Goal: Task Accomplishment & Management: Complete application form

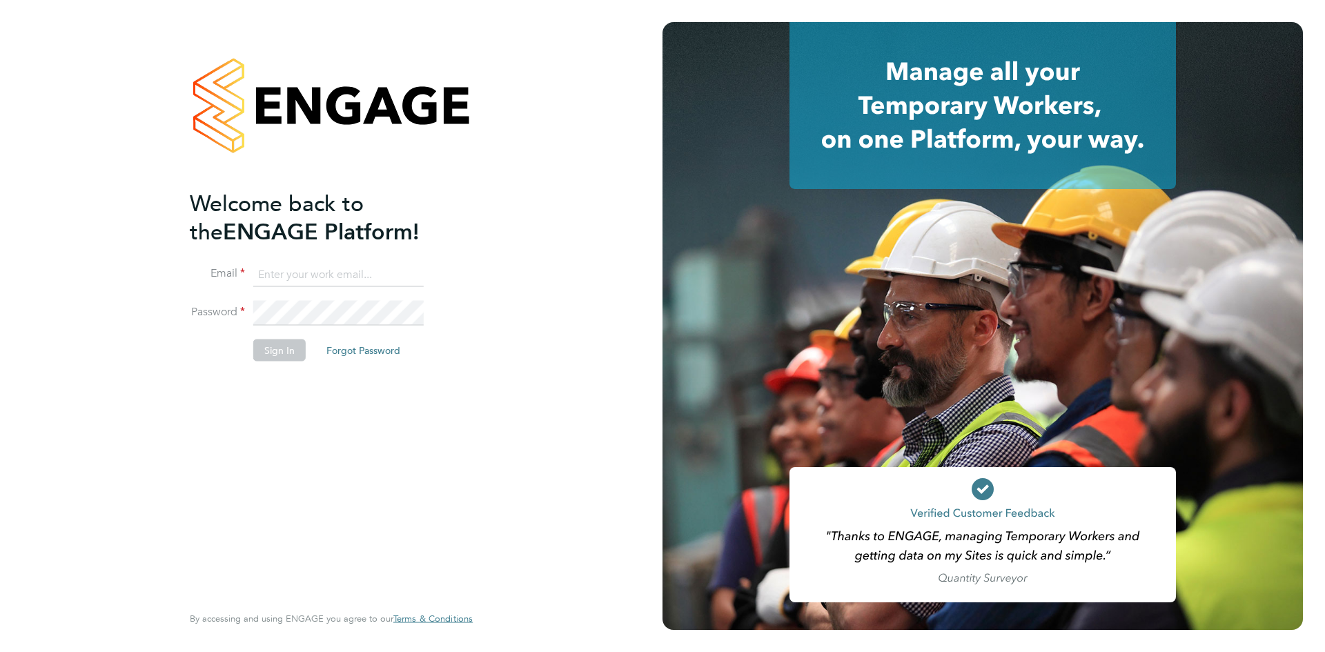
type input "seddon@psrsolutions.co.uk"
click at [293, 360] on button "Sign In" at bounding box center [279, 350] width 52 height 22
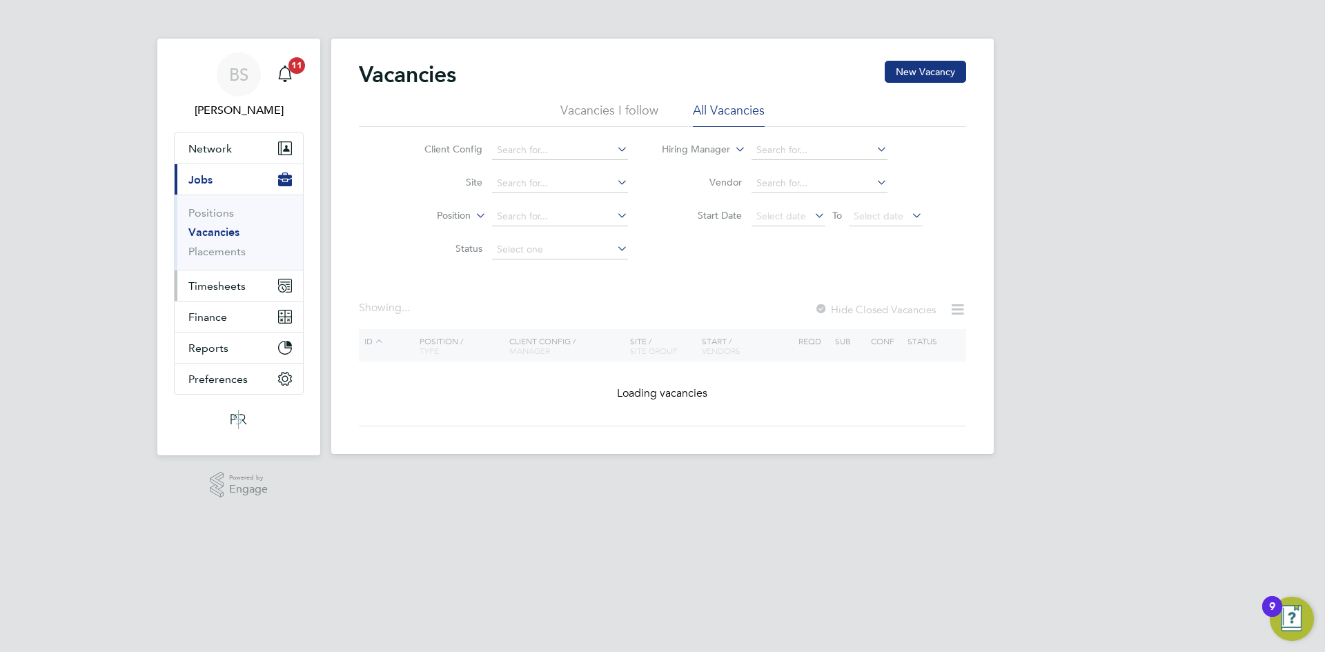
click at [226, 281] on span "Timesheets" at bounding box center [216, 286] width 57 height 13
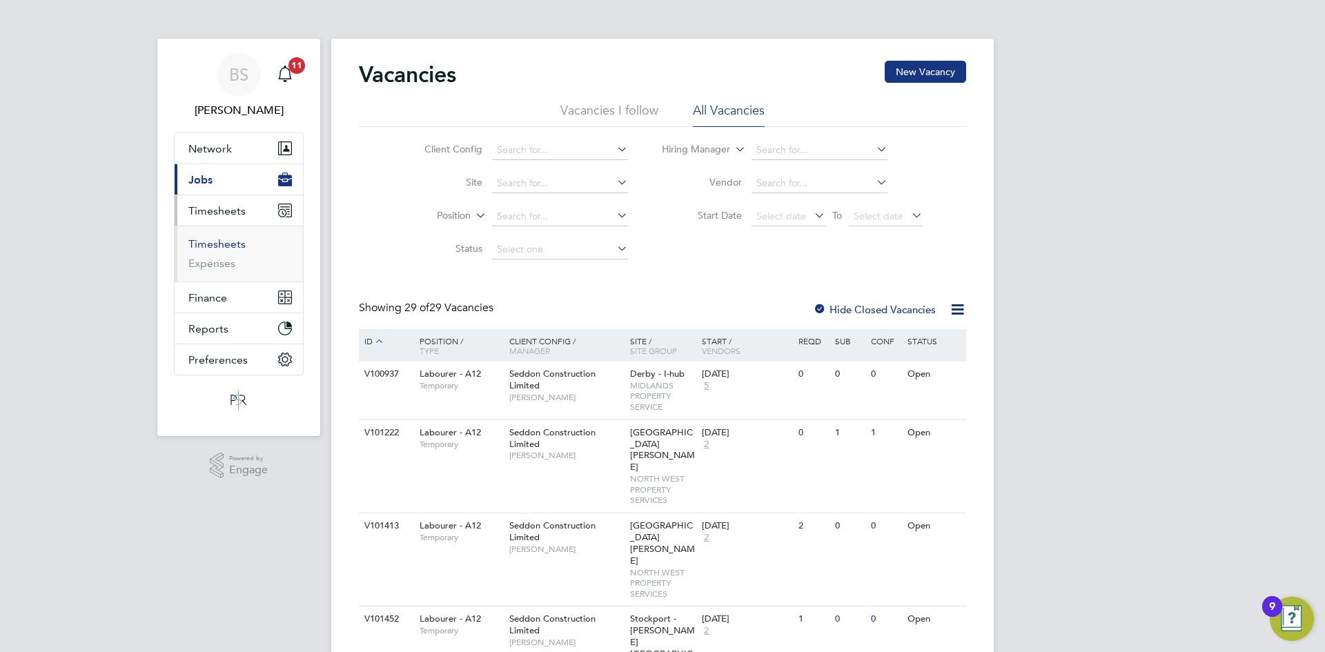
click at [228, 244] on link "Timesheets" at bounding box center [216, 243] width 57 height 13
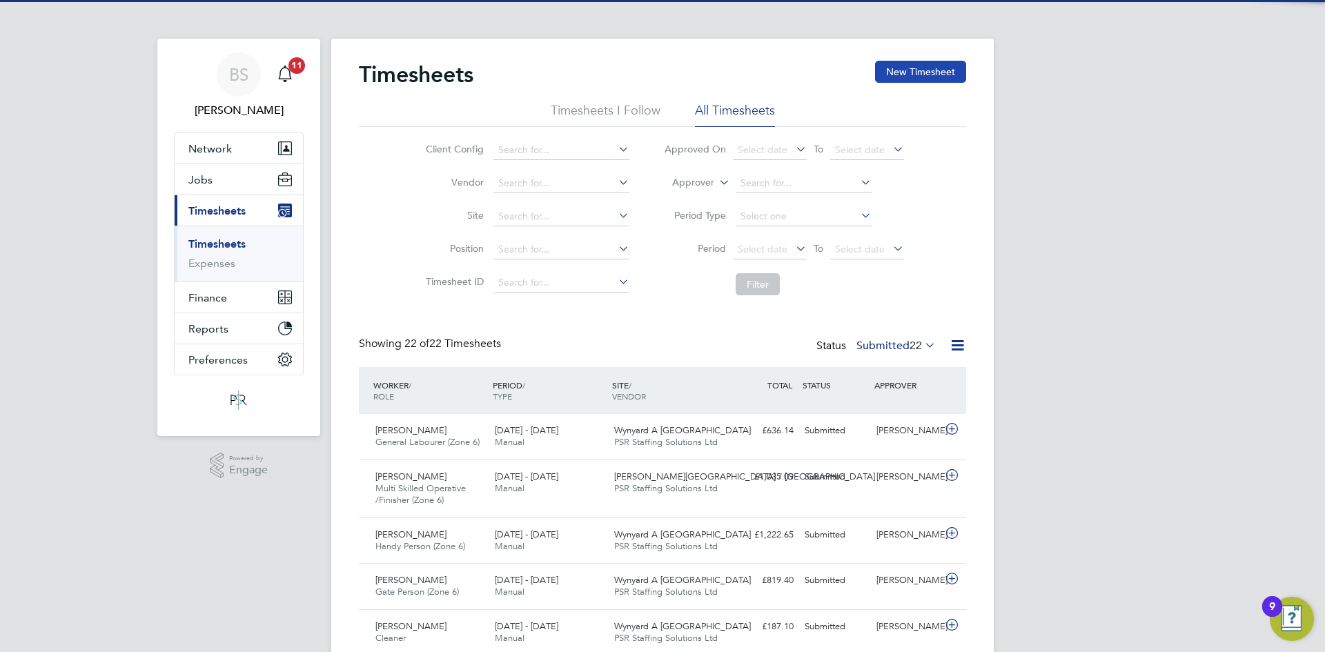
click at [923, 70] on button "New Timesheet" at bounding box center [920, 72] width 91 height 22
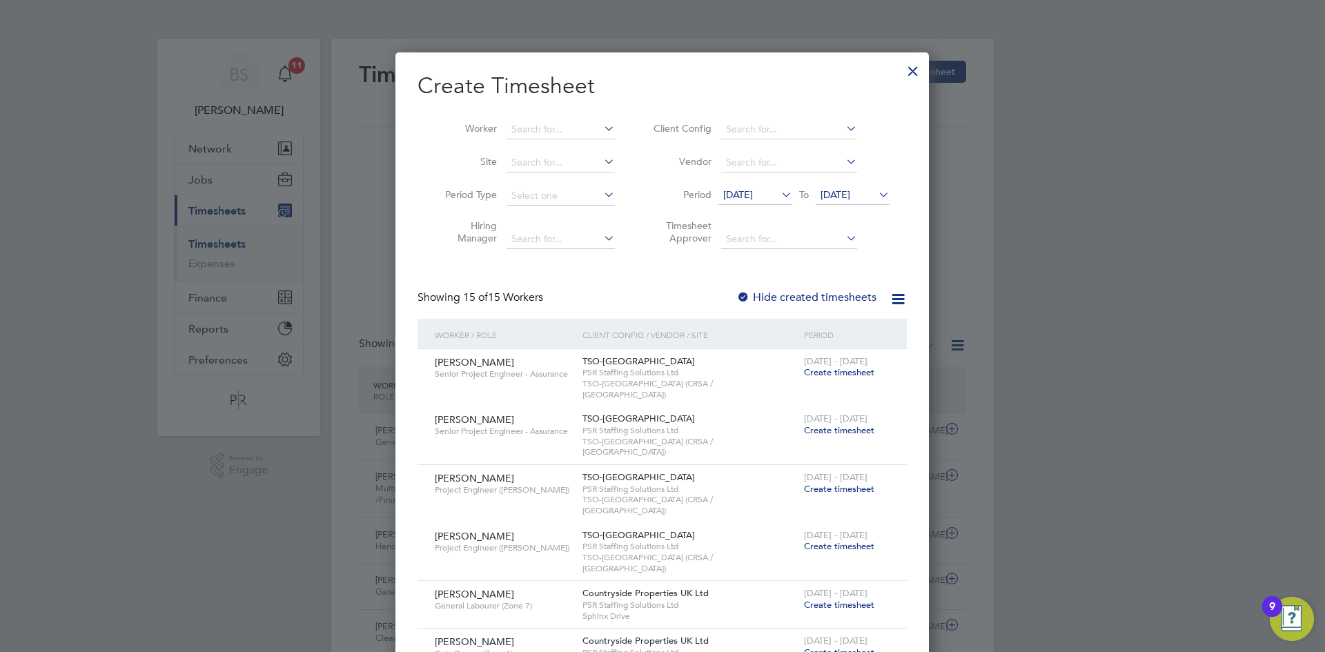
click at [534, 113] on li "Worker" at bounding box center [525, 129] width 215 height 33
click at [554, 133] on input at bounding box center [561, 129] width 108 height 19
click at [532, 142] on b "Ba r rie" at bounding box center [524, 148] width 27 height 12
type input "[PERSON_NAME]"
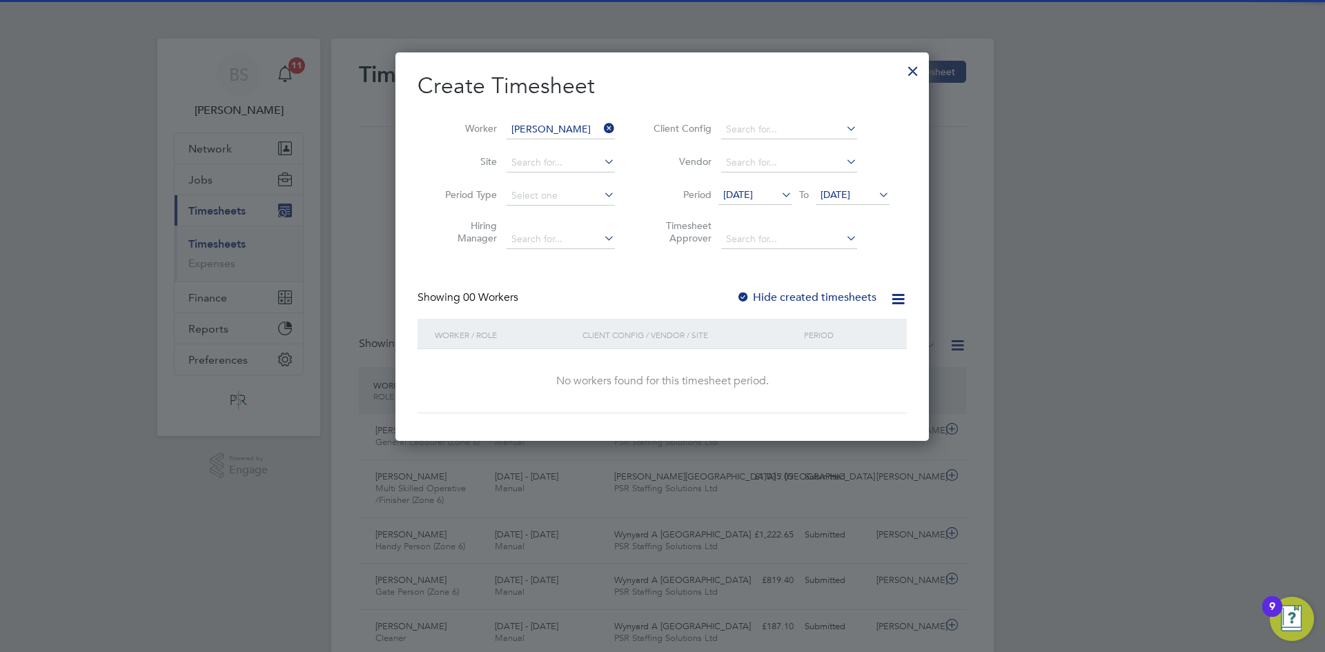
click at [775, 295] on label "Hide created timesheets" at bounding box center [806, 298] width 140 height 14
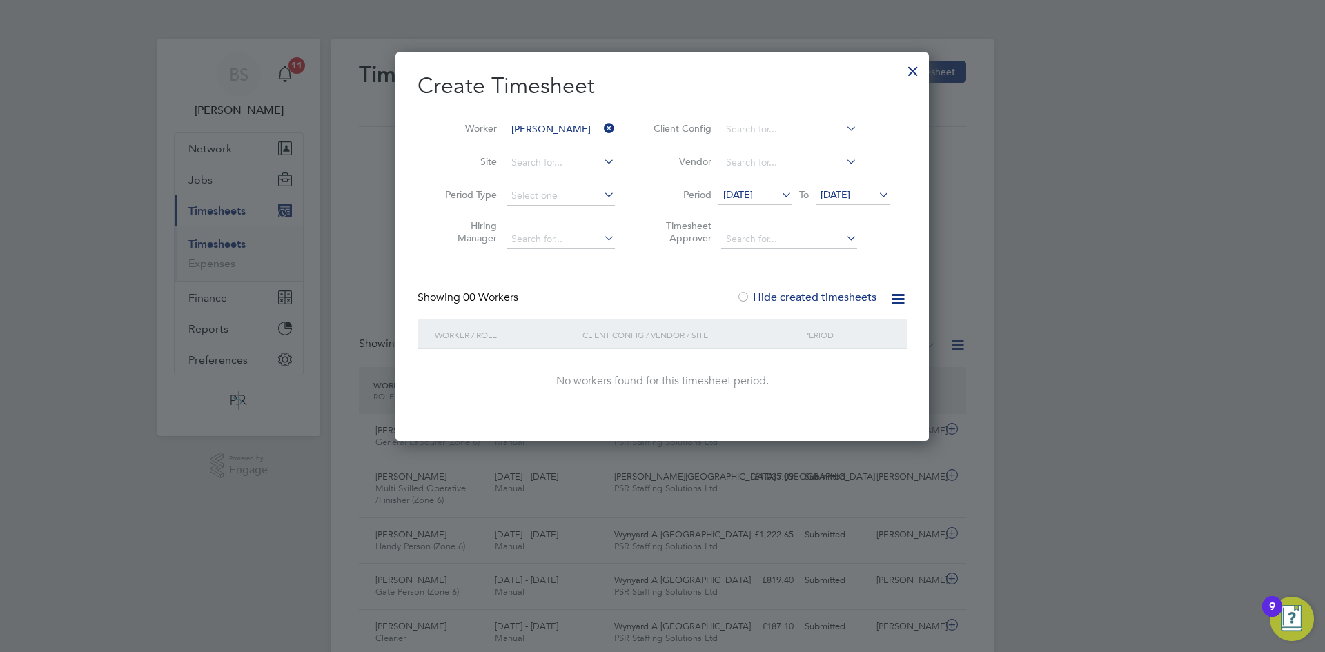
click at [741, 188] on span "[DATE]" at bounding box center [738, 194] width 30 height 12
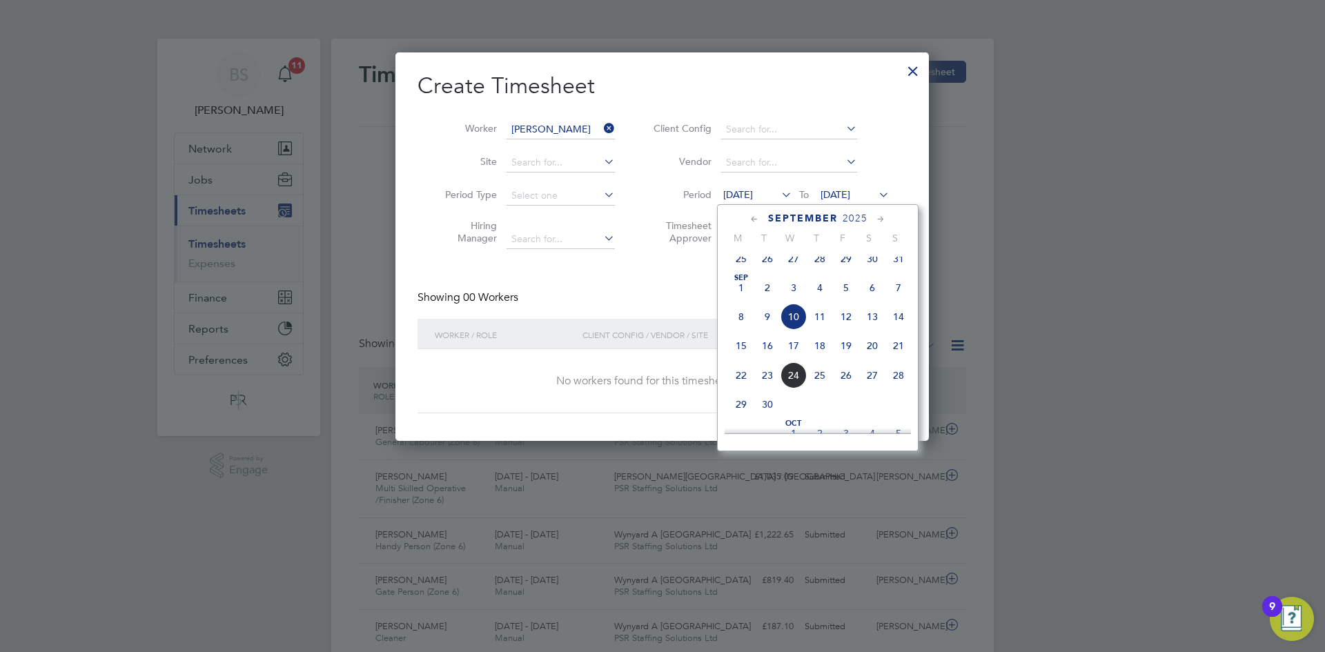
click at [745, 351] on span "15" at bounding box center [741, 346] width 26 height 26
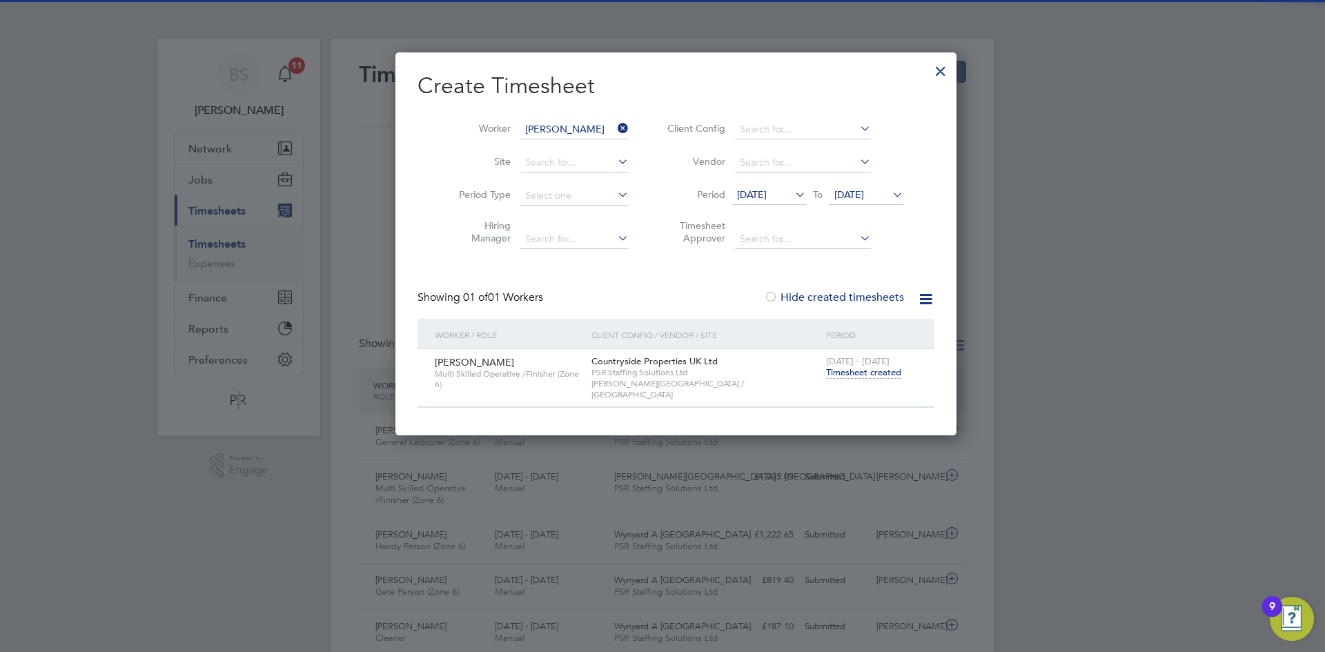
click at [830, 375] on span "Timesheet created" at bounding box center [863, 372] width 75 height 12
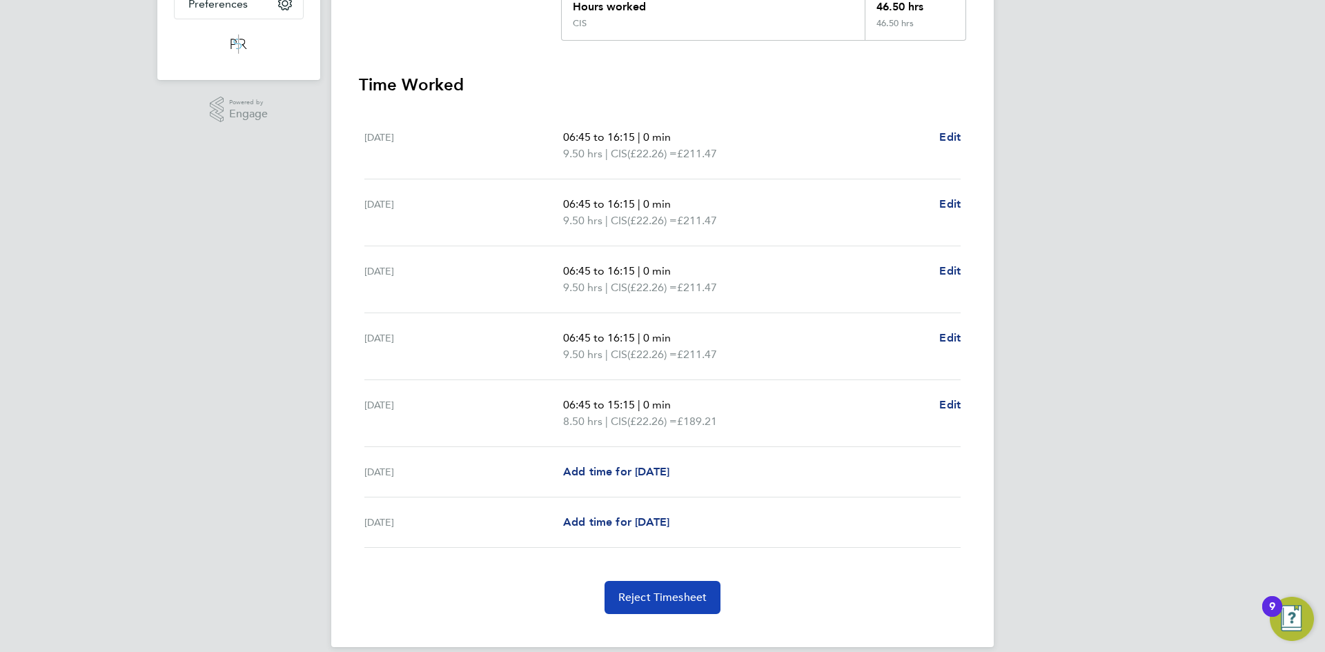
click at [693, 591] on span "Reject Timesheet" at bounding box center [662, 598] width 89 height 14
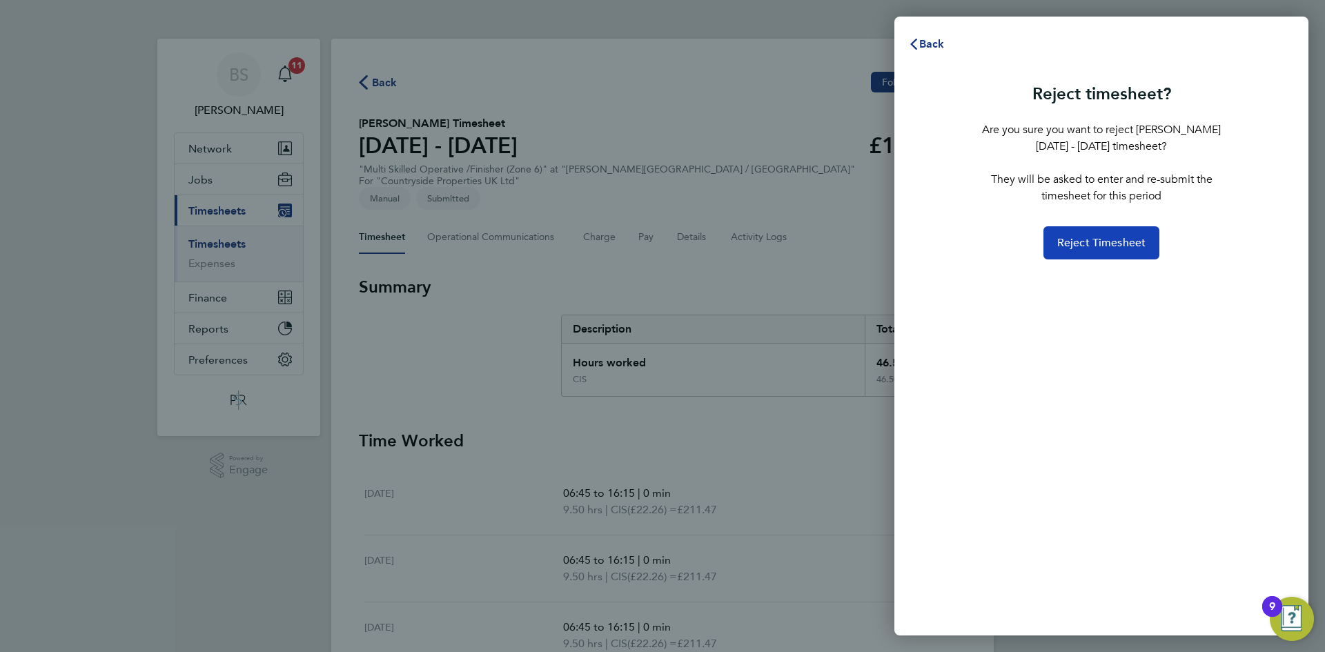
click at [1126, 248] on span "Reject Timesheet" at bounding box center [1101, 243] width 89 height 14
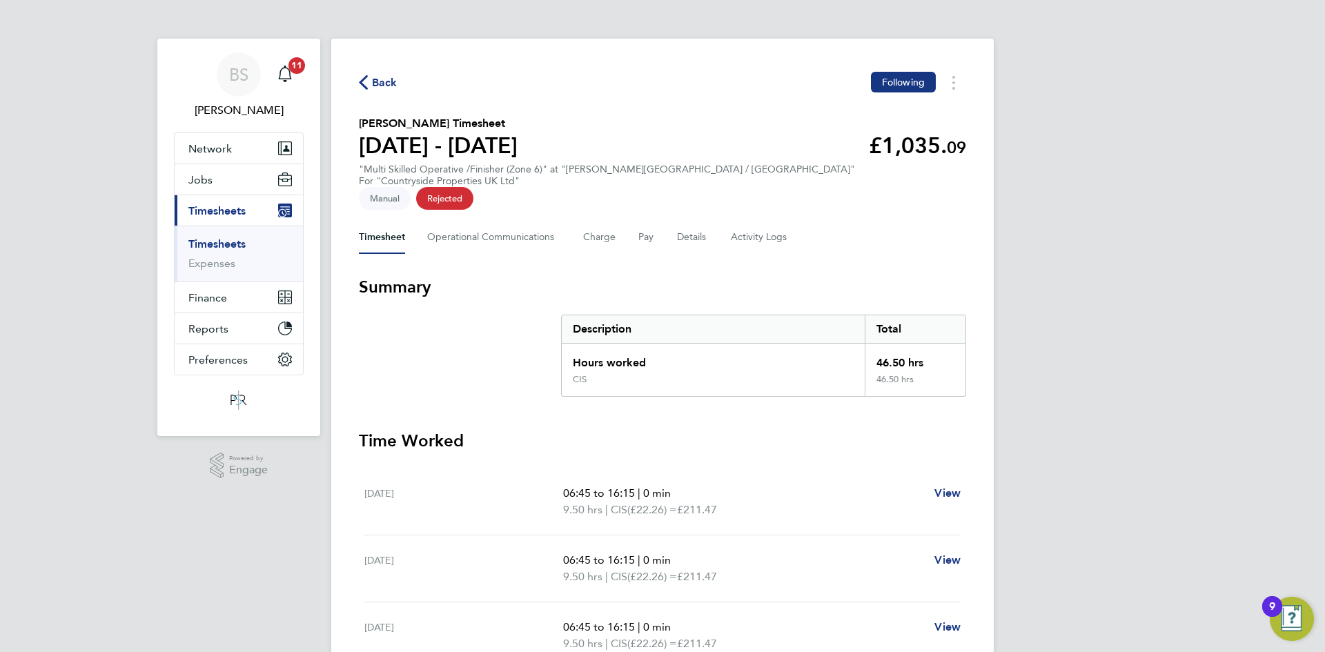
click at [211, 239] on link "Timesheets" at bounding box center [216, 243] width 57 height 13
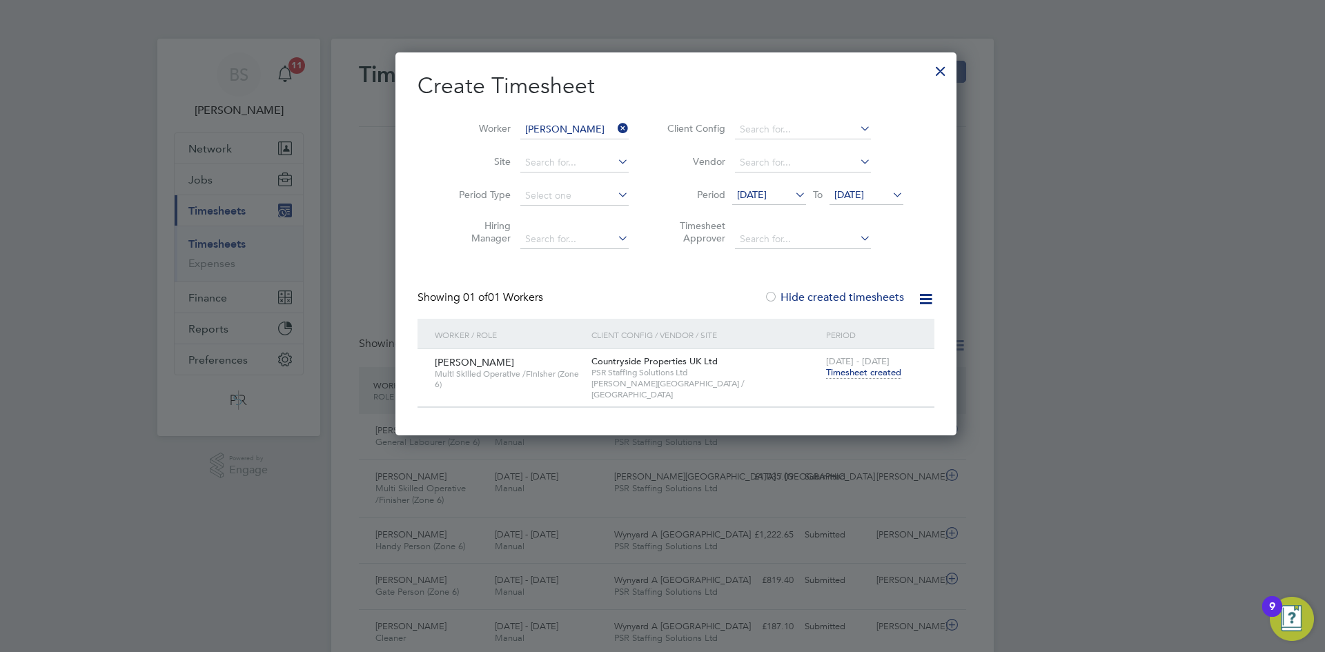
click at [848, 372] on span "Timesheet created" at bounding box center [863, 372] width 75 height 12
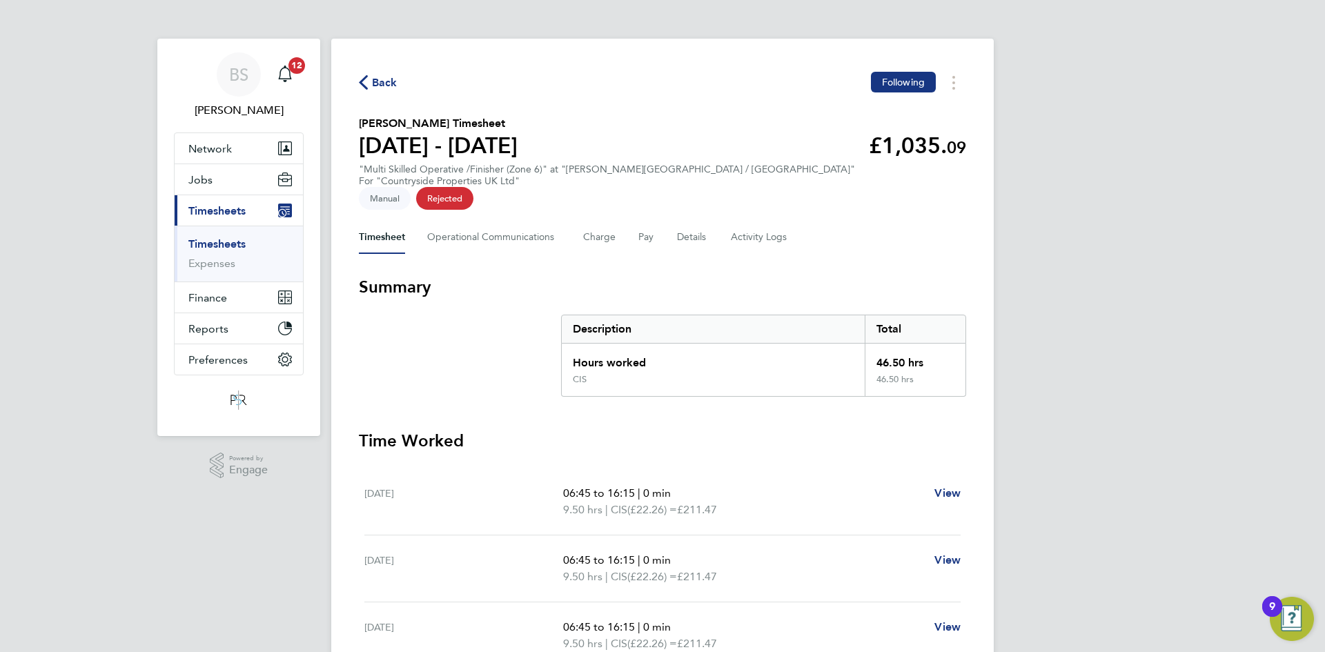
click at [233, 246] on link "Timesheets" at bounding box center [216, 243] width 57 height 13
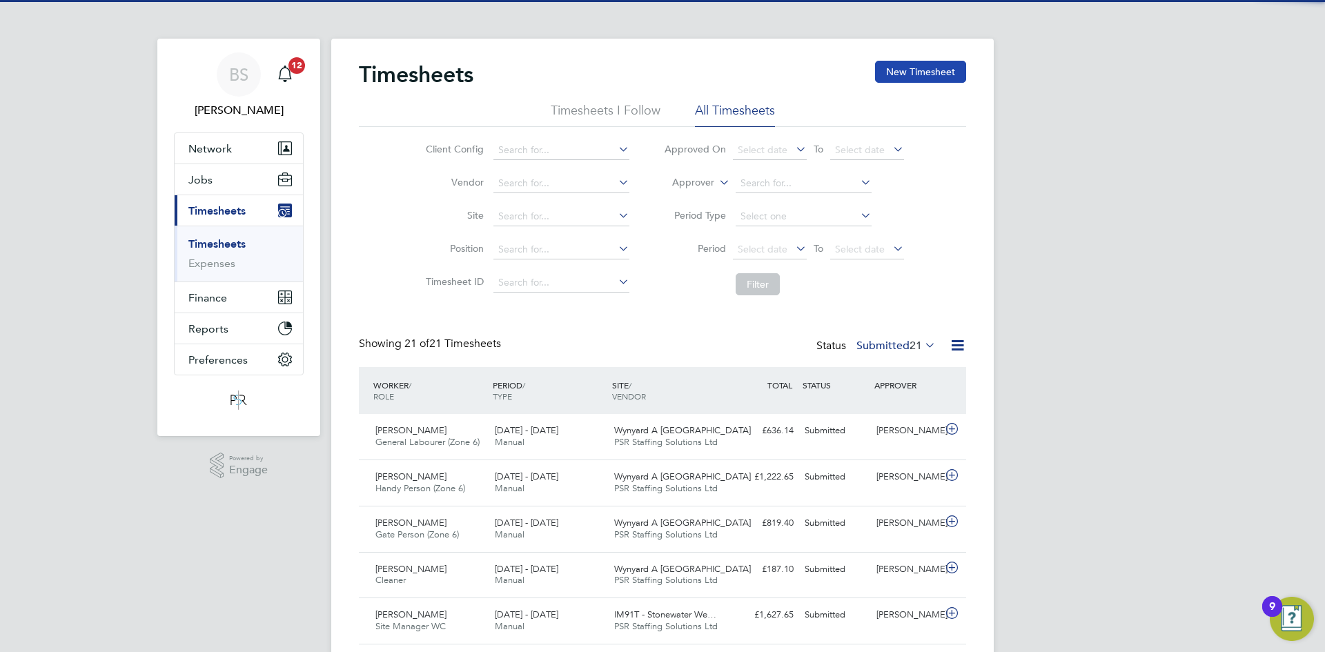
click at [930, 66] on button "New Timesheet" at bounding box center [920, 72] width 91 height 22
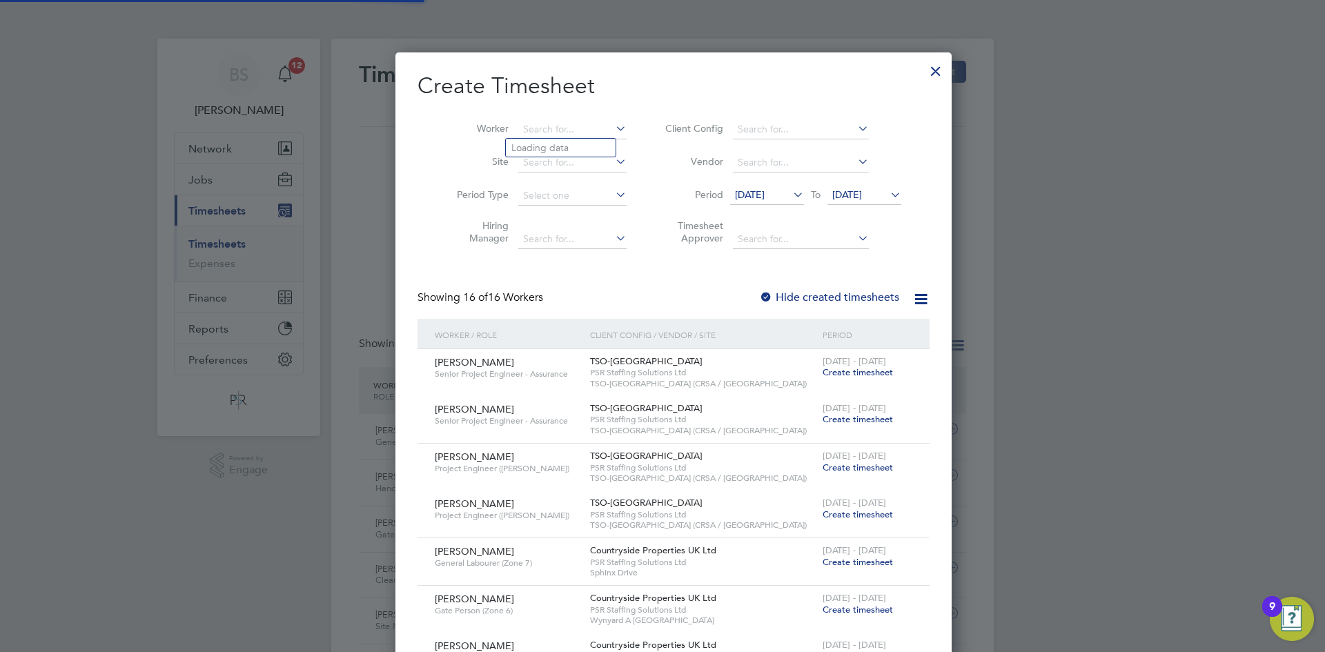
drag, startPoint x: 509, startPoint y: 126, endPoint x: 491, endPoint y: 108, distance: 25.4
click at [493, 120] on li "Worker" at bounding box center [536, 129] width 215 height 33
click at [541, 148] on li "Ba r rie Michael Rhodes" at bounding box center [564, 148] width 117 height 19
type input "[PERSON_NAME]"
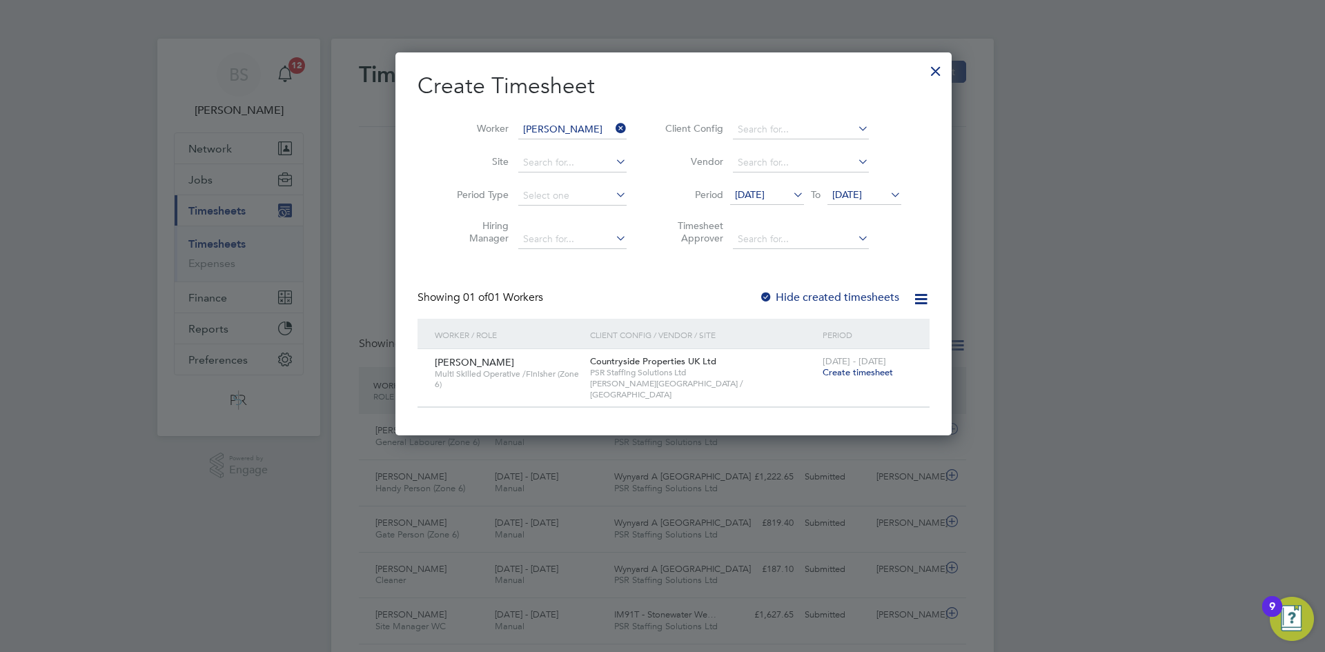
click at [838, 369] on span "Create timesheet" at bounding box center [858, 372] width 70 height 12
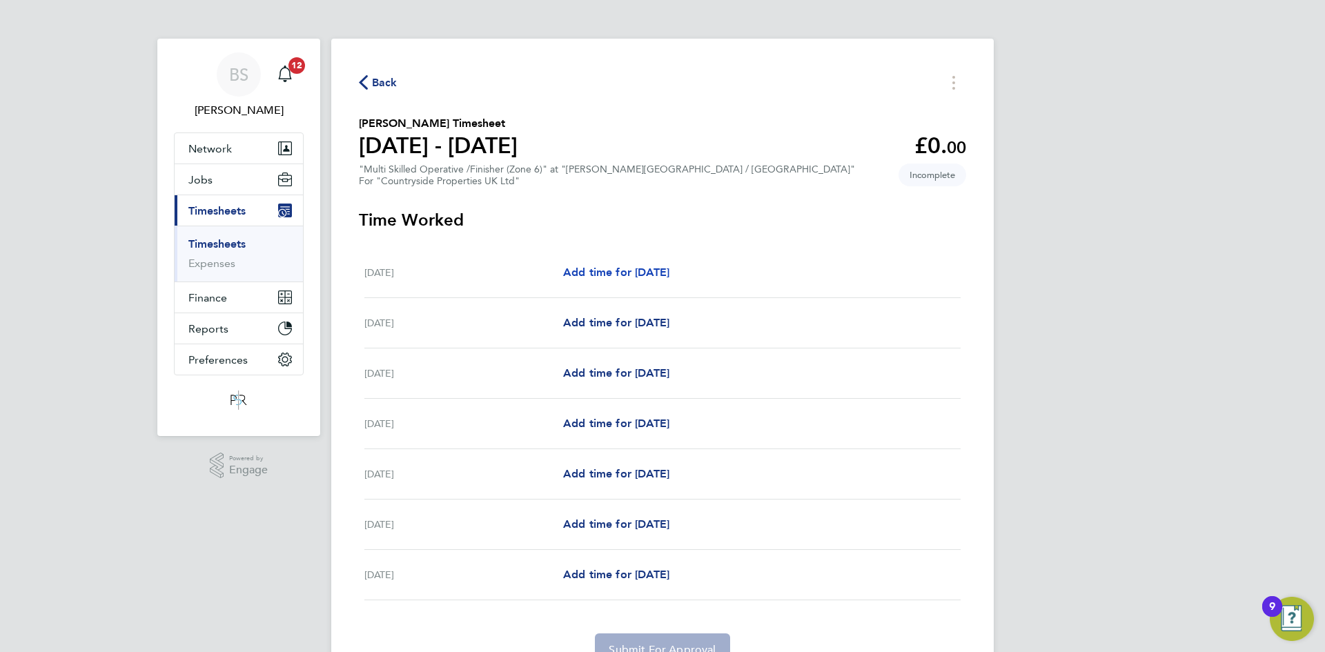
click at [638, 273] on span "Add time for [DATE]" at bounding box center [616, 272] width 106 height 13
select select "30"
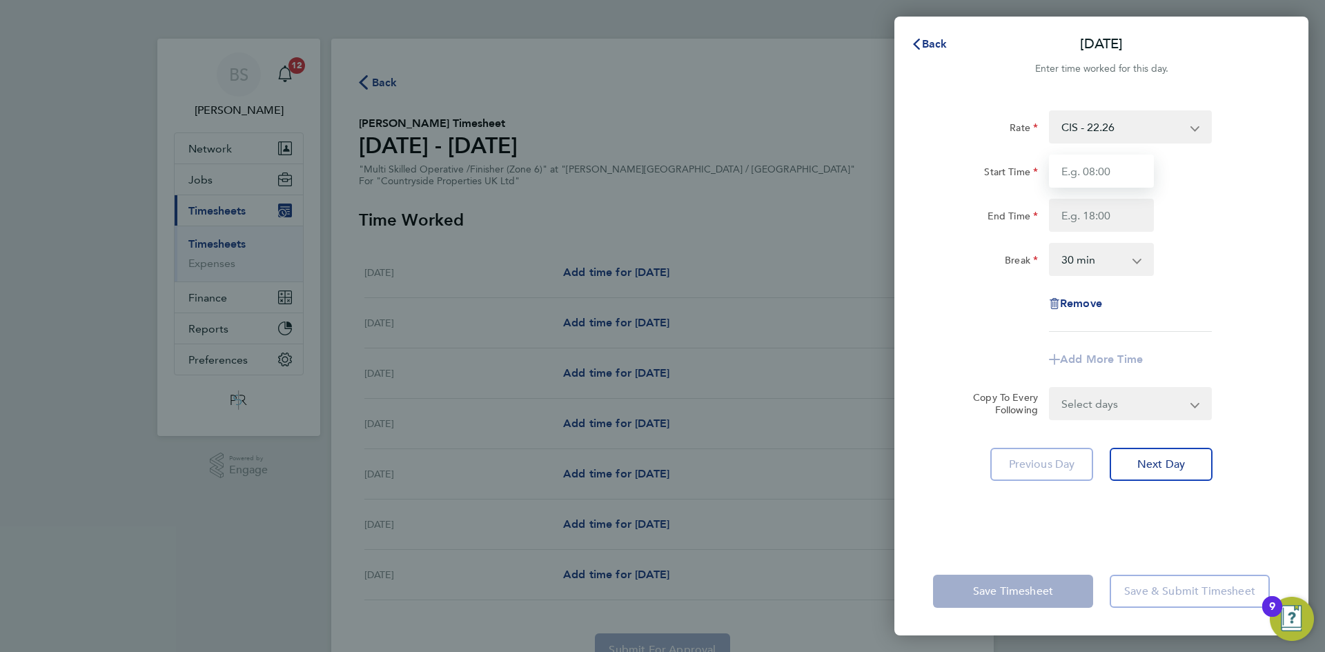
click at [1111, 183] on input "Start Time" at bounding box center [1101, 171] width 105 height 33
type input "08:00"
click at [1119, 213] on input "End Time" at bounding box center [1101, 215] width 105 height 33
type input "17:00"
drag, startPoint x: 1322, startPoint y: 315, endPoint x: 1216, endPoint y: 310, distance: 105.7
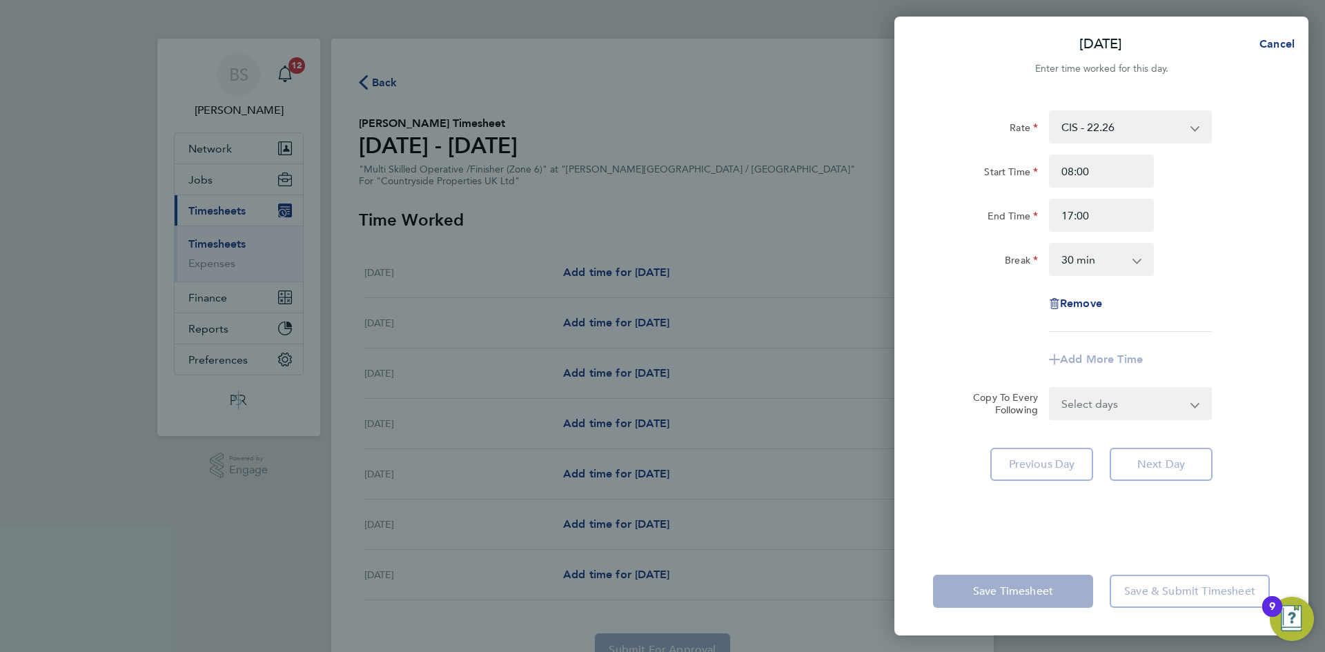
click at [1311, 315] on div "Mon 15 Sep Cancel Enter time worked for this day. Rate CIS - 22.26 Start Time 0…" at bounding box center [662, 326] width 1325 height 652
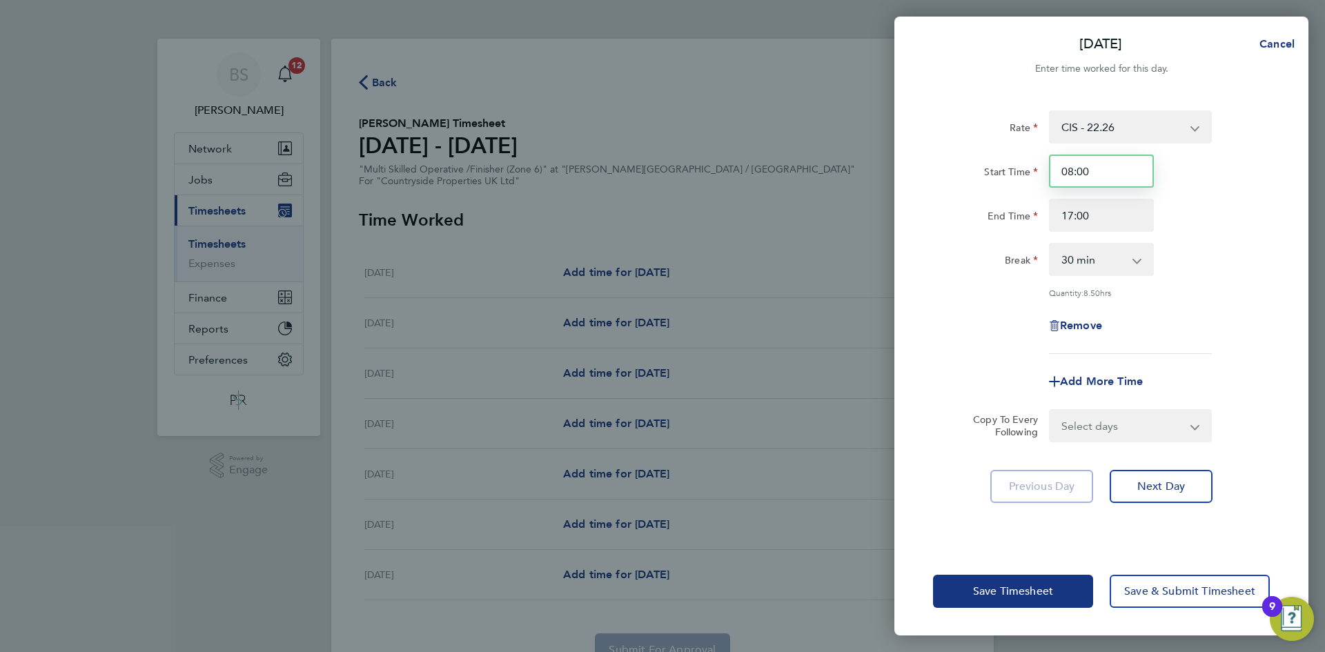
click at [1070, 173] on input "08:00" at bounding box center [1101, 171] width 105 height 33
type input "07:30"
click at [1211, 272] on div "Break 0 min 15 min 30 min 45 min 60 min 75 min 90 min" at bounding box center [1102, 259] width 348 height 33
click at [1124, 422] on select "Select days Day Weekday (Mon-Fri) Weekend (Sat-Sun) Tuesday Wednesday Thursday …" at bounding box center [1122, 426] width 145 height 30
select select "DAY"
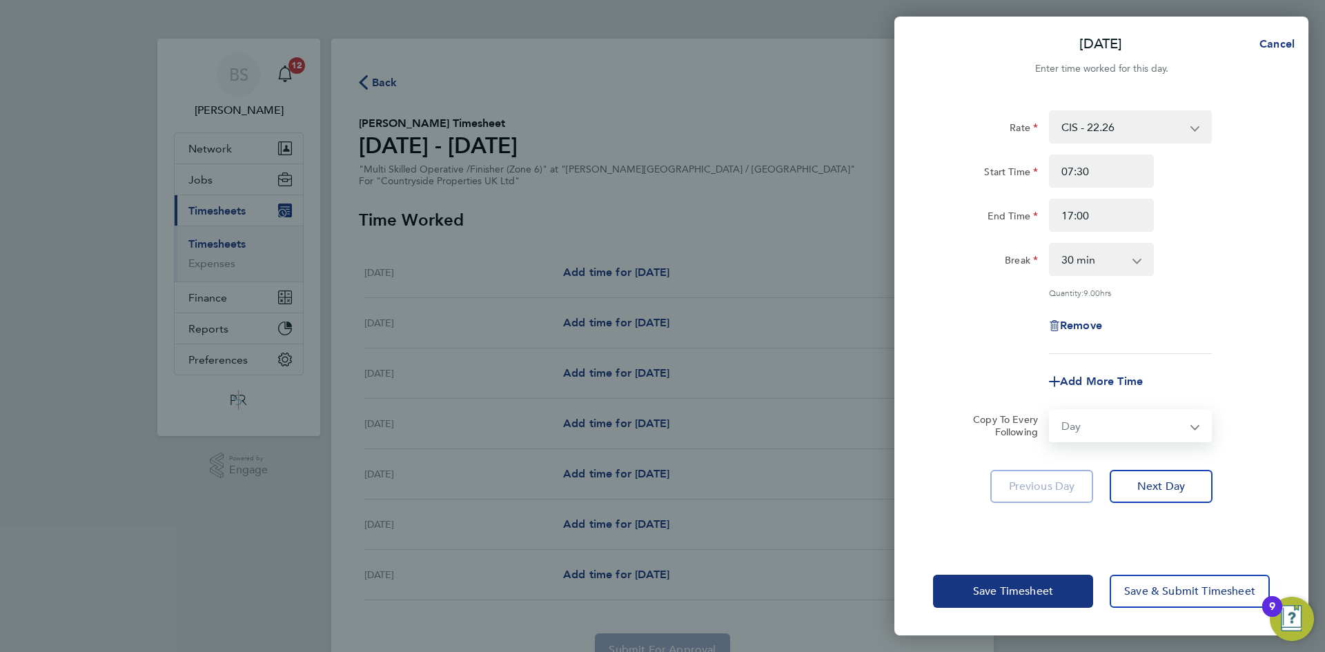
click at [1050, 411] on select "Select days Day Weekday (Mon-Fri) Weekend (Sat-Sun) Tuesday Wednesday Thursday …" at bounding box center [1122, 426] width 145 height 30
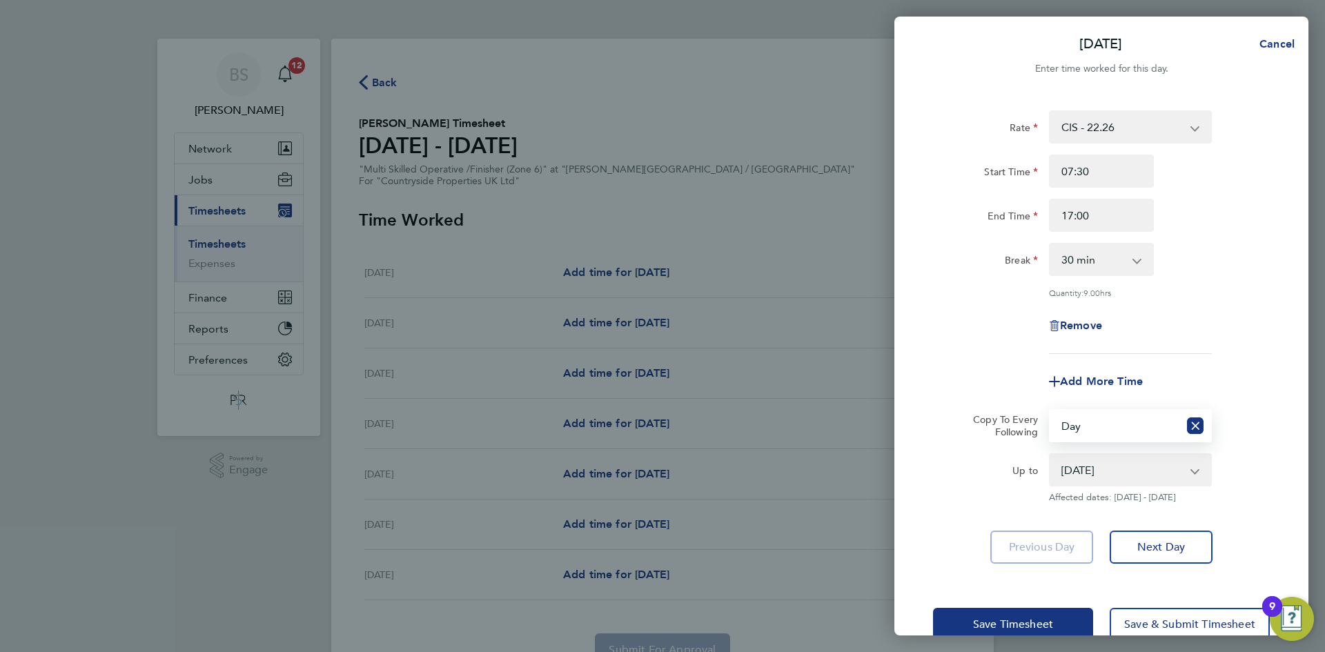
drag, startPoint x: 1104, startPoint y: 468, endPoint x: 1101, endPoint y: 478, distance: 10.0
click at [1104, 468] on select "16 Sep 2025 17 Sep 2025 18 Sep 2025 19 Sep 2025 20 Sep 2025 21 Sep 2025" at bounding box center [1122, 470] width 144 height 30
select select "2025-09-19"
click at [1050, 455] on select "16 Sep 2025 17 Sep 2025 18 Sep 2025 19 Sep 2025 20 Sep 2025 21 Sep 2025" at bounding box center [1122, 470] width 144 height 30
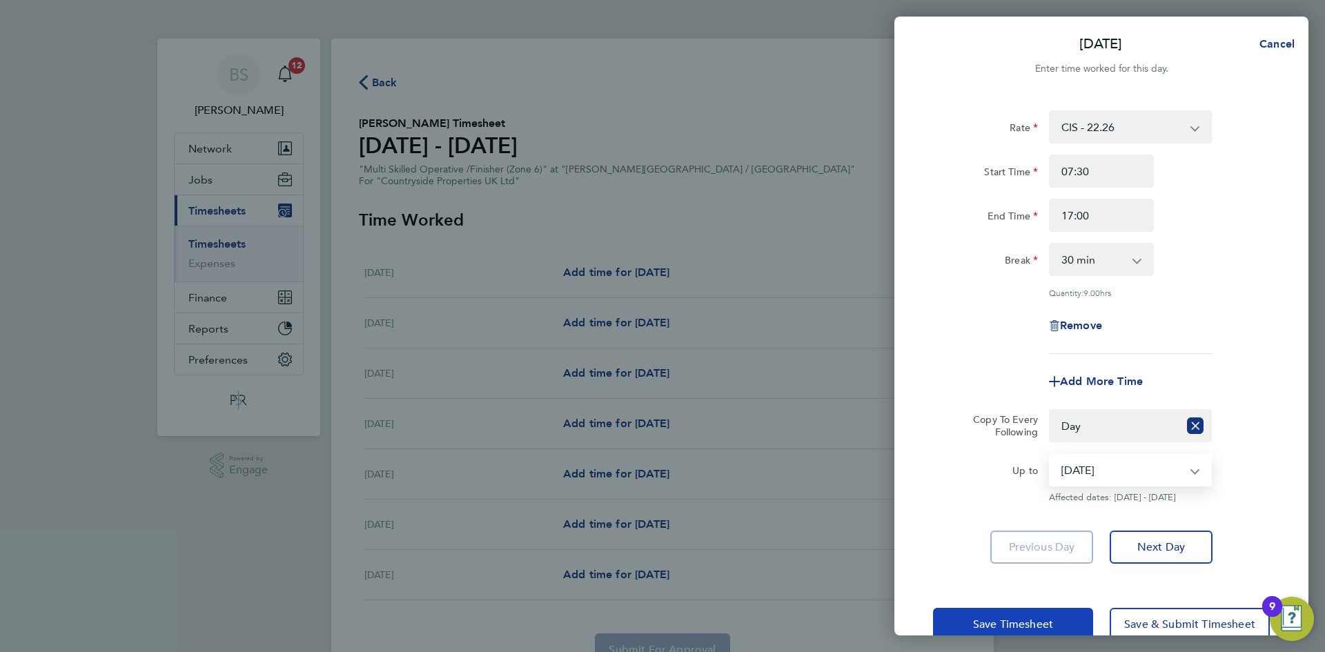
drag, startPoint x: 1043, startPoint y: 614, endPoint x: 1037, endPoint y: 605, distance: 10.5
click at [1044, 614] on button "Save Timesheet" at bounding box center [1013, 624] width 160 height 33
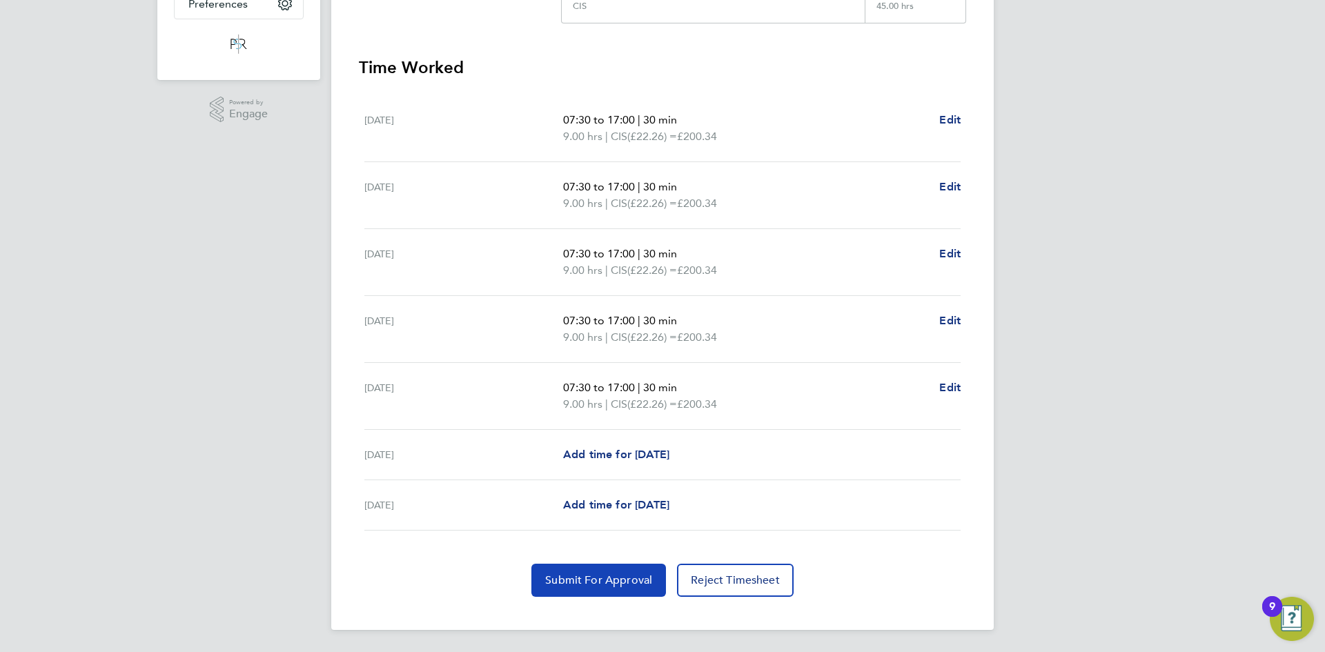
click at [627, 571] on button "Submit For Approval" at bounding box center [598, 580] width 135 height 33
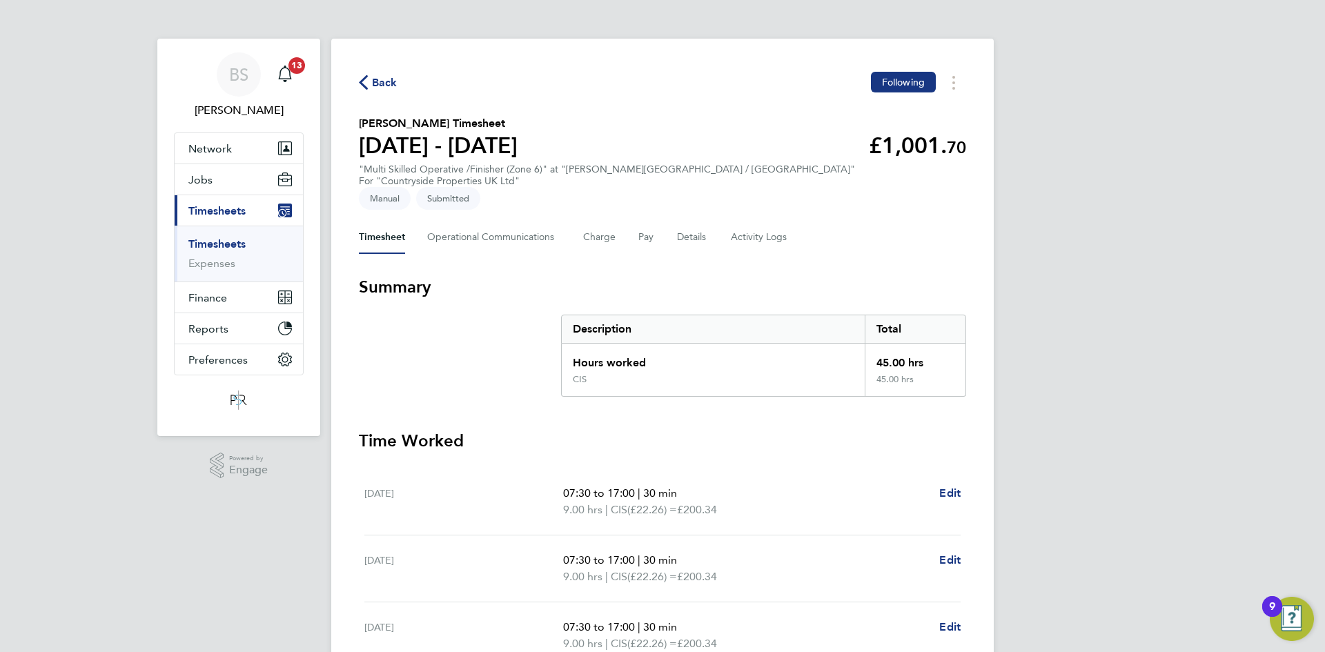
click at [229, 237] on ul "Timesheets Expenses" at bounding box center [239, 254] width 128 height 56
click at [224, 242] on link "Timesheets" at bounding box center [216, 243] width 57 height 13
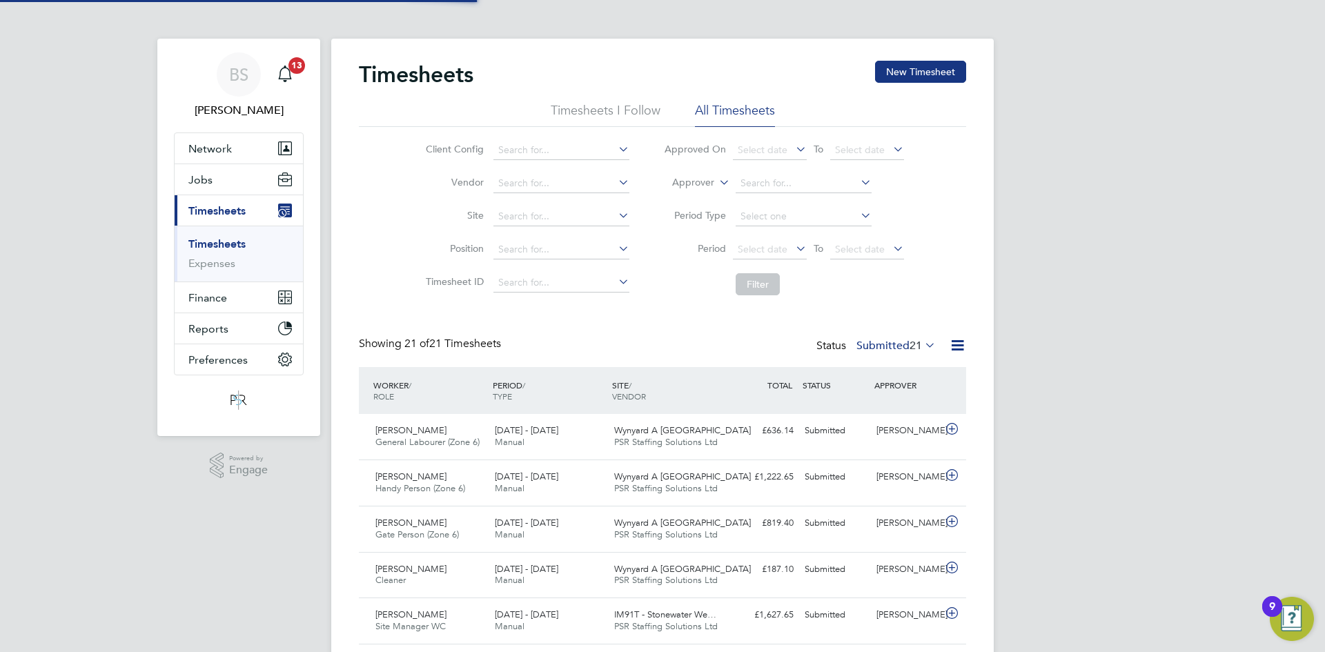
scroll to position [35, 120]
click at [241, 239] on link "Timesheets" at bounding box center [216, 243] width 57 height 13
click at [902, 72] on button "New Timesheet" at bounding box center [920, 72] width 91 height 22
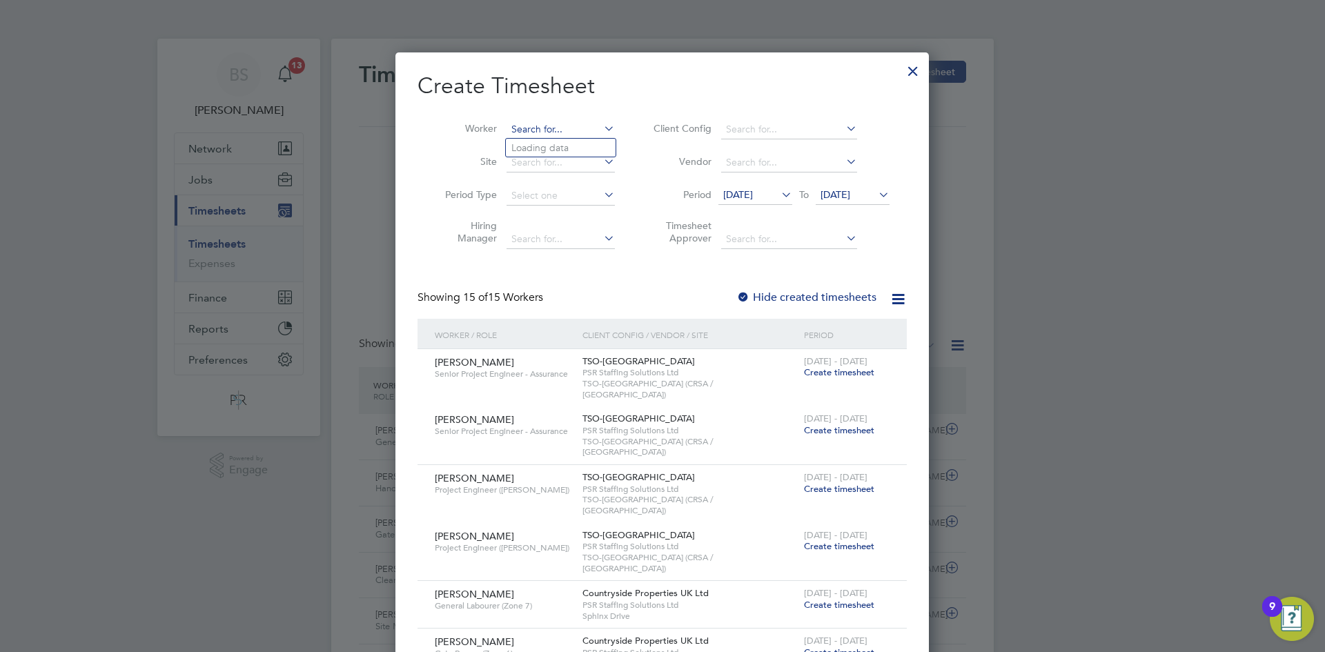
click at [587, 126] on input at bounding box center [561, 129] width 108 height 19
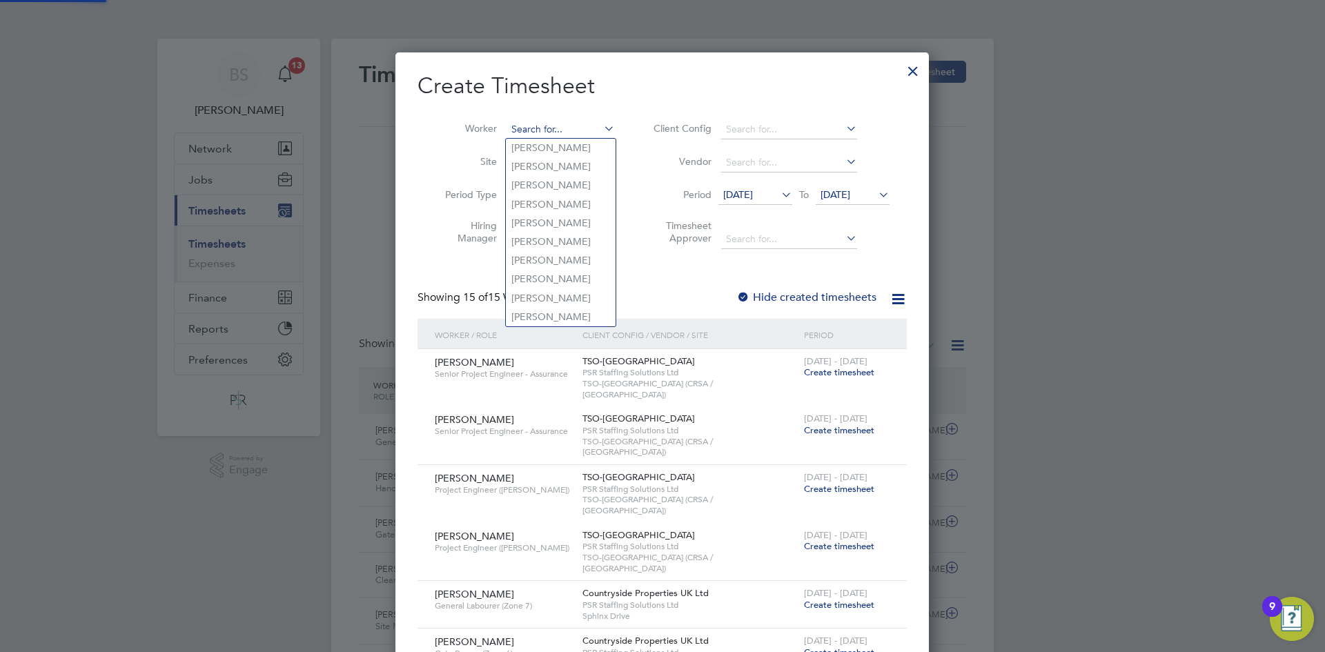
paste input "[PERSON_NAME]"
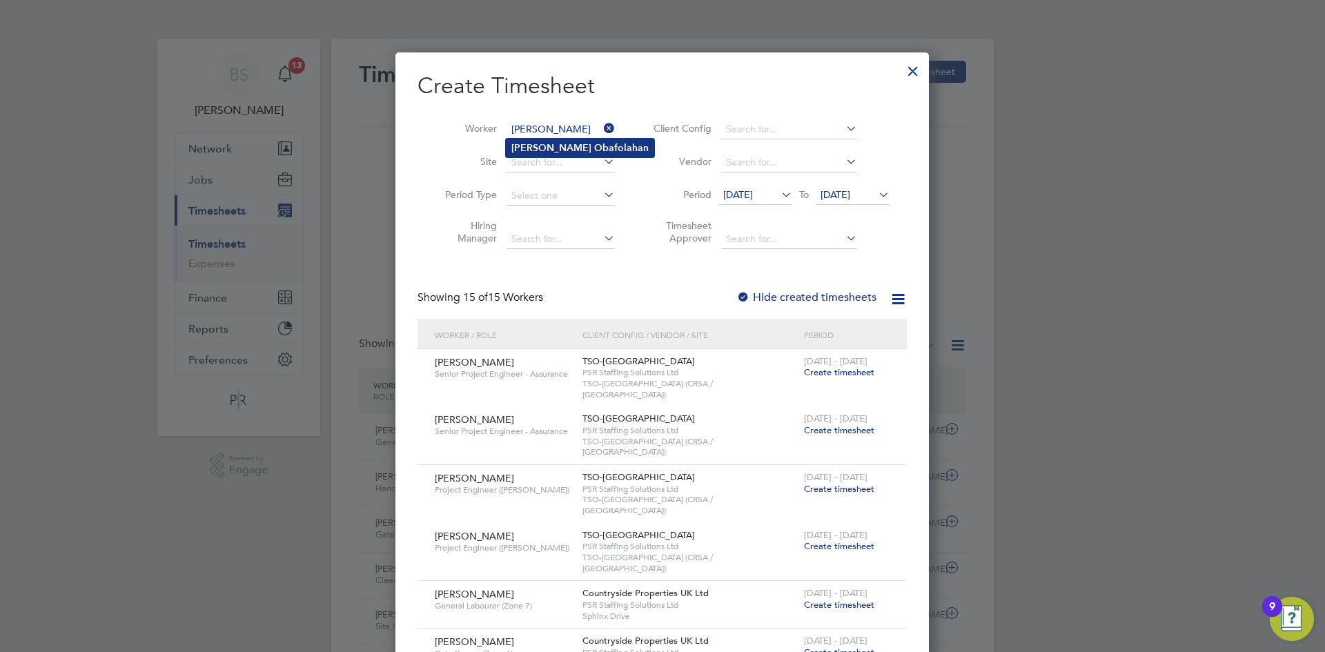
type input "[PERSON_NAME]"
click at [594, 153] on b "Obafolahan" at bounding box center [621, 148] width 55 height 12
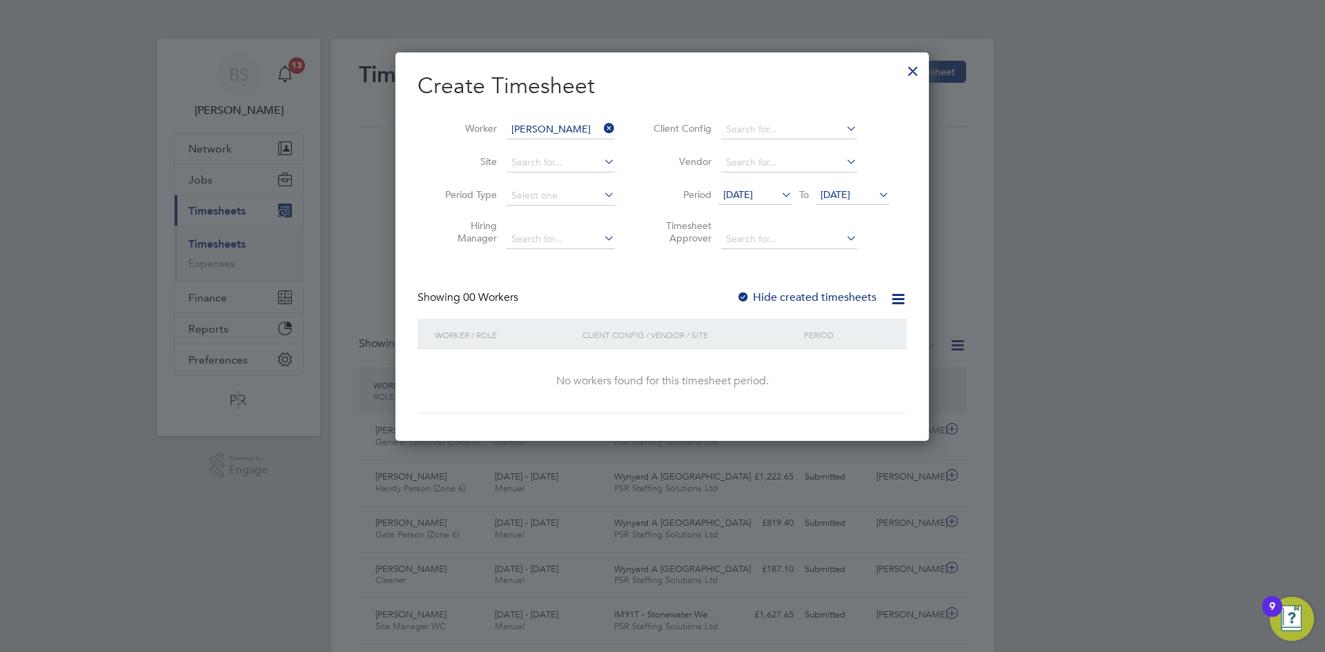
click at [773, 295] on label "Hide created timesheets" at bounding box center [806, 298] width 140 height 14
drag, startPoint x: 747, startPoint y: 195, endPoint x: 676, endPoint y: 278, distance: 109.7
click at [747, 197] on span "[DATE]" at bounding box center [738, 194] width 30 height 12
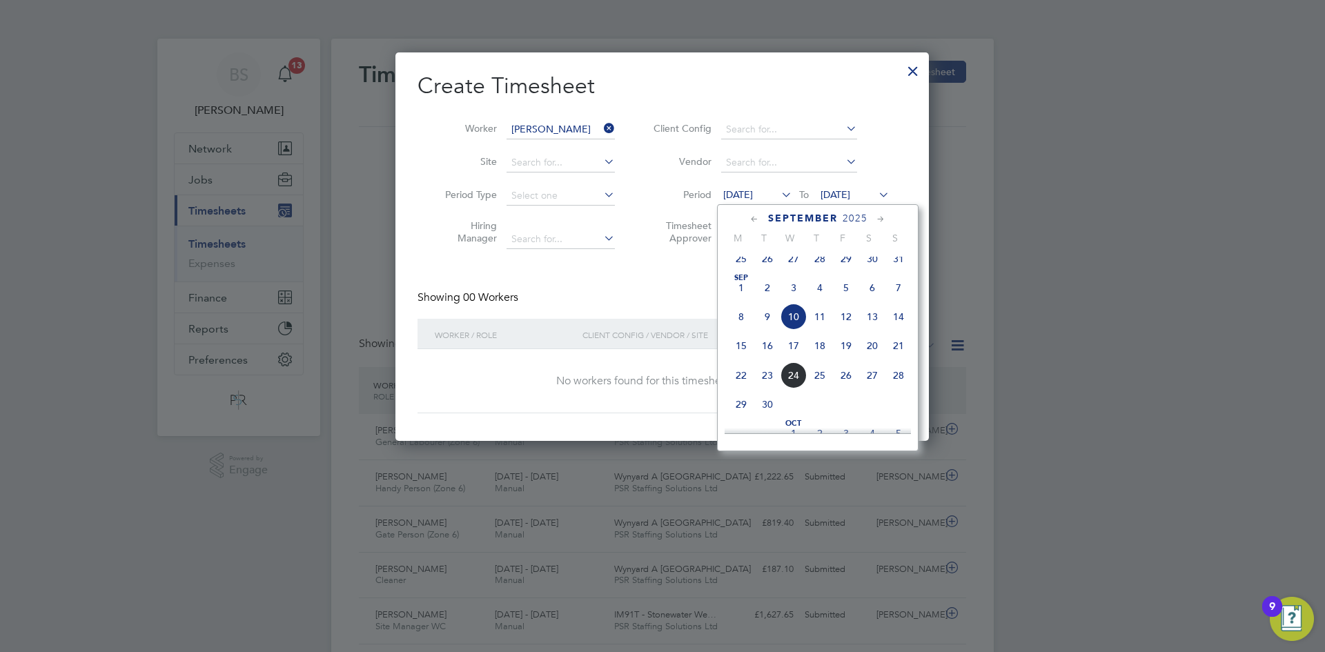
click at [738, 357] on span "15" at bounding box center [741, 346] width 26 height 26
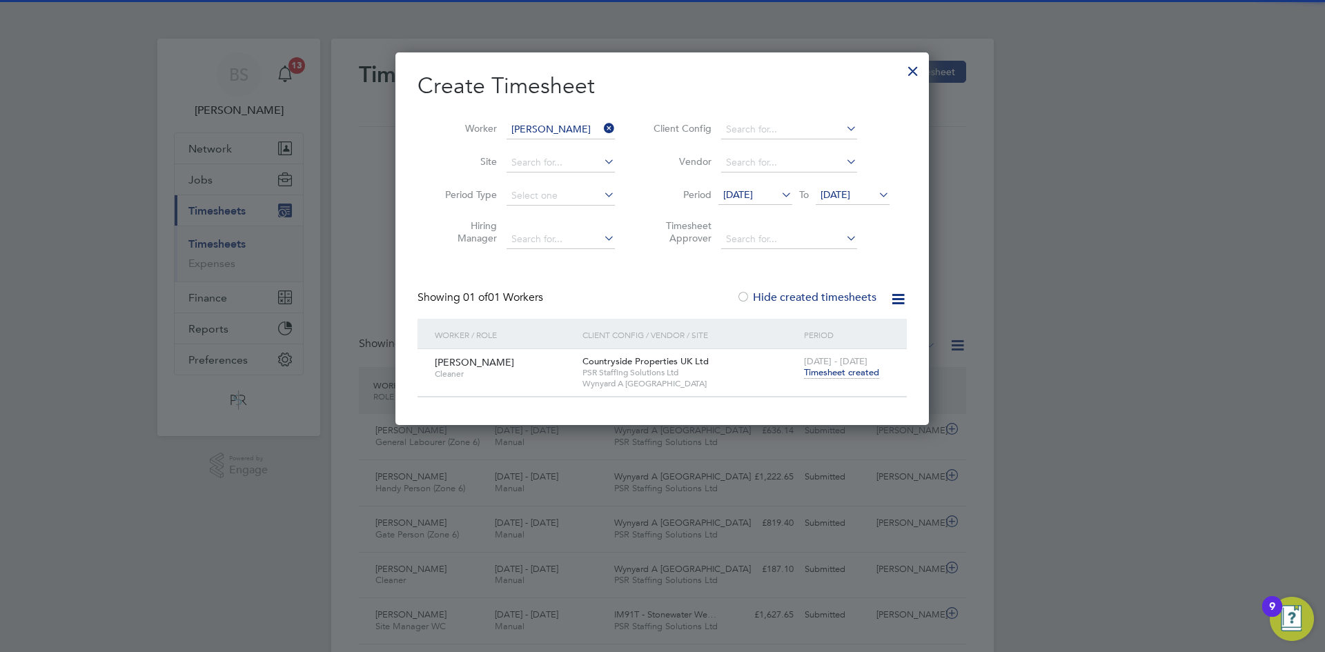
click at [827, 369] on span "Timesheet created" at bounding box center [841, 372] width 75 height 12
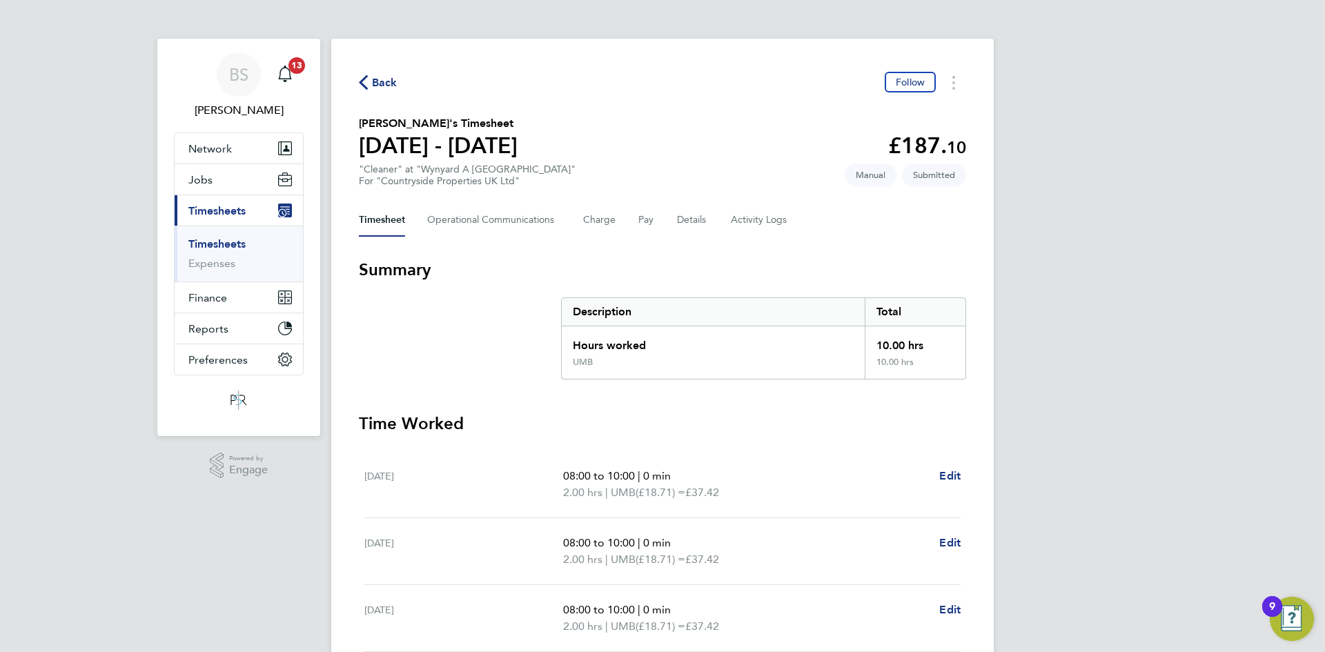
click at [226, 244] on link "Timesheets" at bounding box center [216, 243] width 57 height 13
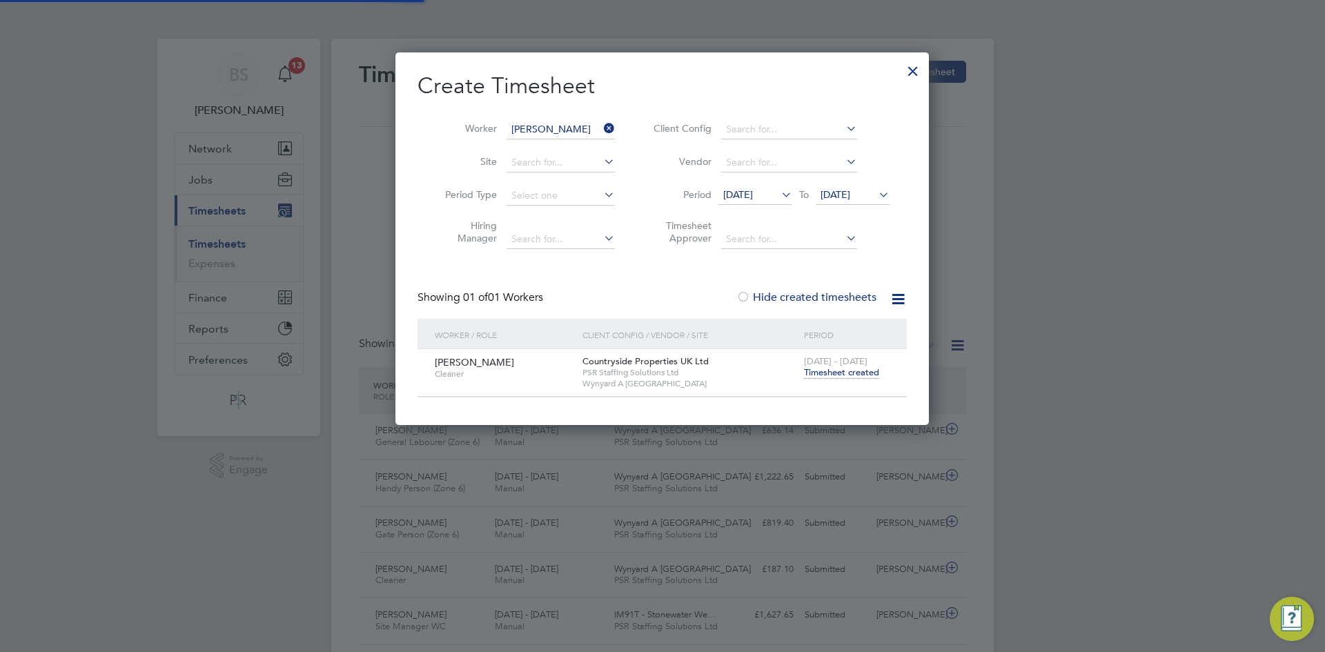
scroll to position [35, 120]
click at [601, 126] on icon at bounding box center [601, 128] width 0 height 19
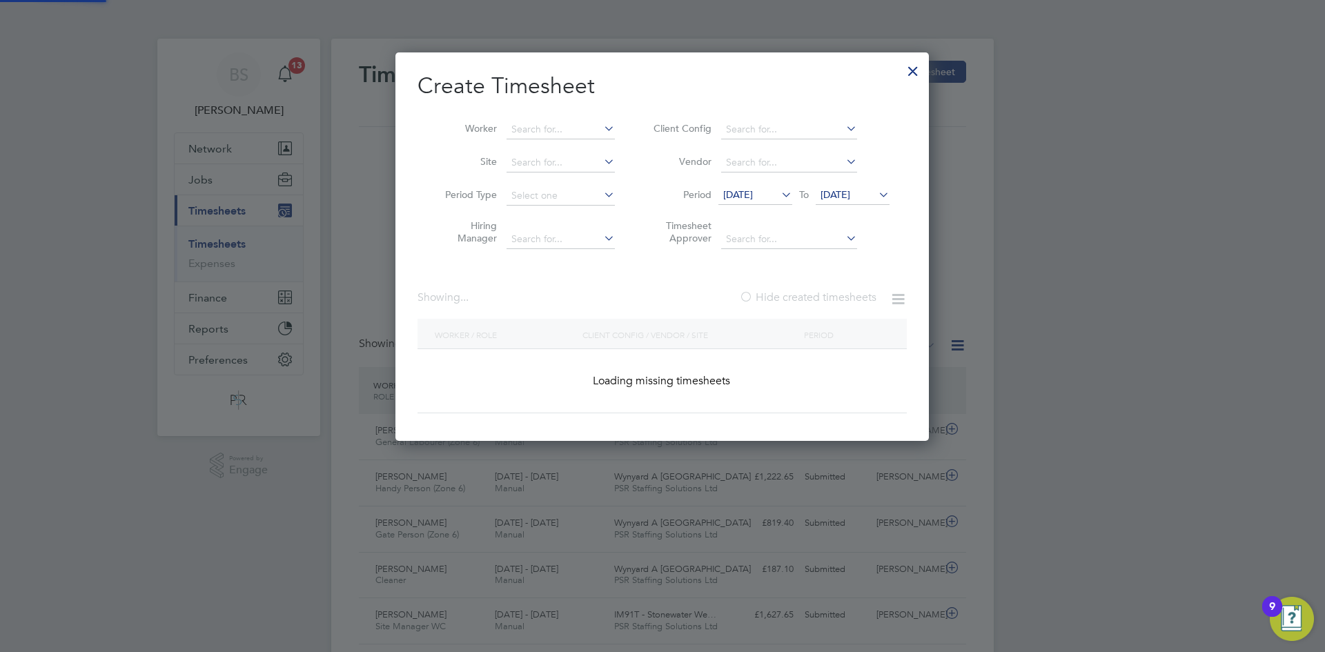
click at [601, 125] on icon at bounding box center [601, 128] width 0 height 19
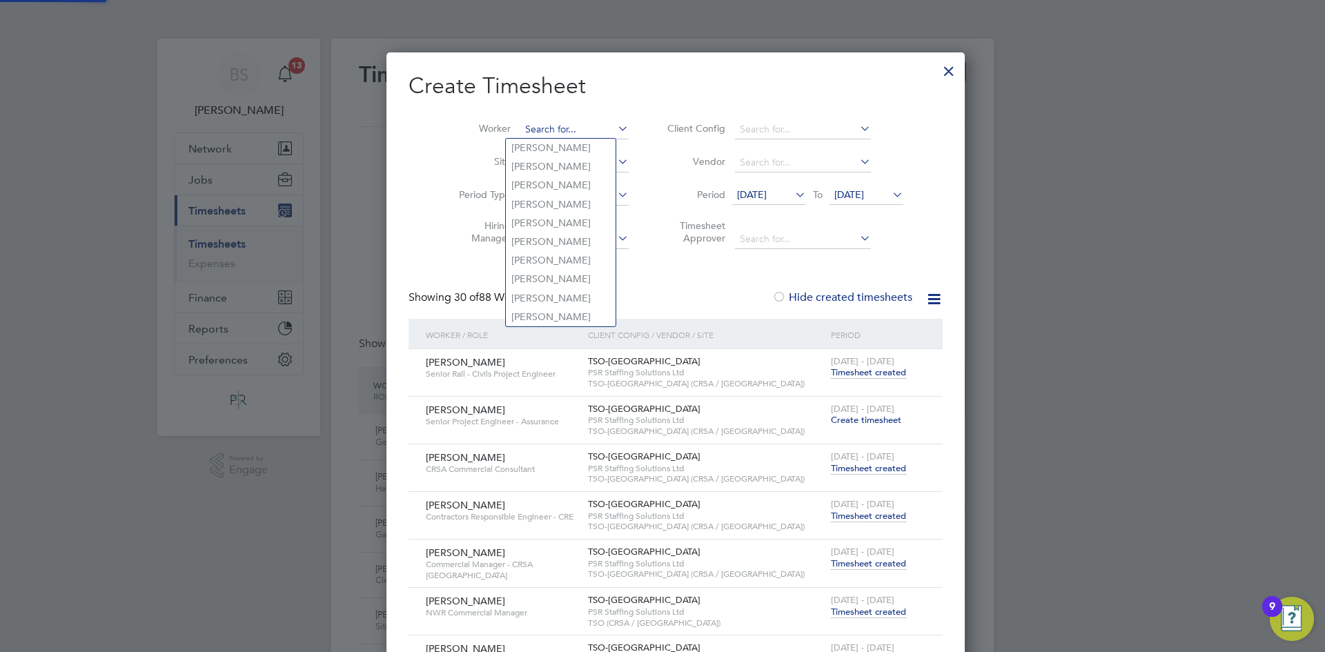
paste input "[PERSON_NAME]"
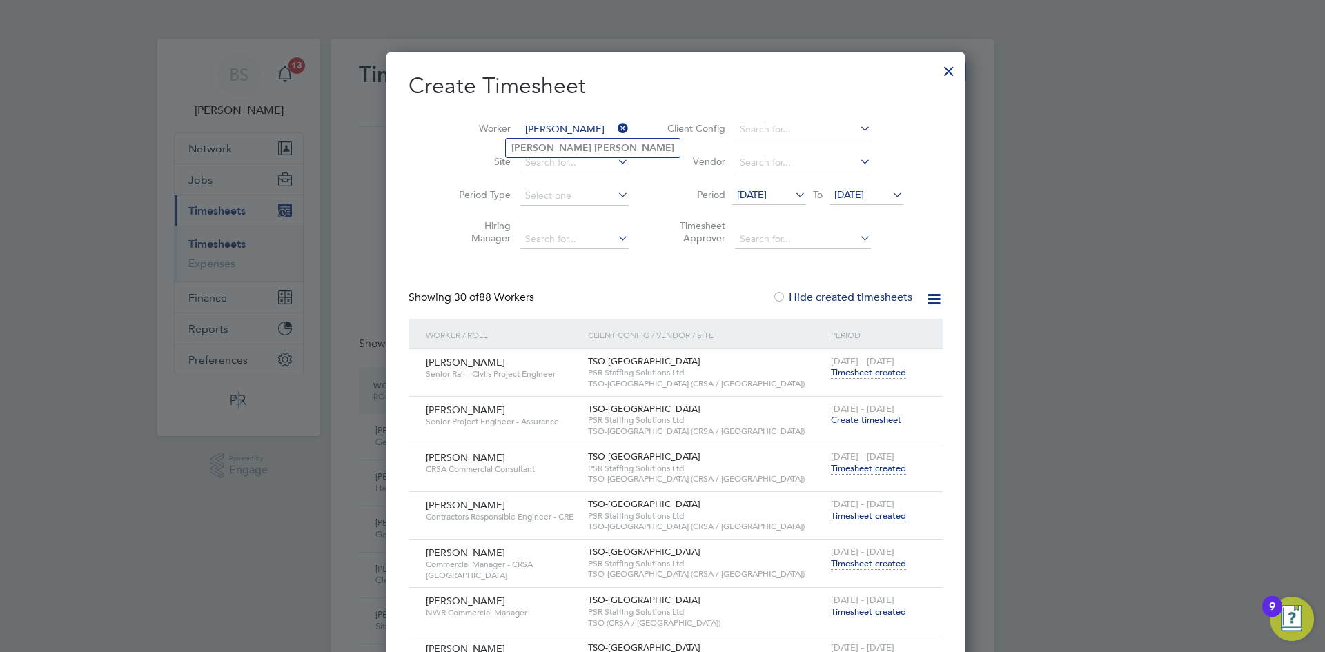
type input "[PERSON_NAME]"
click at [594, 146] on b "Rodgers" at bounding box center [634, 148] width 80 height 12
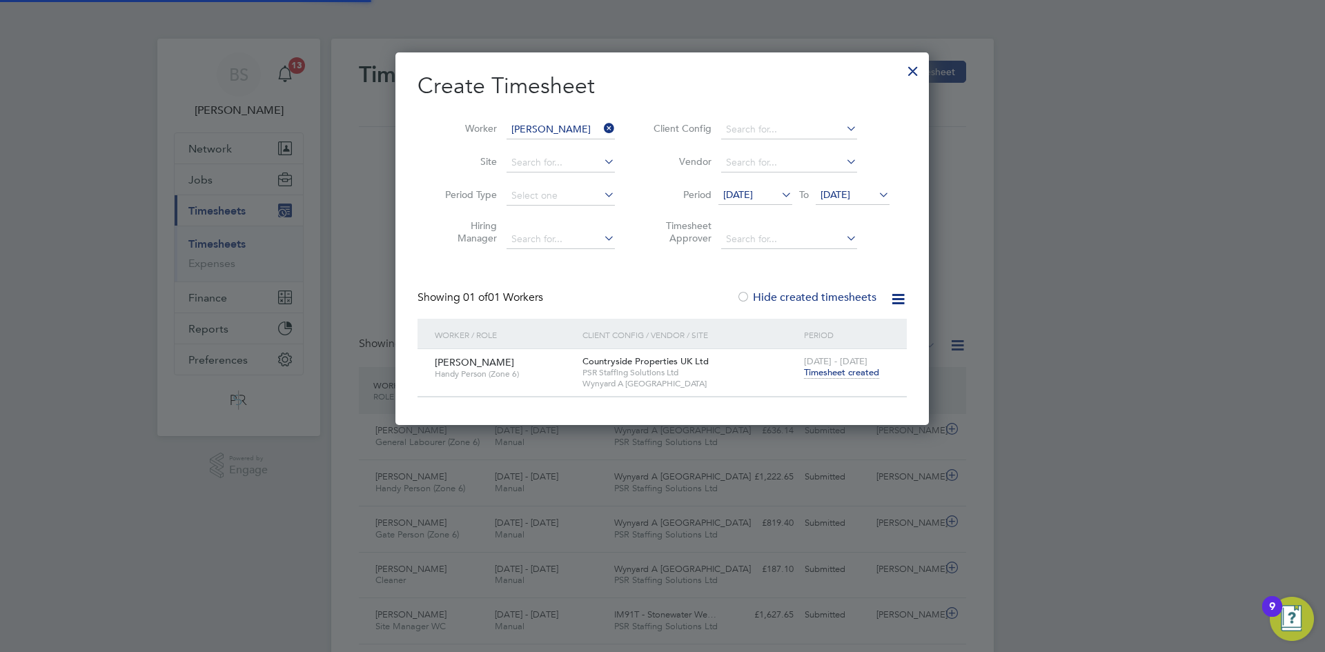
click at [830, 369] on span "Timesheet created" at bounding box center [841, 372] width 75 height 12
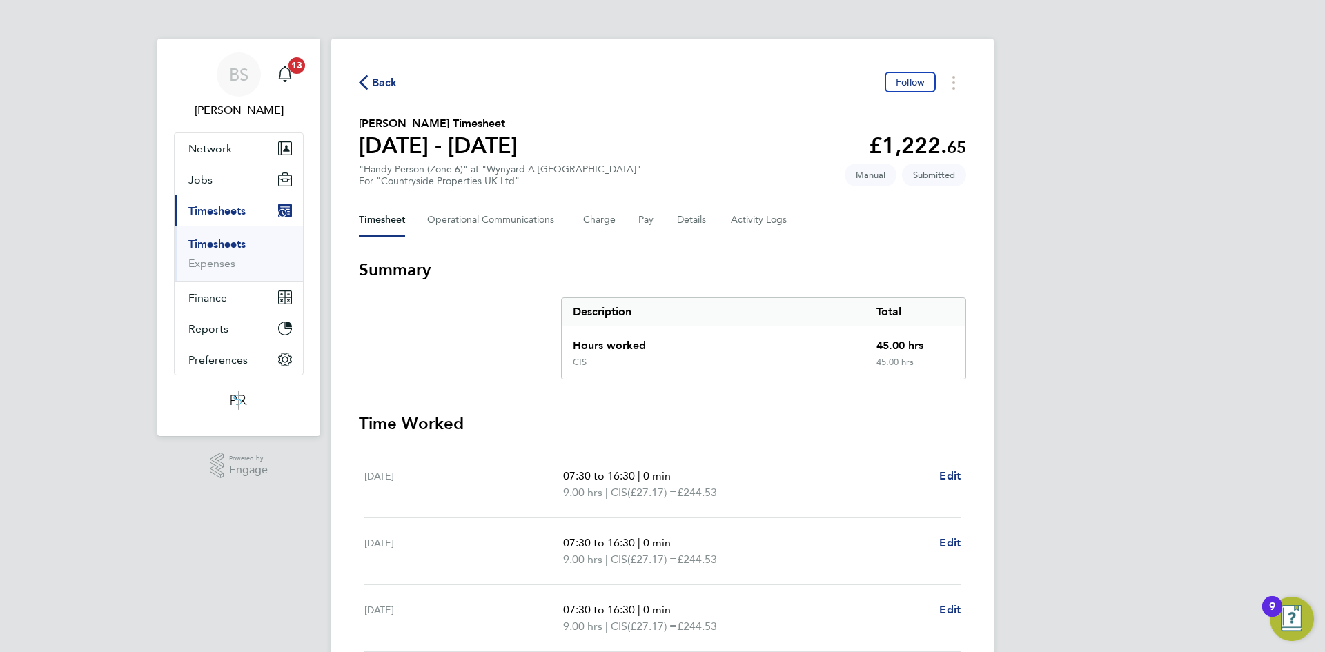
click at [222, 242] on link "Timesheets" at bounding box center [216, 243] width 57 height 13
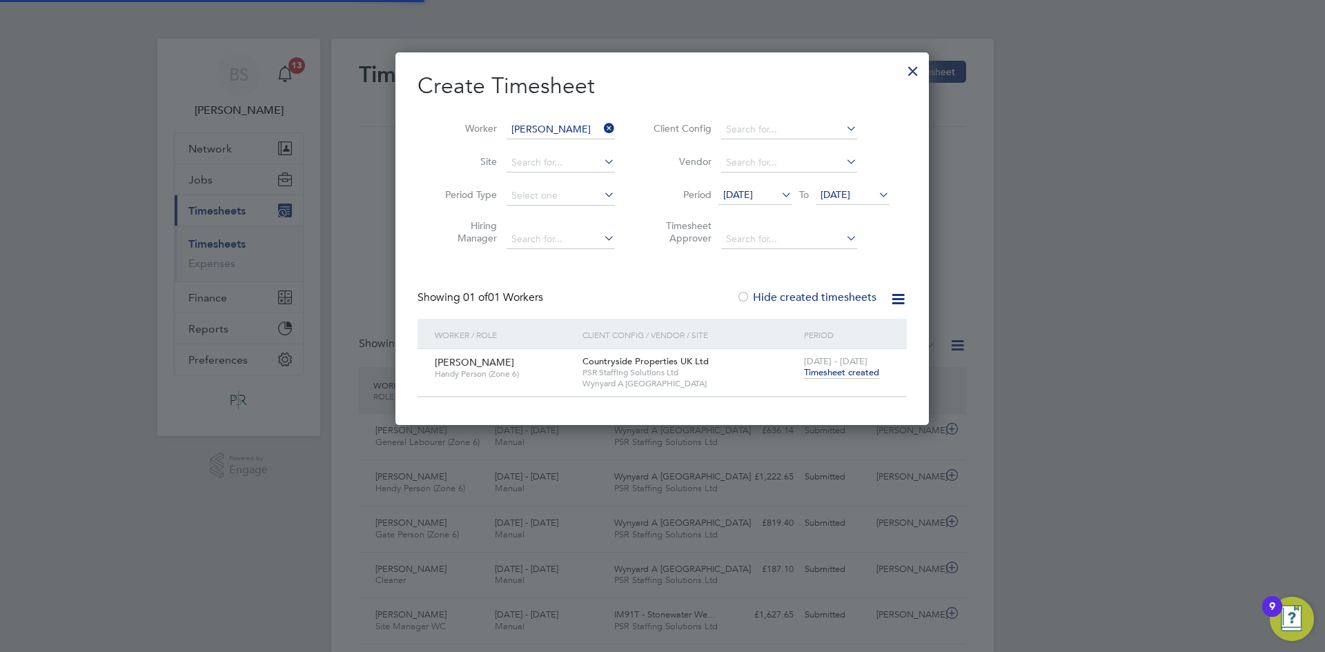
scroll to position [35, 120]
click at [600, 124] on li "Worker Stefan Rodgers" at bounding box center [525, 129] width 215 height 33
click at [575, 124] on input at bounding box center [561, 129] width 108 height 19
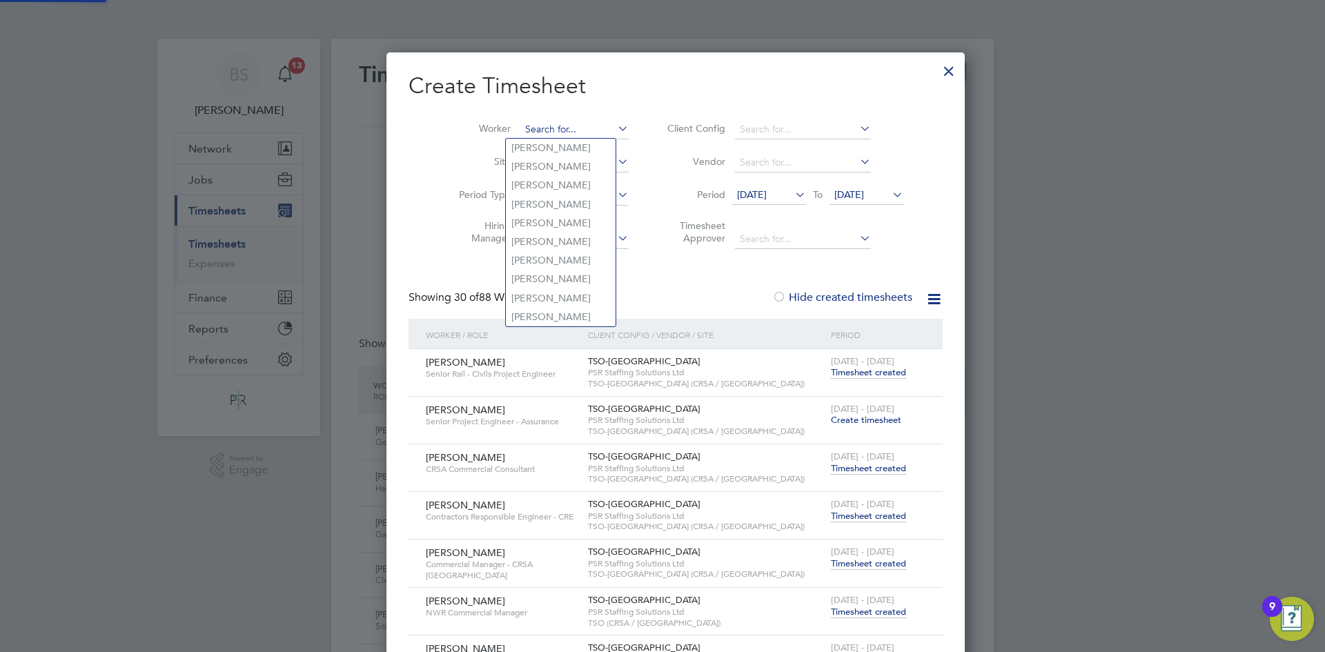
paste input "[PERSON_NAME]"
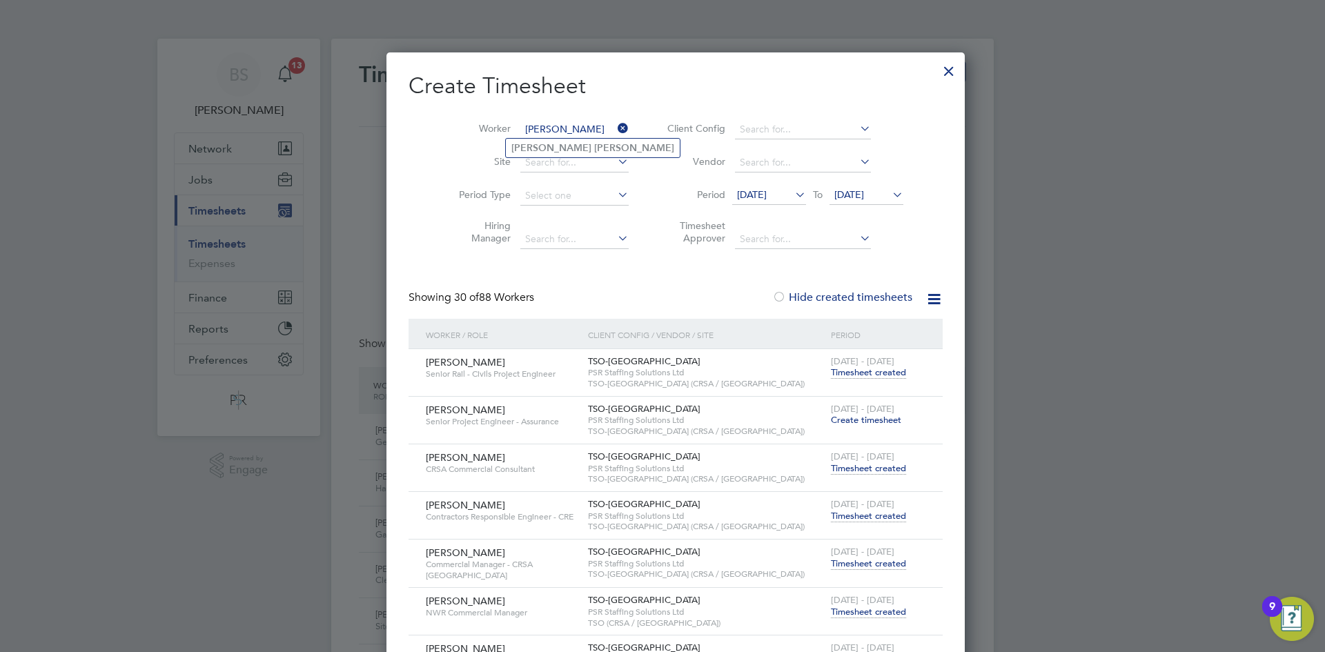
type input "[PERSON_NAME]"
click at [580, 145] on li "Tyler Anderson" at bounding box center [593, 148] width 174 height 19
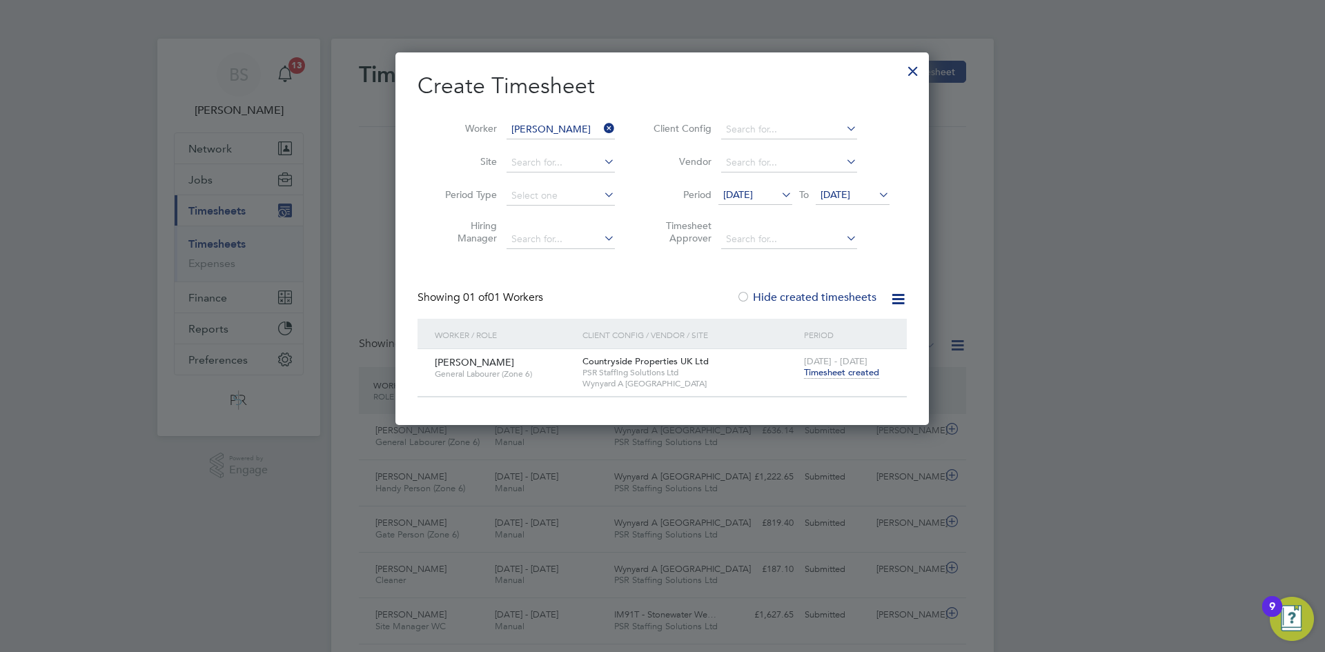
drag, startPoint x: 825, startPoint y: 367, endPoint x: 805, endPoint y: 378, distance: 22.5
click at [827, 368] on span "Timesheet created" at bounding box center [841, 372] width 75 height 12
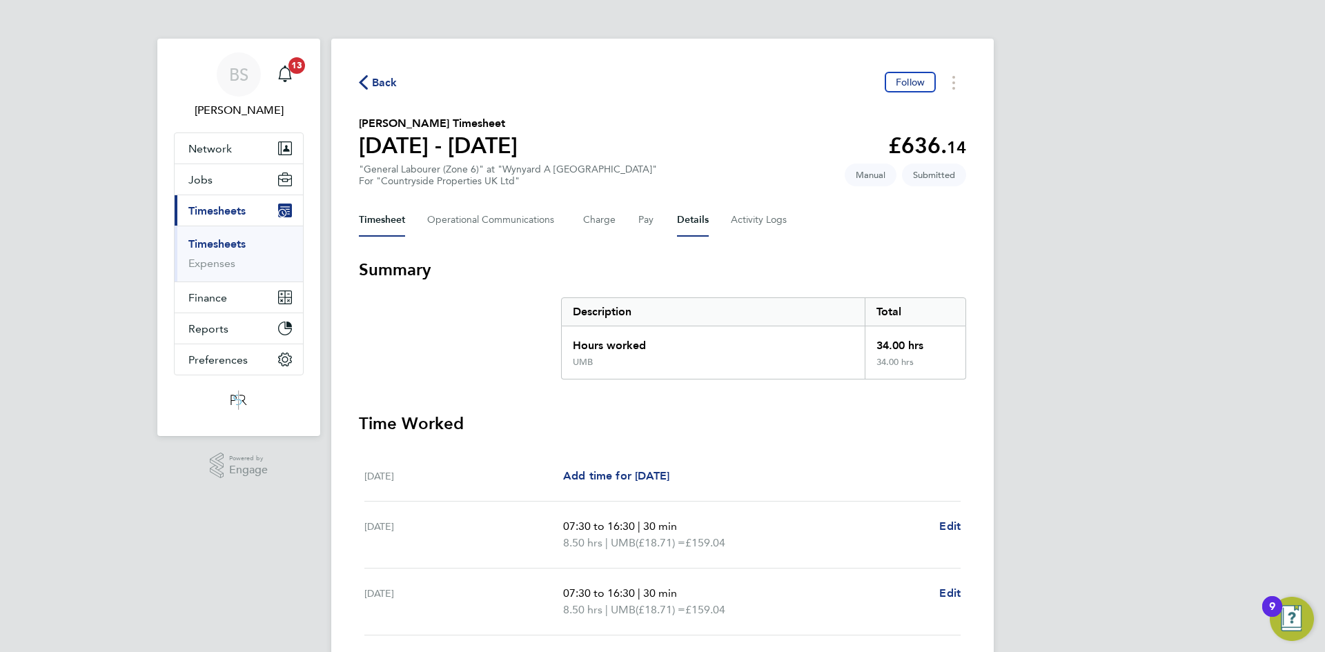
click at [689, 223] on button "Details" at bounding box center [693, 220] width 32 height 33
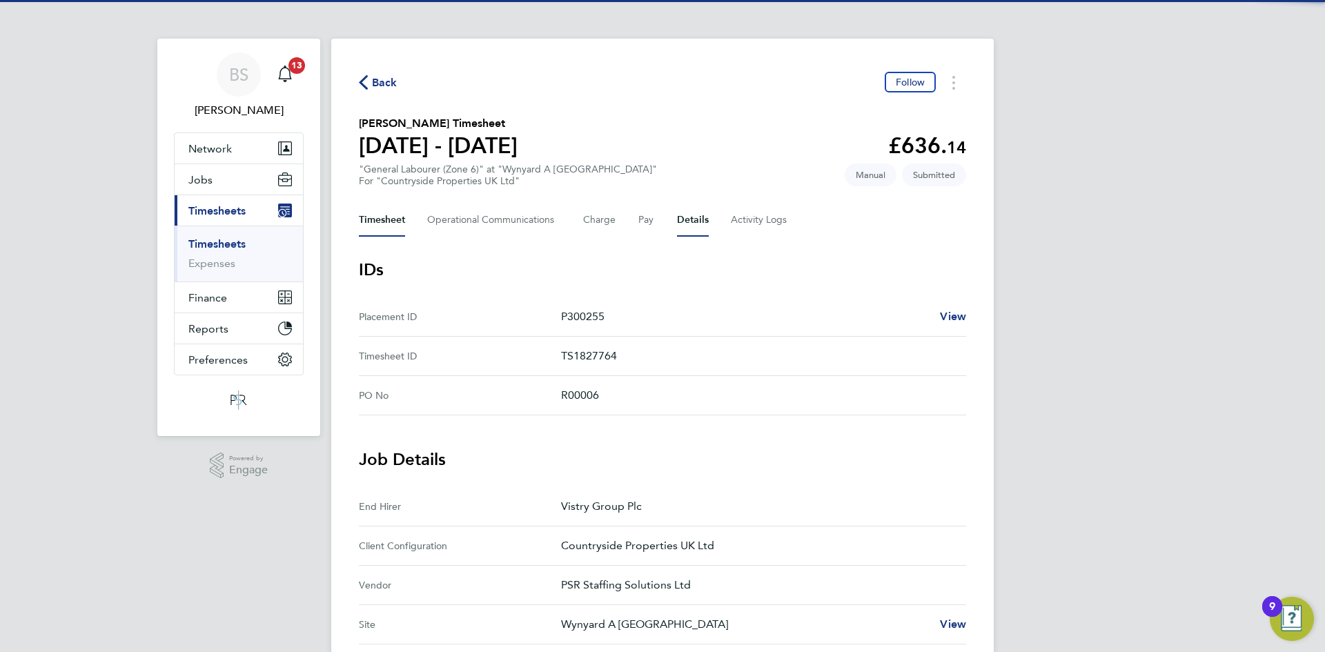
click at [385, 218] on button "Timesheet" at bounding box center [382, 220] width 46 height 33
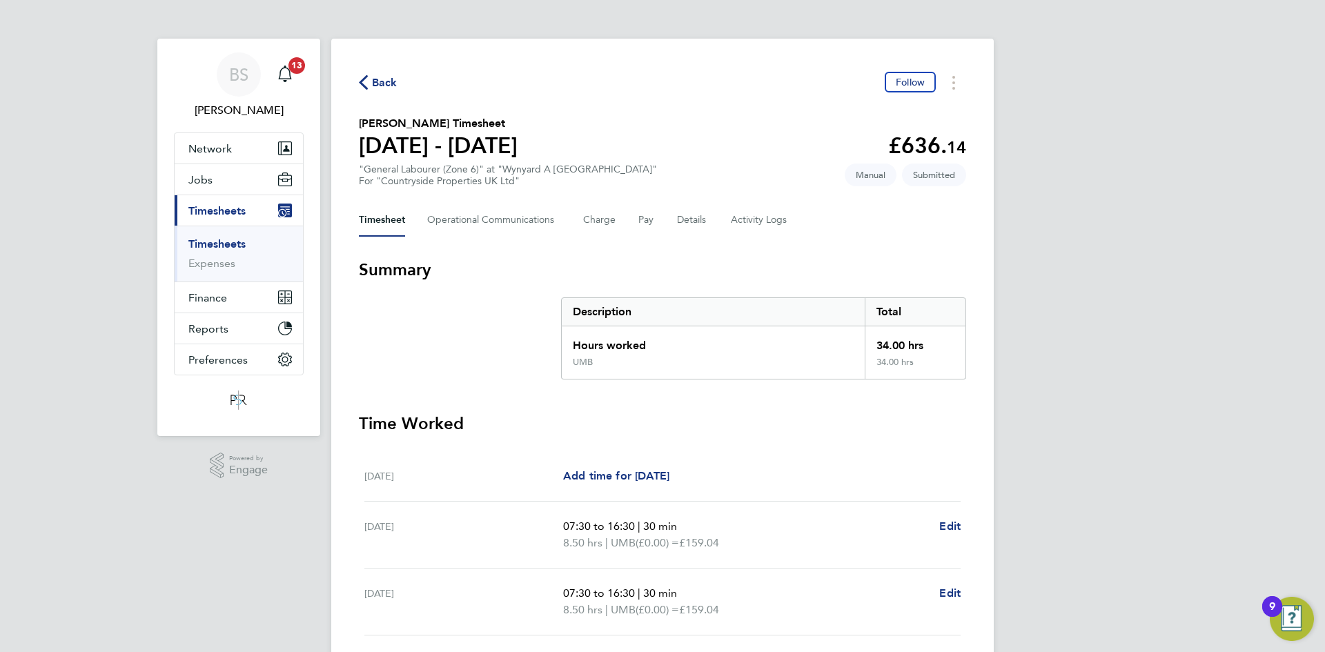
drag, startPoint x: 227, startPoint y: 242, endPoint x: 284, endPoint y: 232, distance: 57.4
click at [227, 242] on link "Timesheets" at bounding box center [216, 243] width 57 height 13
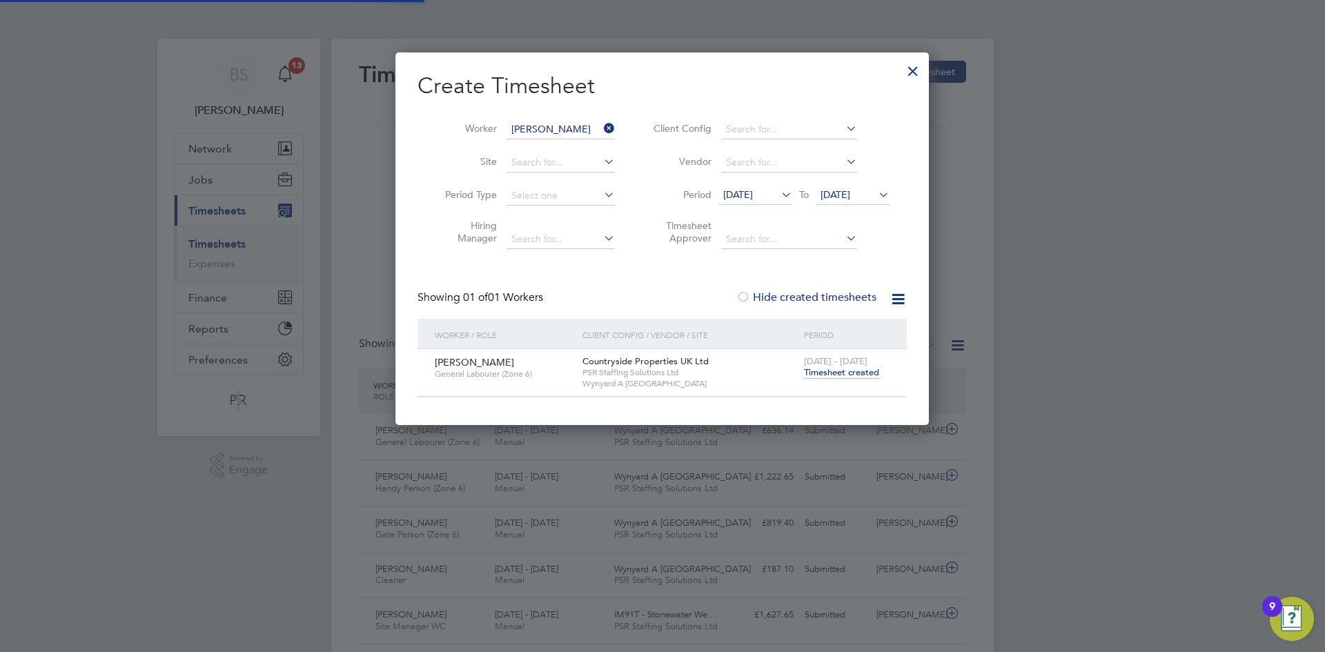
scroll to position [35, 120]
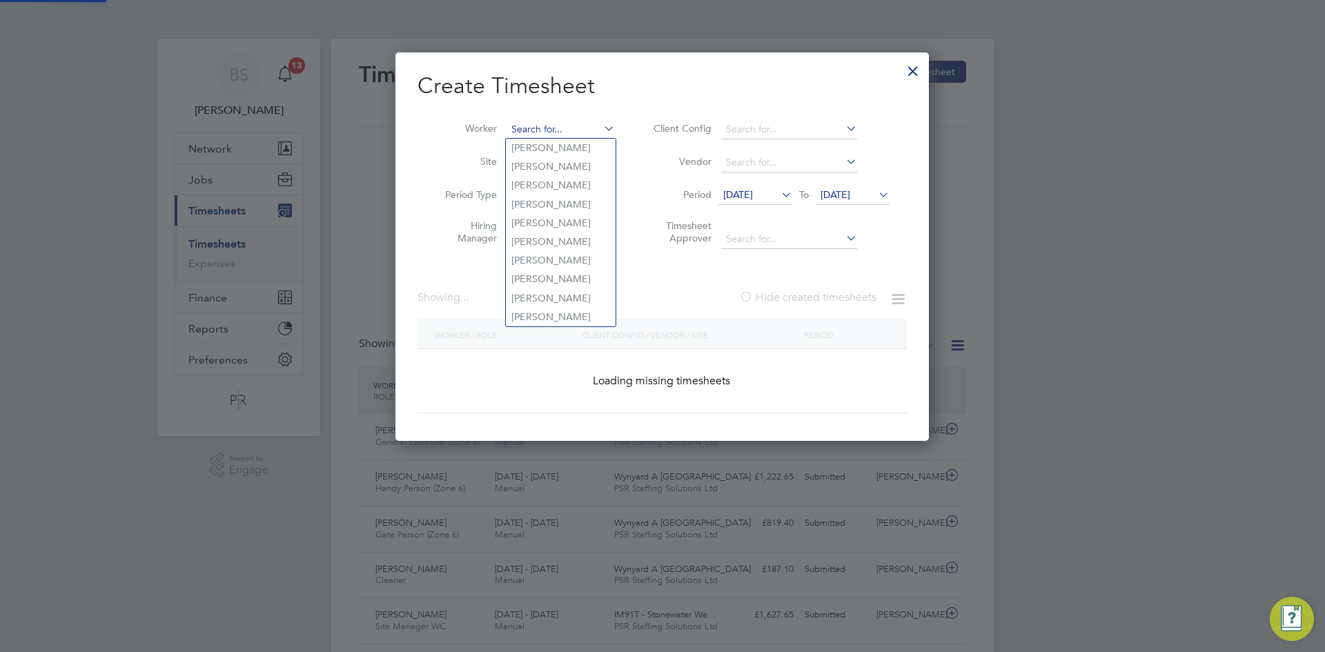
click at [591, 128] on input at bounding box center [561, 129] width 108 height 19
click at [578, 127] on input at bounding box center [561, 129] width 108 height 19
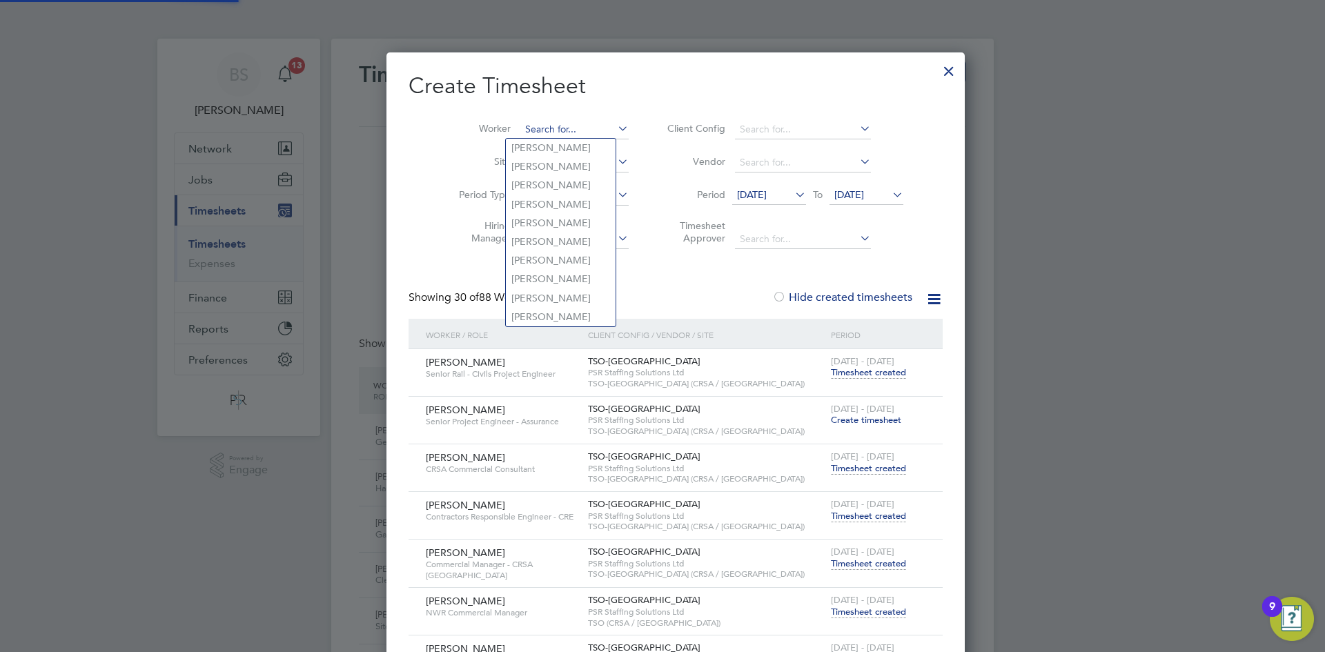
paste input "[PERSON_NAME]"
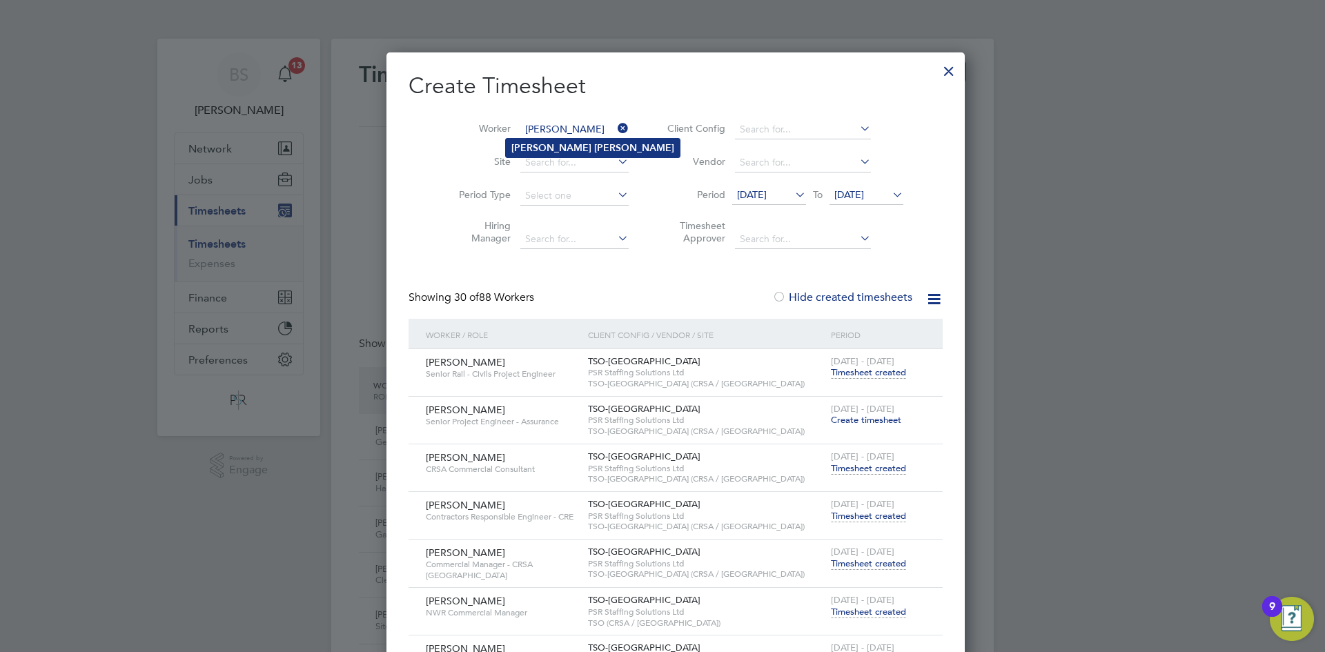
type input "[PERSON_NAME]"
click at [594, 149] on b "Forster" at bounding box center [634, 148] width 80 height 12
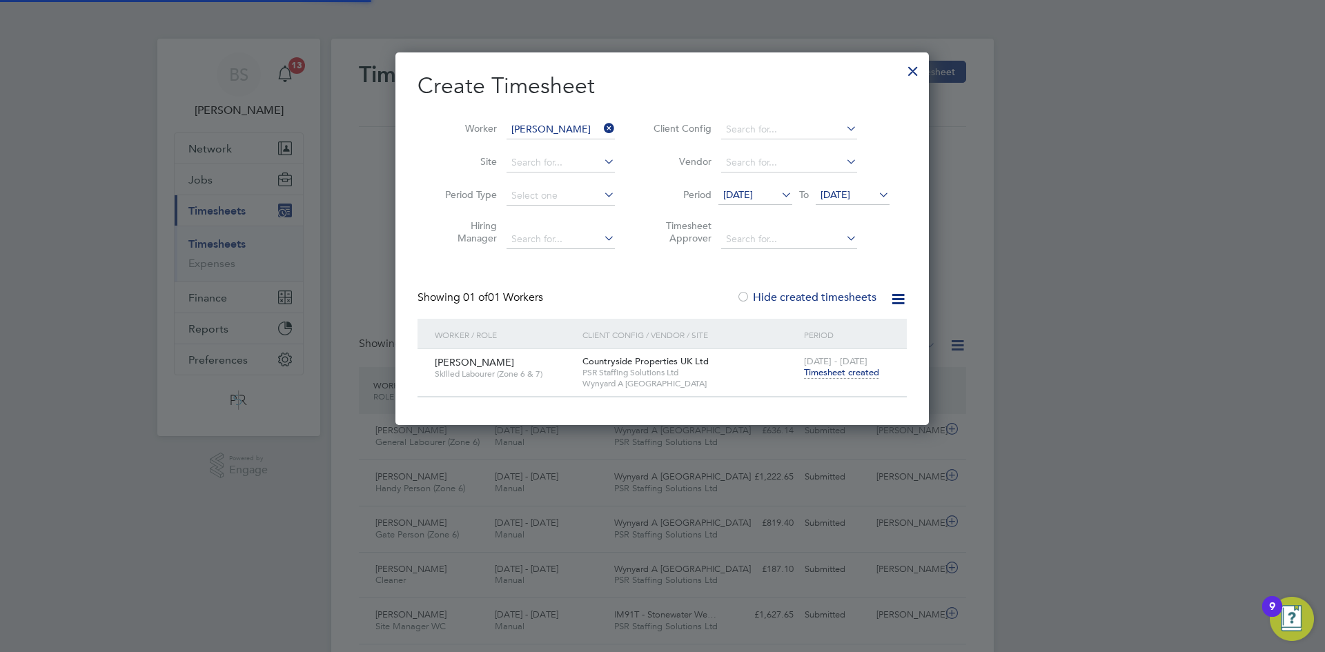
click at [826, 371] on span "Timesheet created" at bounding box center [841, 372] width 75 height 12
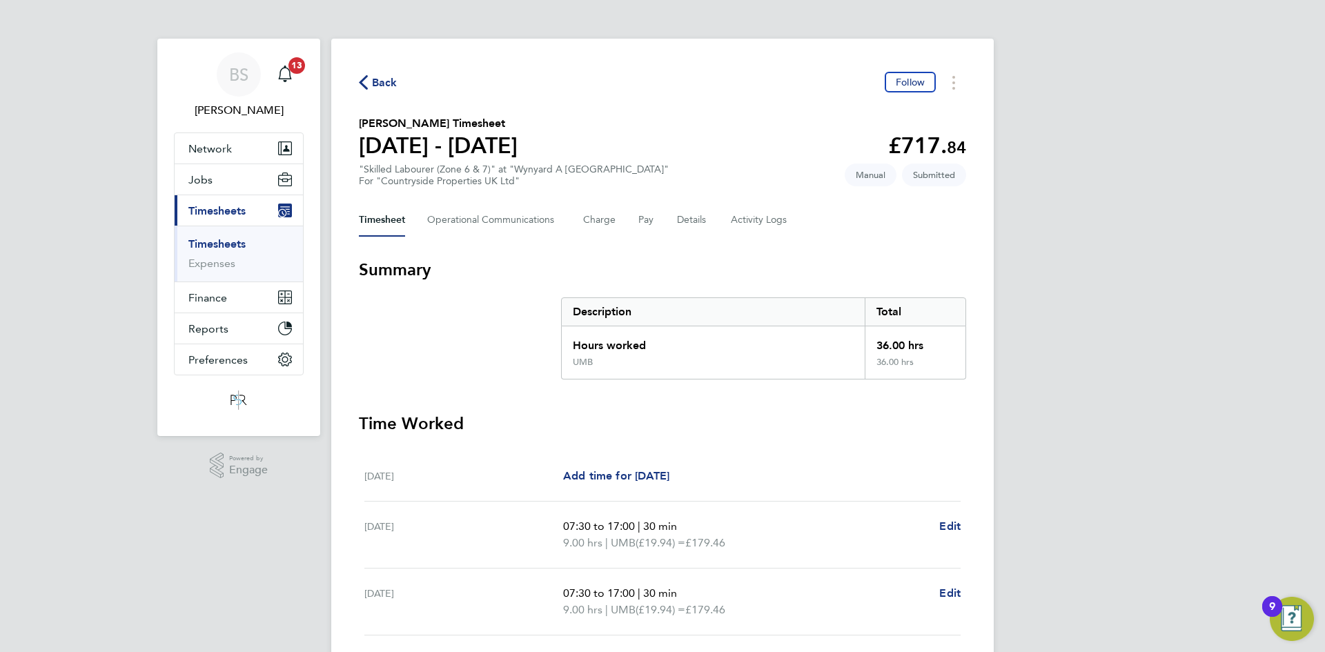
click at [203, 244] on link "Timesheets" at bounding box center [216, 243] width 57 height 13
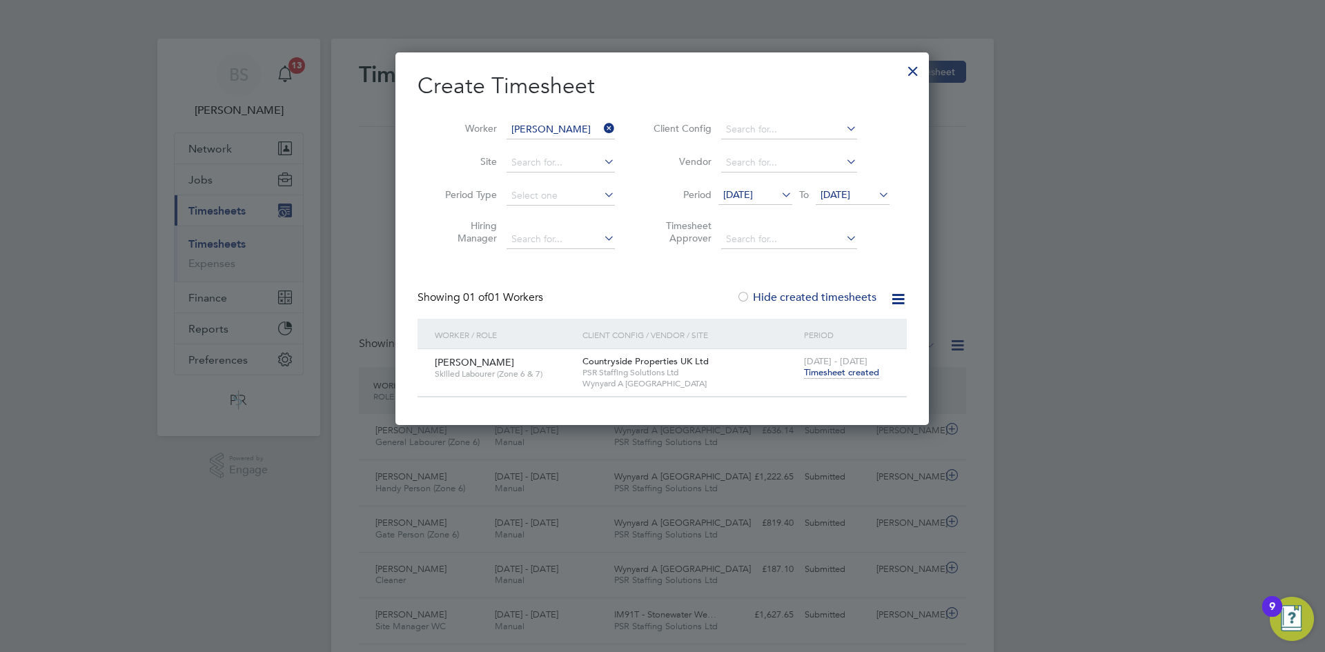
drag, startPoint x: 611, startPoint y: 127, endPoint x: 574, endPoint y: 124, distance: 37.4
click at [601, 127] on icon at bounding box center [601, 128] width 0 height 19
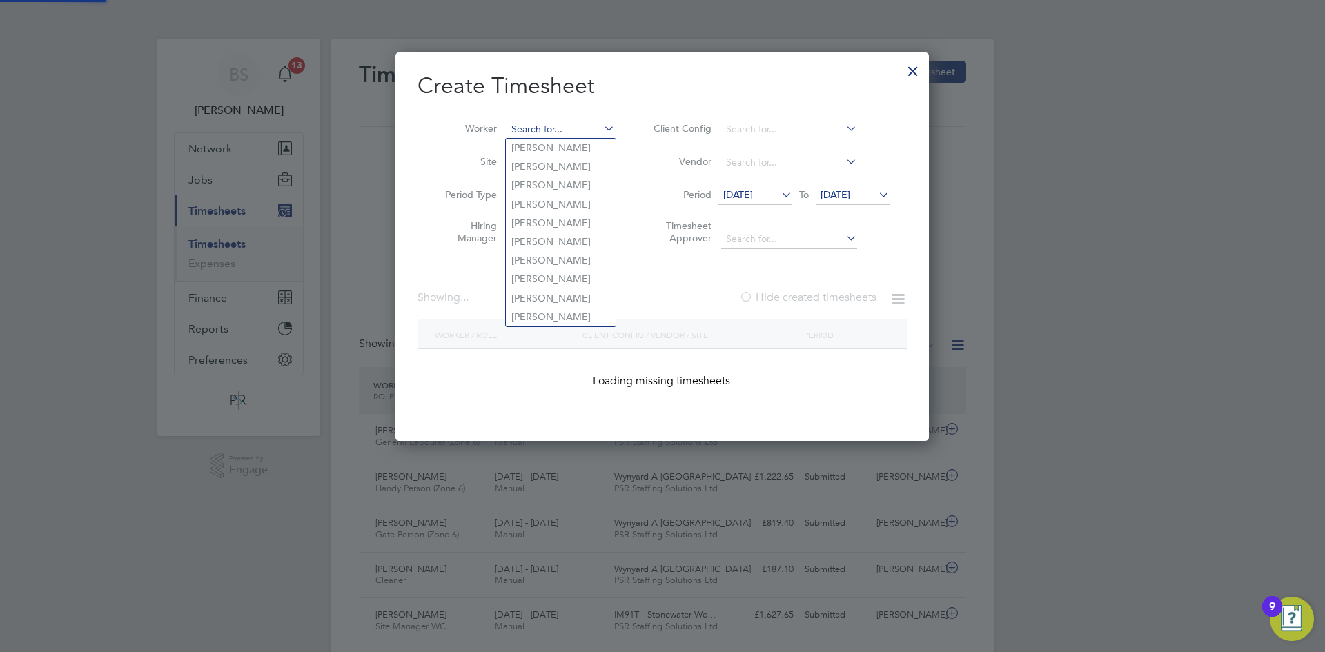
click at [574, 124] on input at bounding box center [561, 129] width 108 height 19
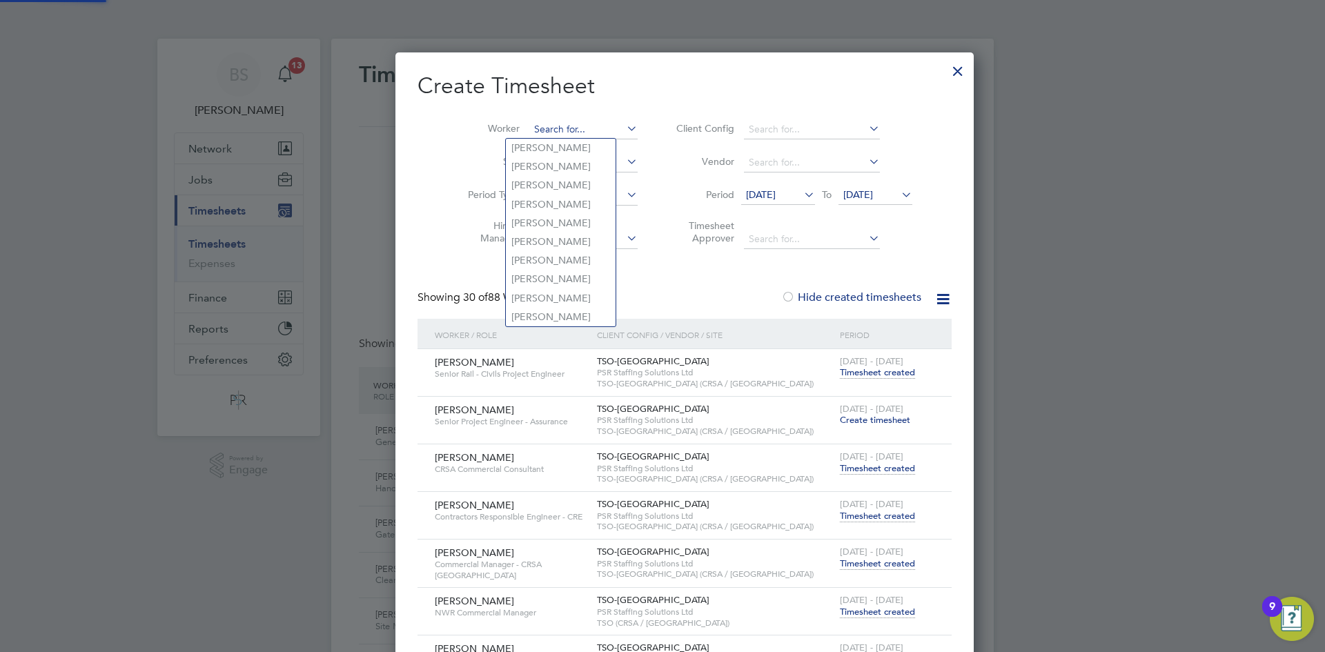
paste input "Christina Kaye"
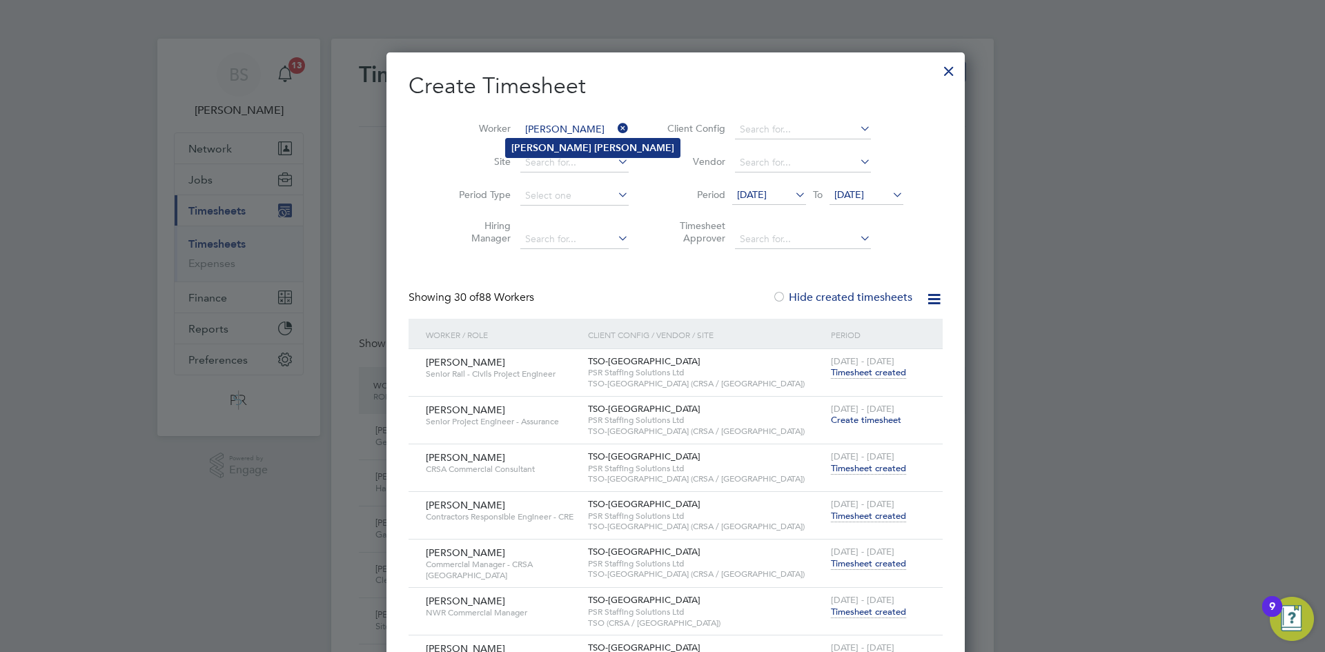
type input "Christina Kaye"
click at [562, 140] on li "Christina Kaye" at bounding box center [593, 148] width 174 height 19
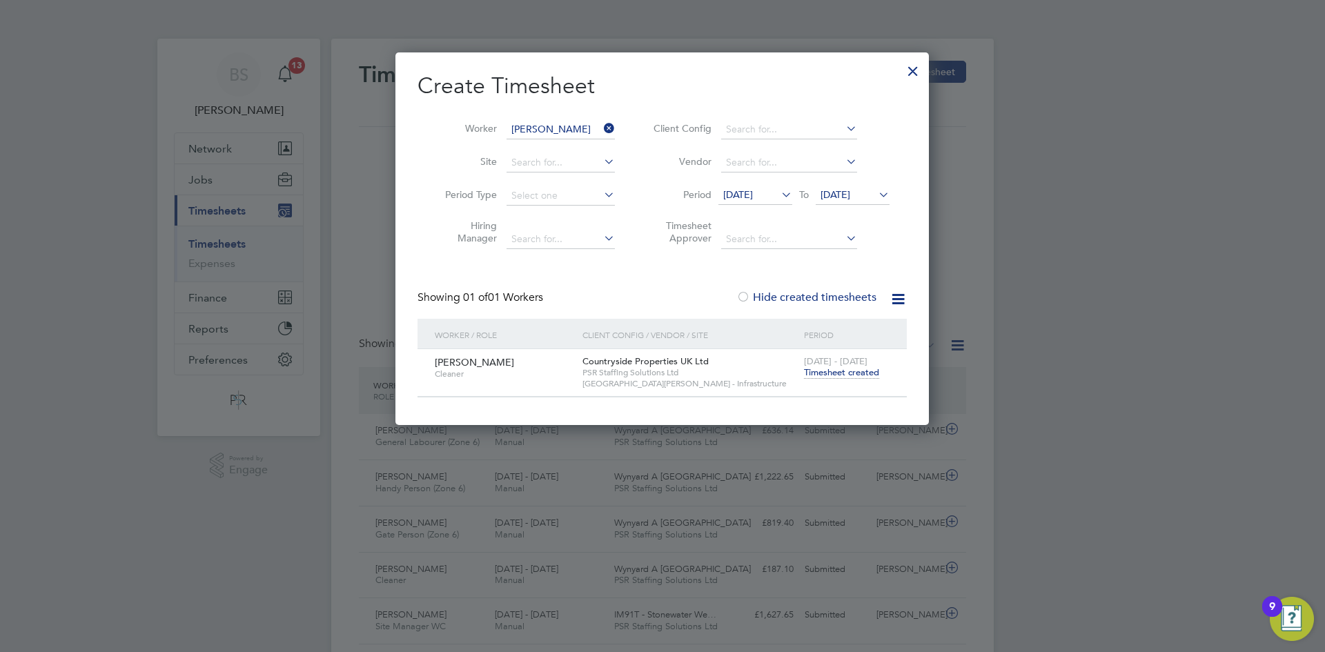
click at [822, 369] on span "Timesheet created" at bounding box center [841, 372] width 75 height 12
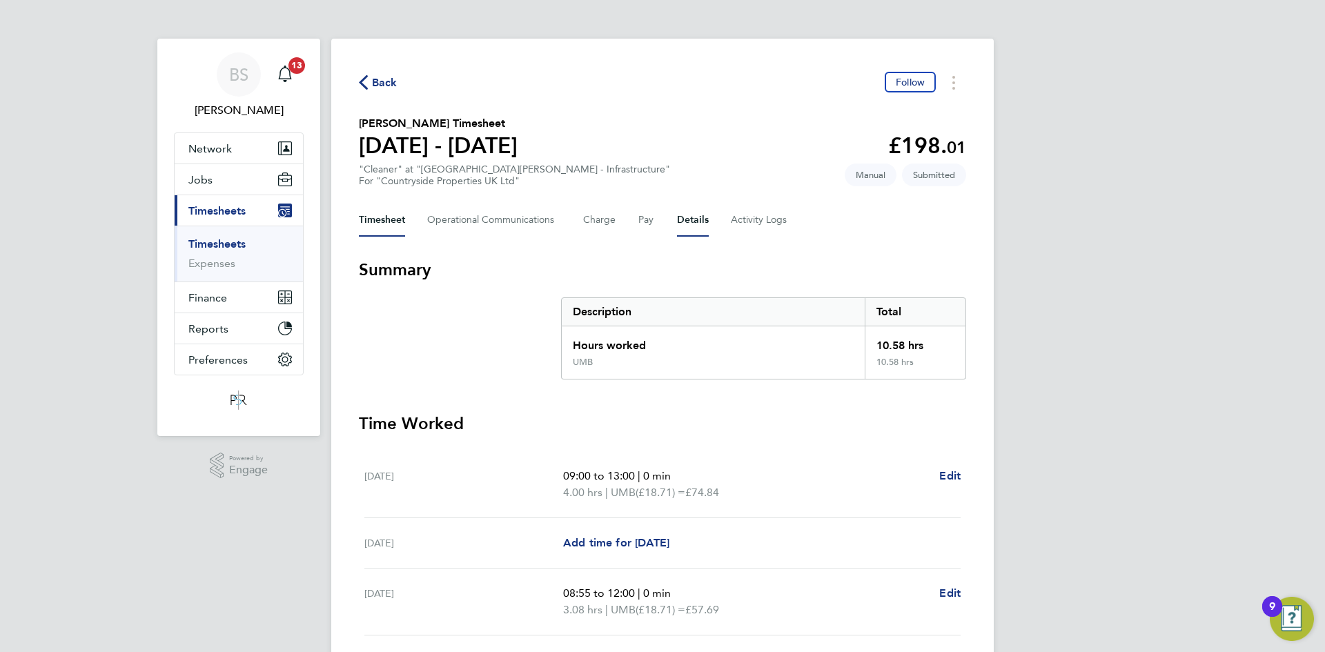
click at [684, 222] on button "Details" at bounding box center [693, 220] width 32 height 33
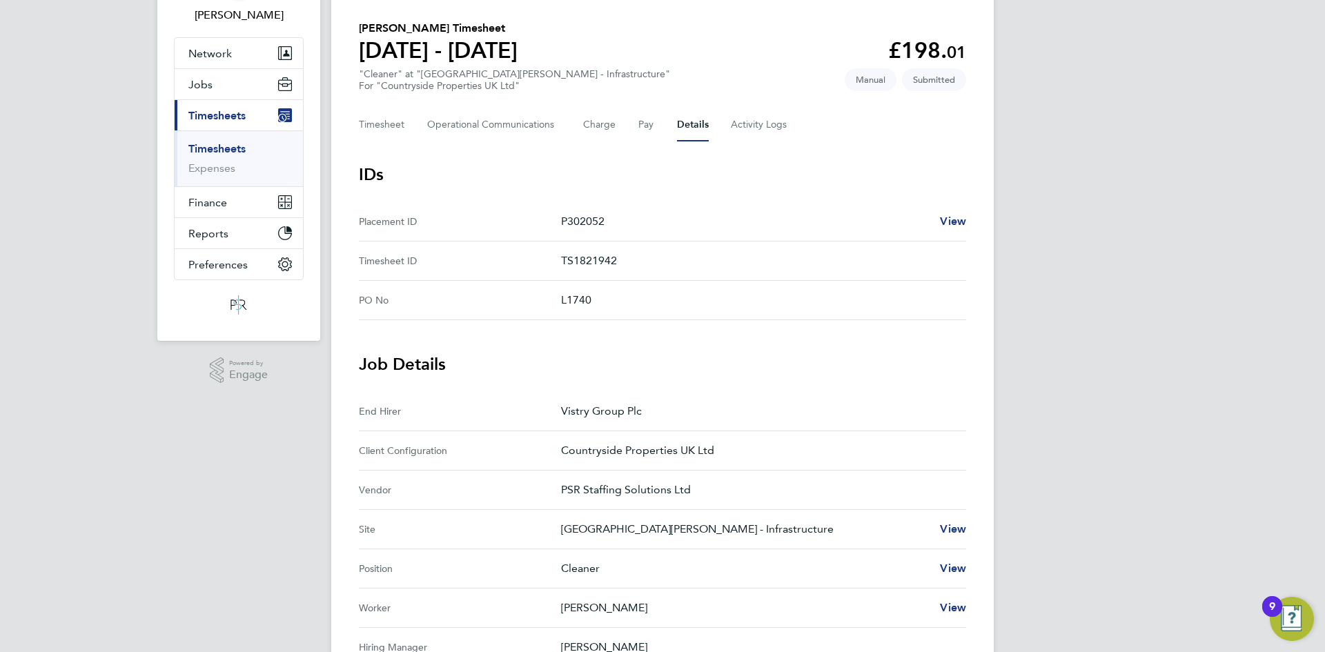
scroll to position [345, 0]
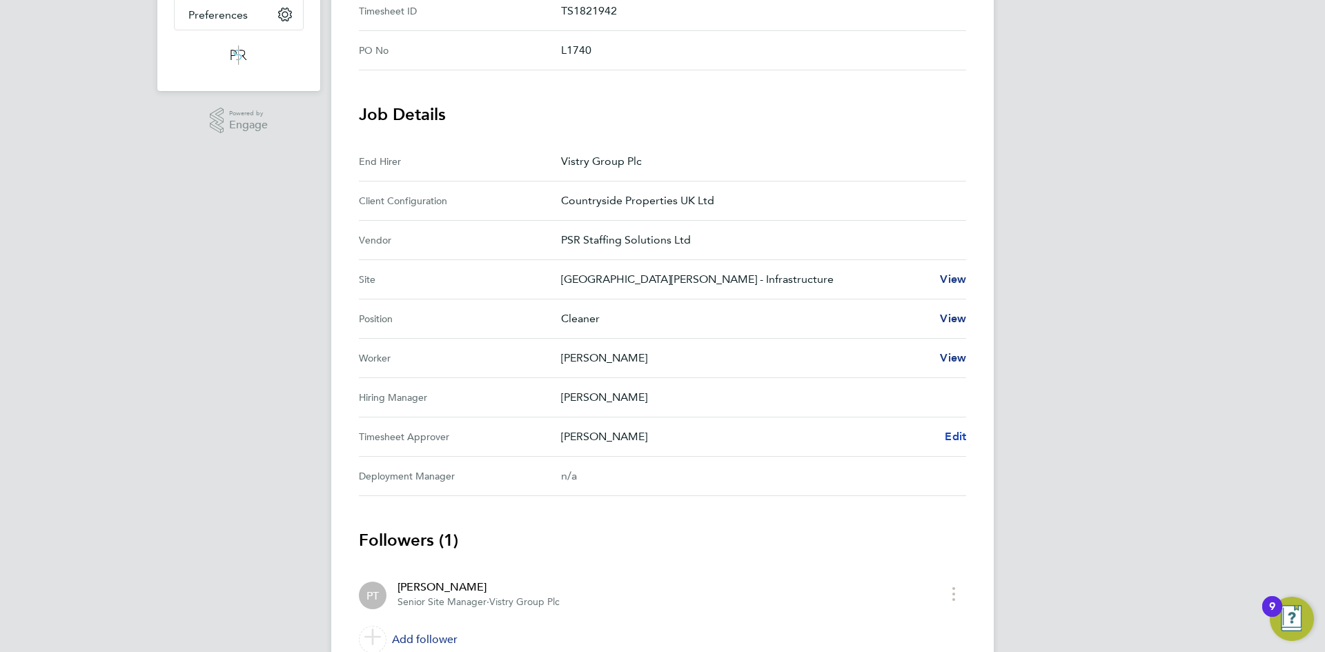
click at [953, 442] on span "Edit" at bounding box center [955, 436] width 21 height 13
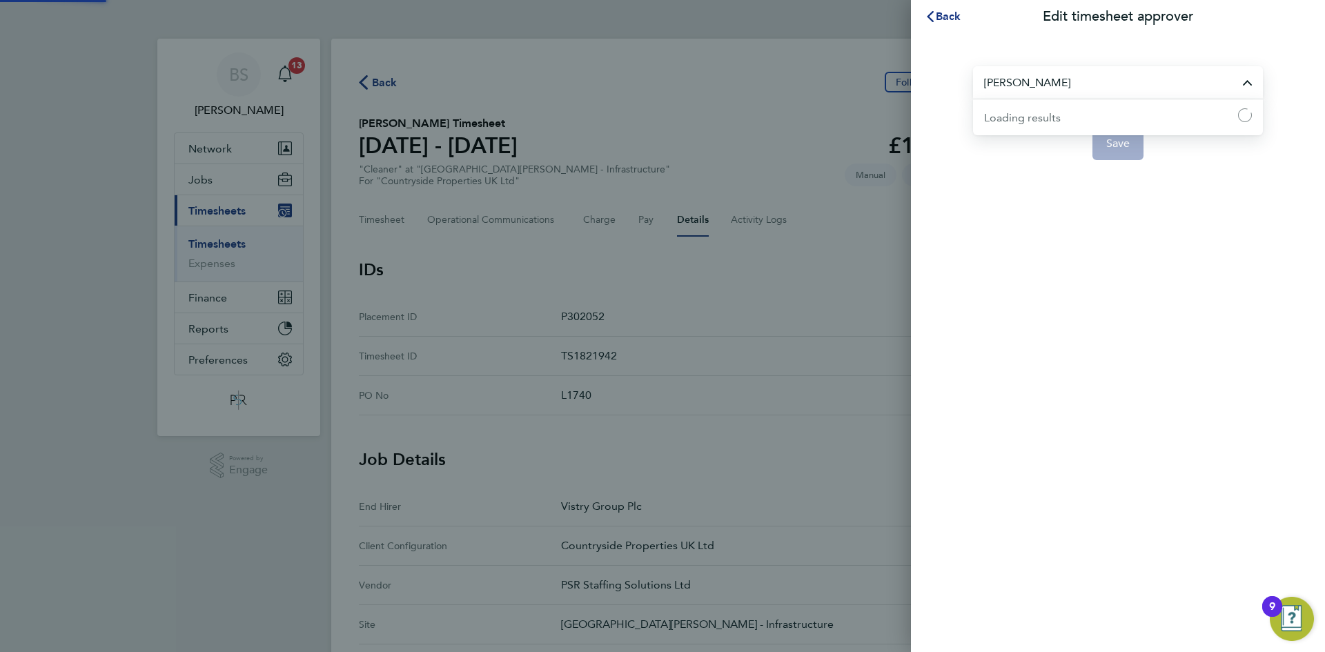
click at [1131, 86] on input "Paul Townend" at bounding box center [1118, 82] width 290 height 32
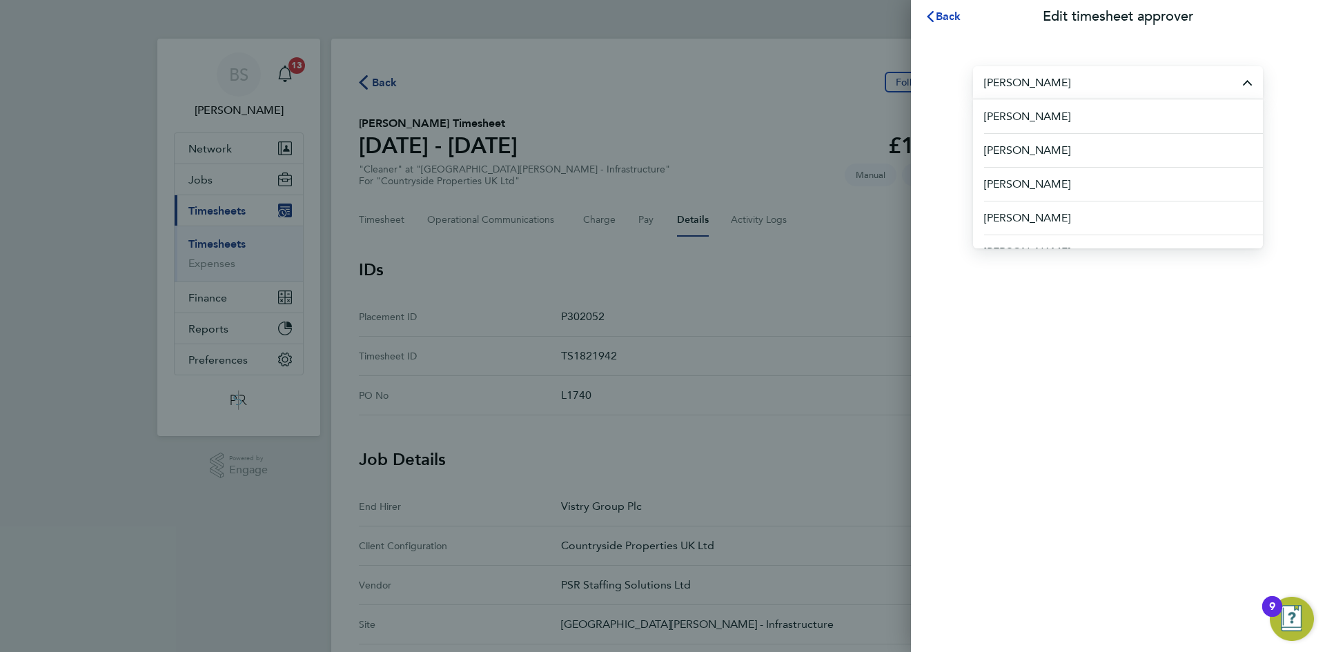
drag, startPoint x: 940, startPoint y: 13, endPoint x: 932, endPoint y: 17, distance: 8.3
click at [940, 14] on span "Back" at bounding box center [949, 16] width 26 height 13
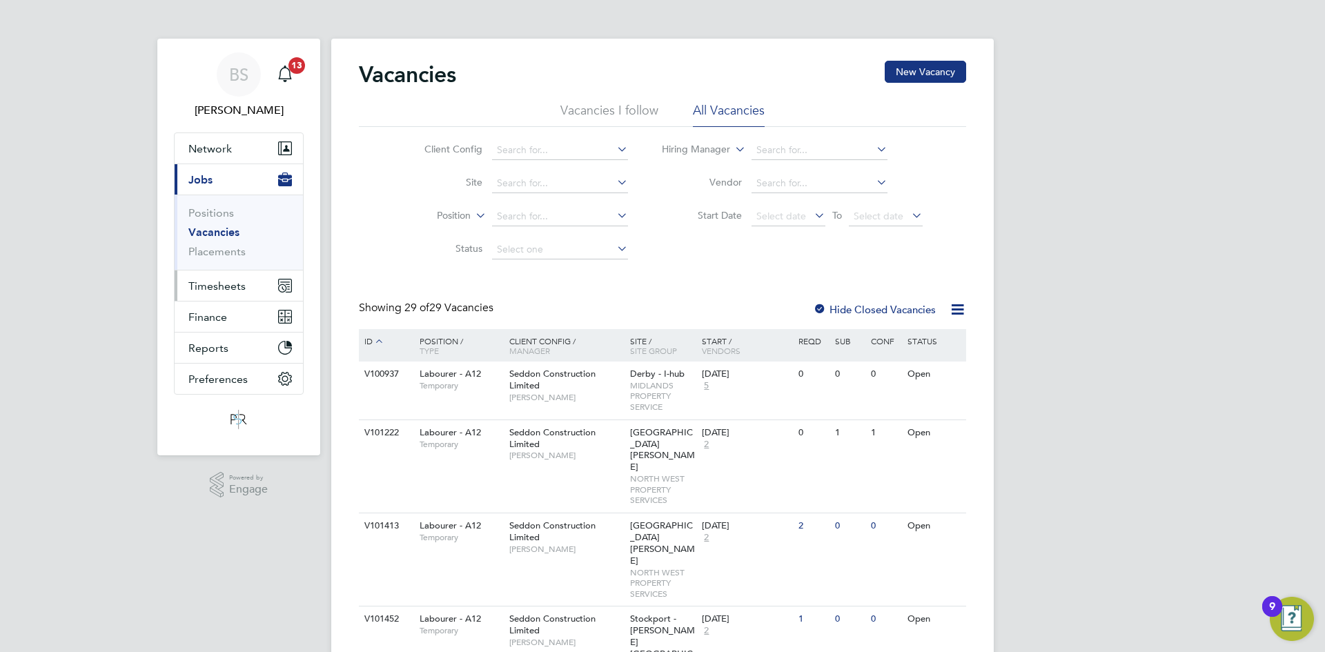
click at [226, 286] on span "Timesheets" at bounding box center [216, 286] width 57 height 13
click at [224, 286] on span "Timesheets" at bounding box center [216, 286] width 57 height 13
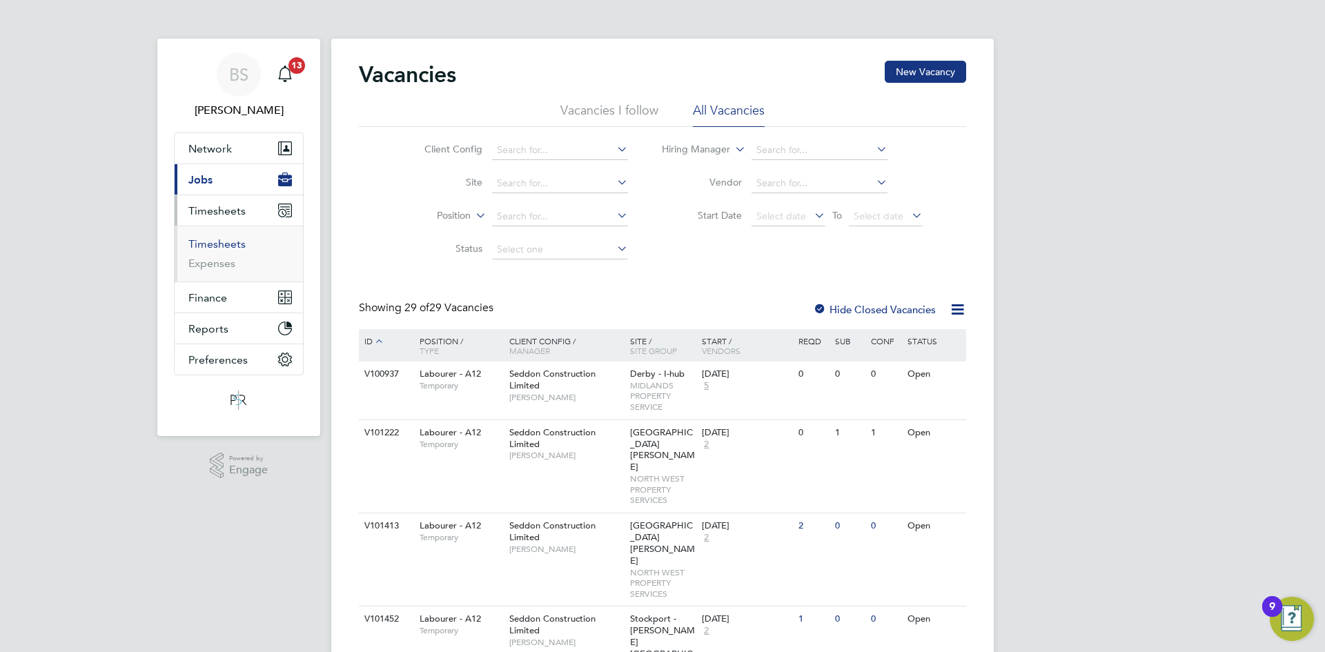
click at [219, 243] on link "Timesheets" at bounding box center [216, 243] width 57 height 13
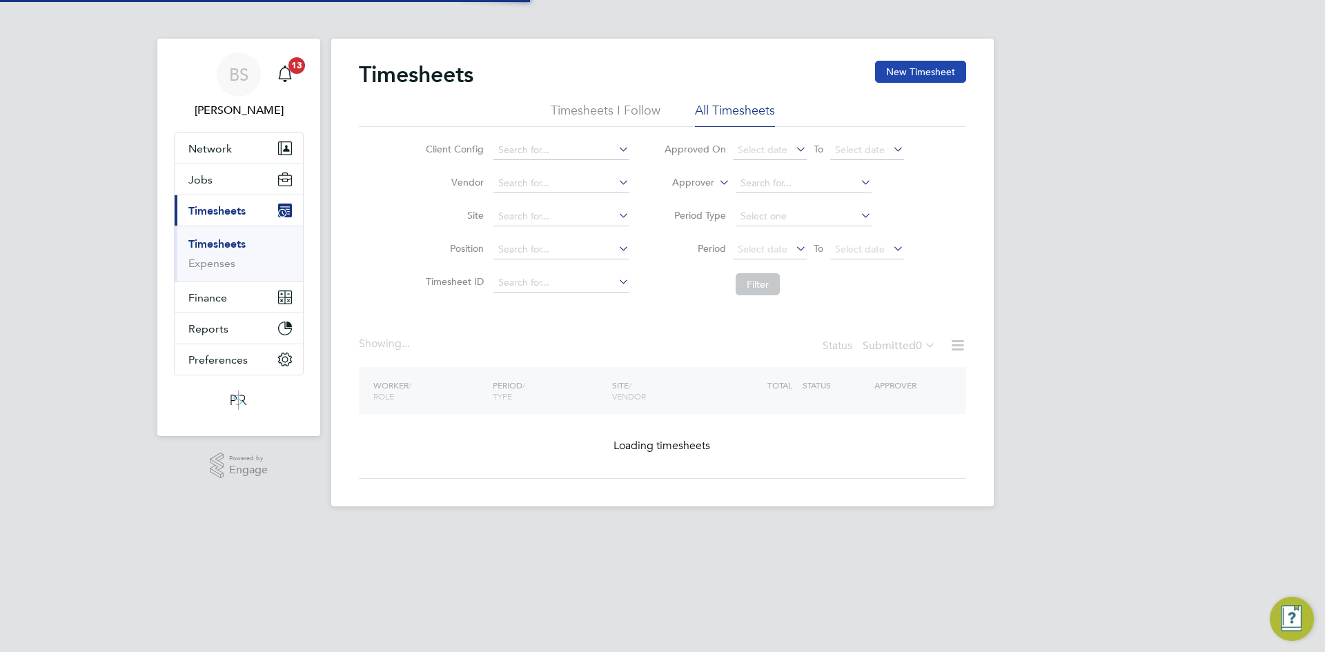
click at [934, 63] on button "New Timesheet" at bounding box center [920, 72] width 91 height 22
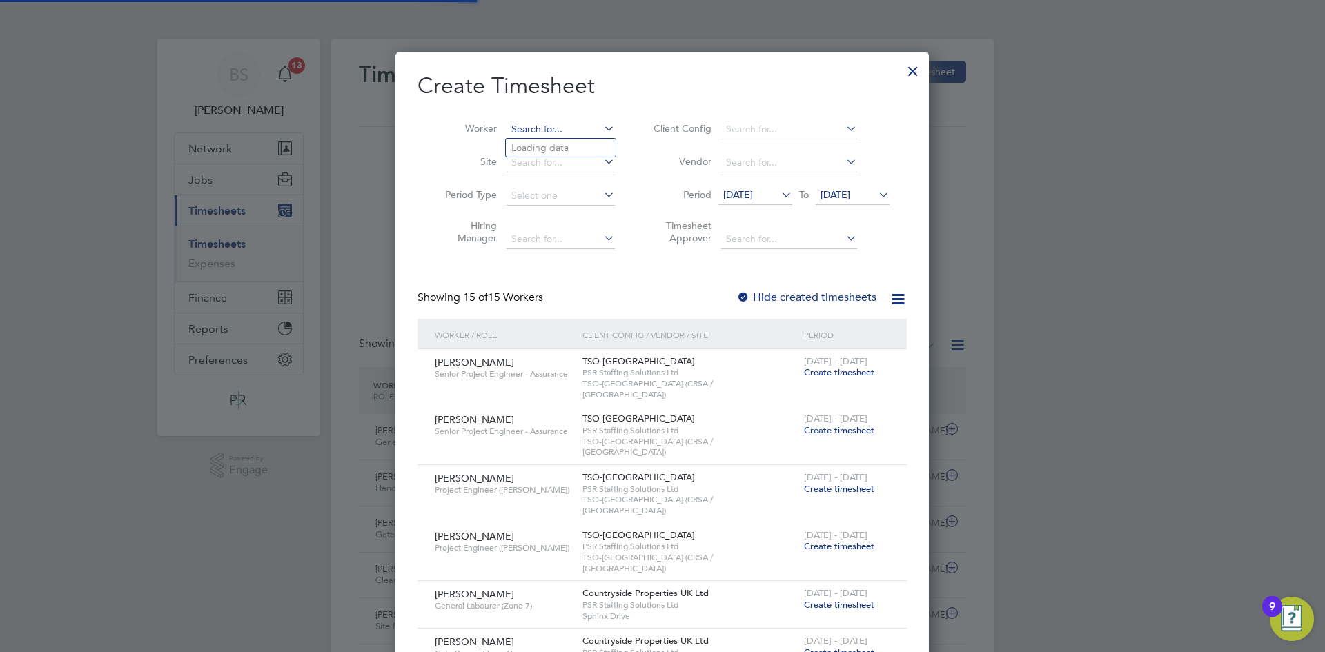
click at [554, 126] on input at bounding box center [561, 129] width 108 height 19
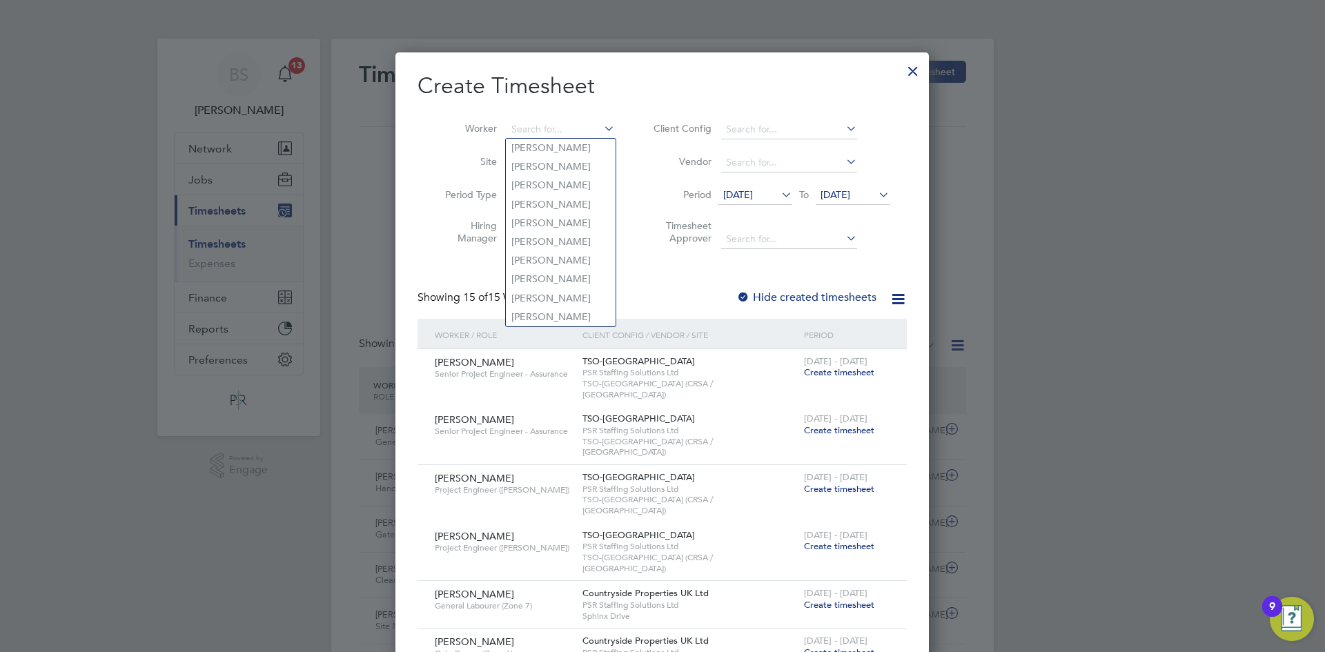
type input "t"
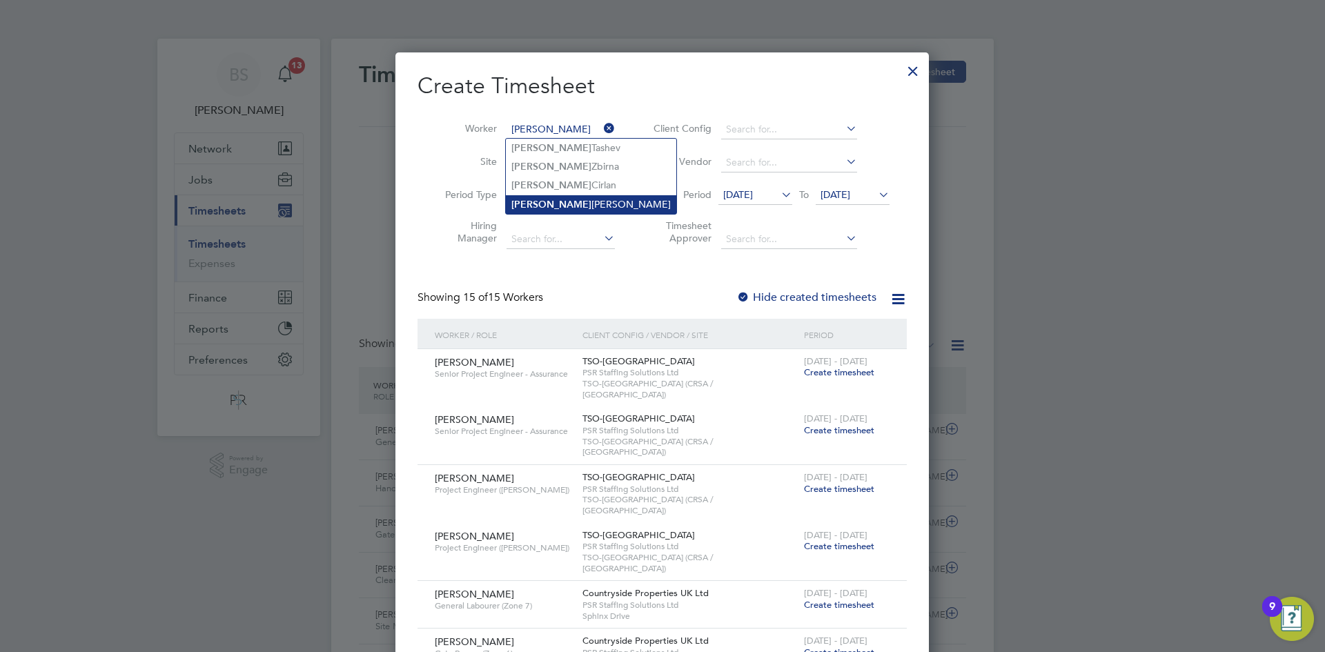
click at [526, 199] on b "Stefan" at bounding box center [551, 205] width 80 height 12
type input "[PERSON_NAME]"
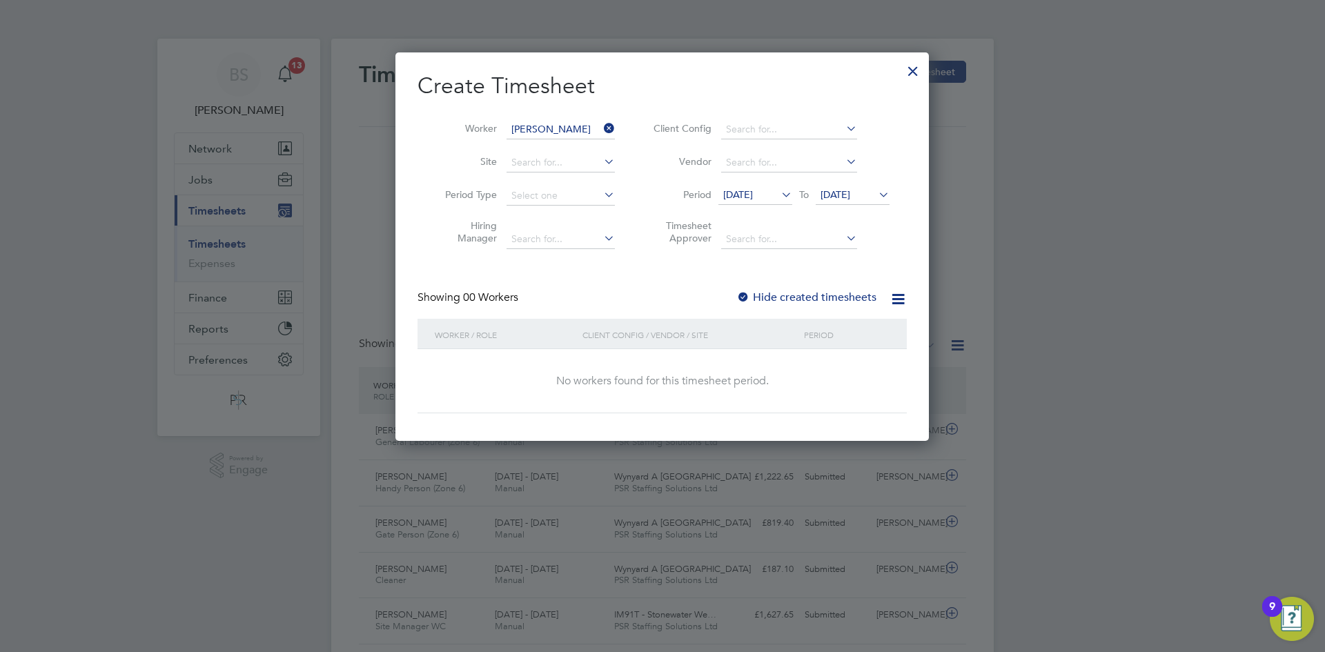
click at [753, 197] on span "[DATE]" at bounding box center [738, 194] width 30 height 12
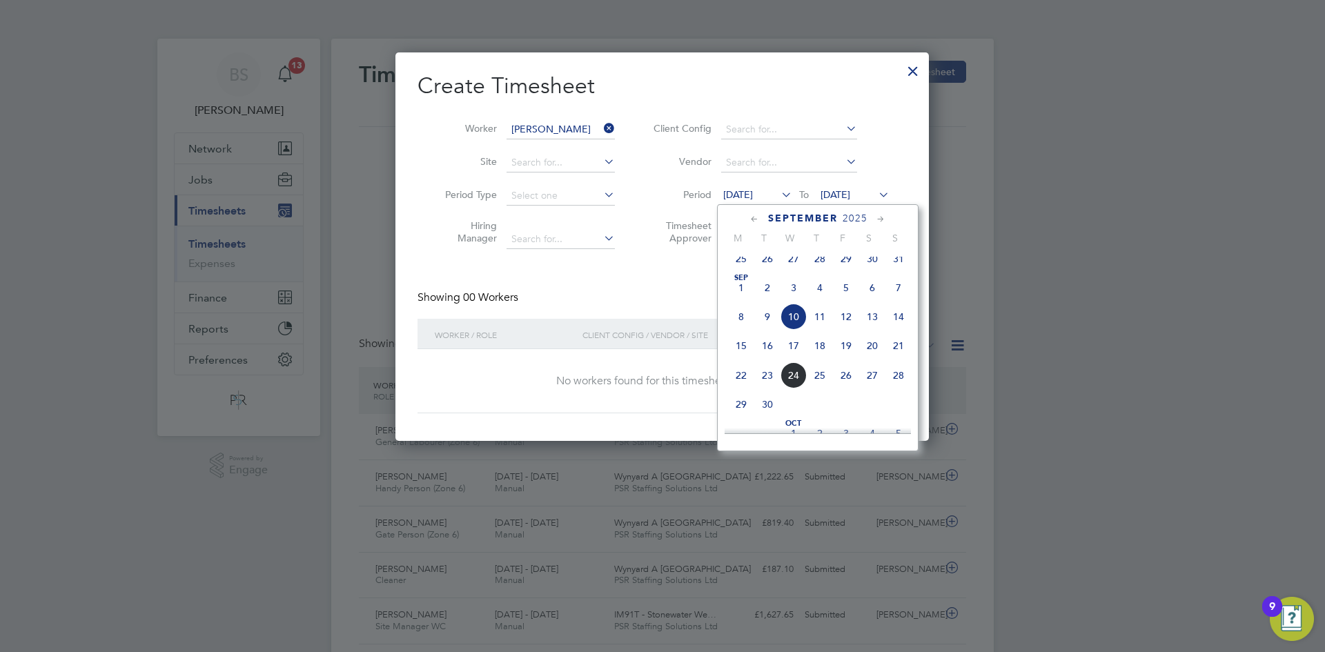
click at [738, 355] on span "15" at bounding box center [741, 346] width 26 height 26
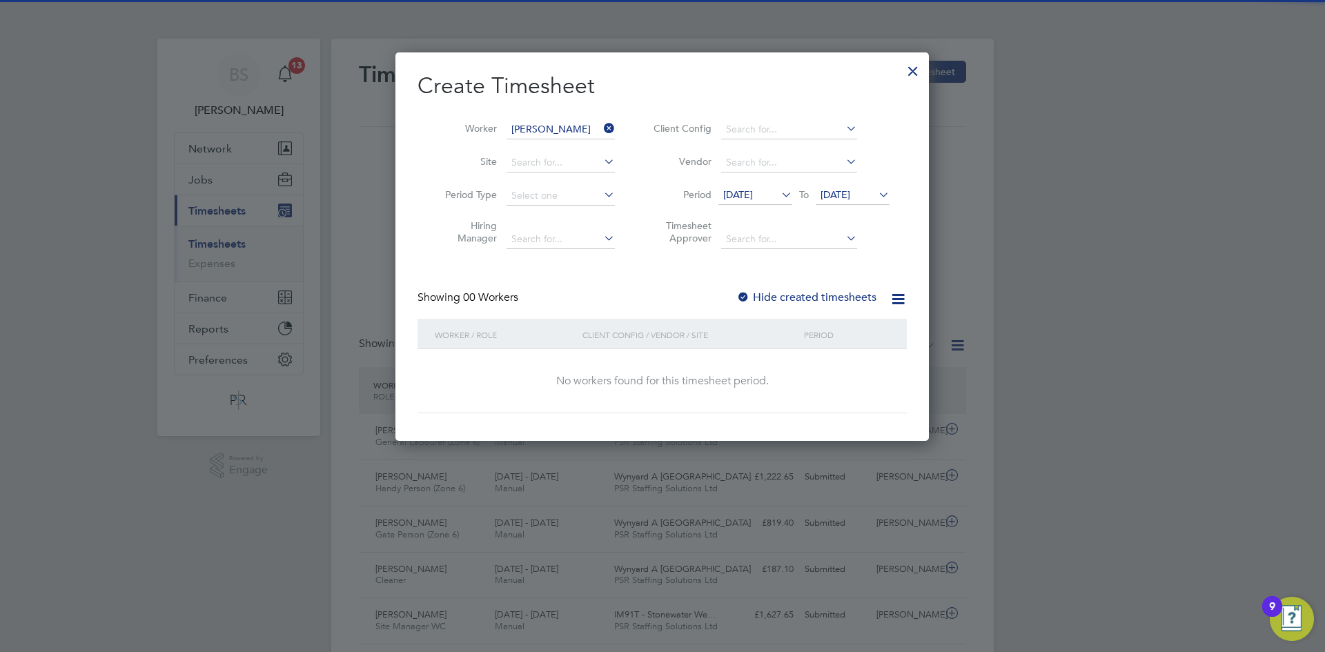
click at [827, 294] on label "Hide created timesheets" at bounding box center [806, 298] width 140 height 14
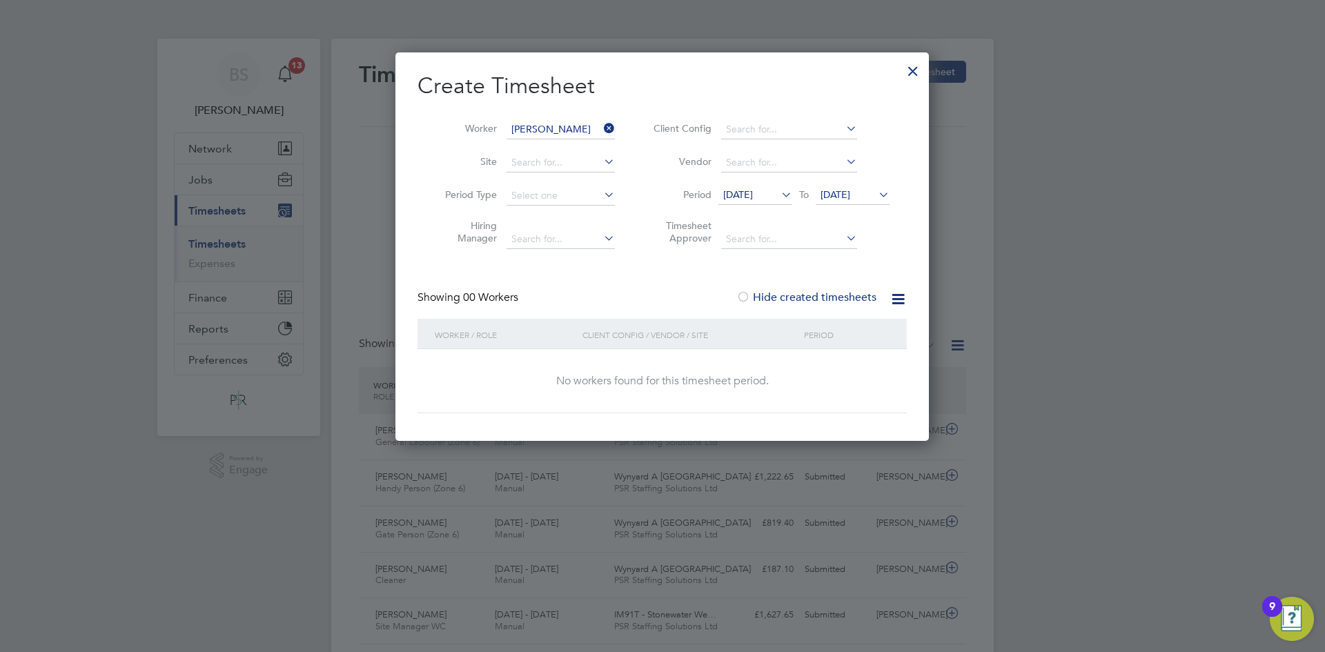
click at [836, 192] on span "[DATE]" at bounding box center [836, 194] width 30 height 12
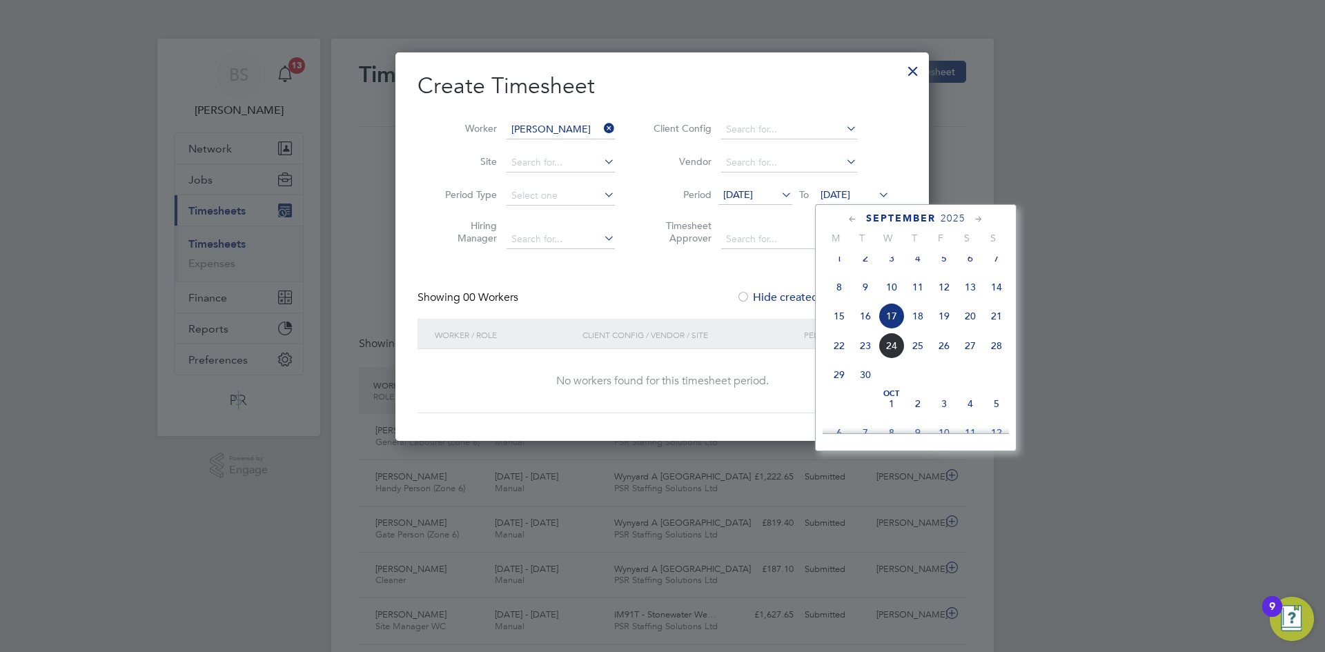
click at [992, 329] on span "21" at bounding box center [996, 316] width 26 height 26
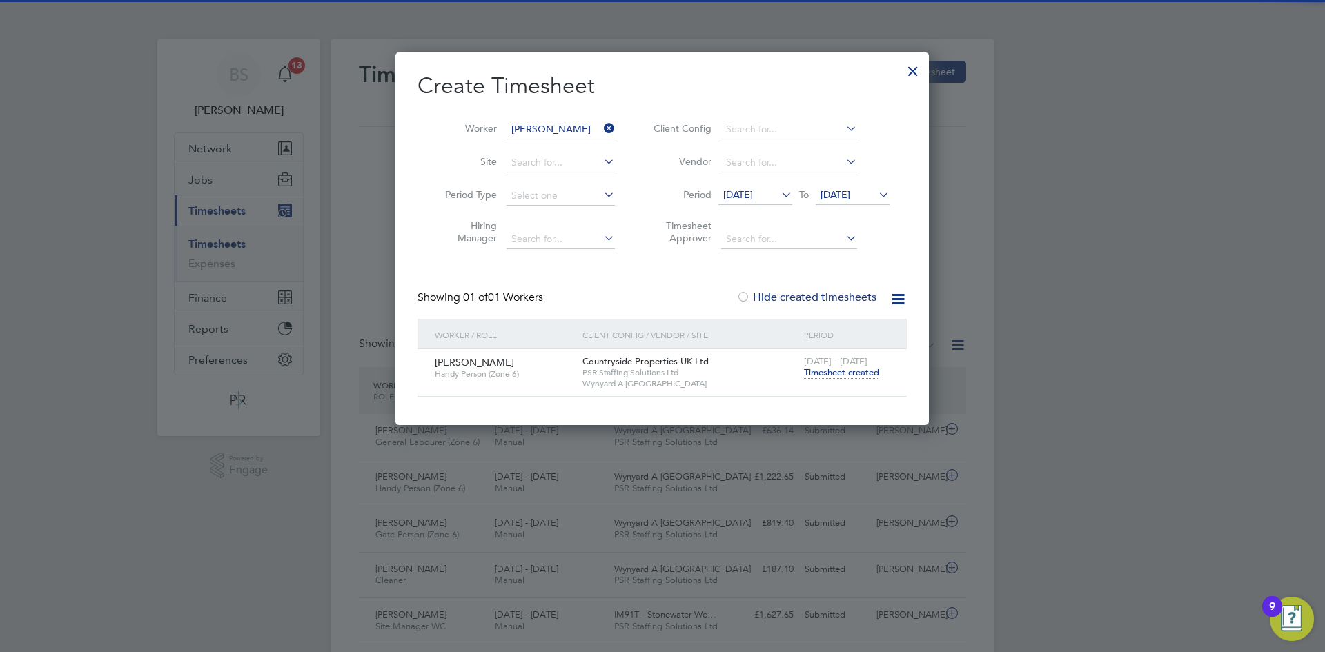
click at [815, 369] on span "Timesheet created" at bounding box center [841, 372] width 75 height 12
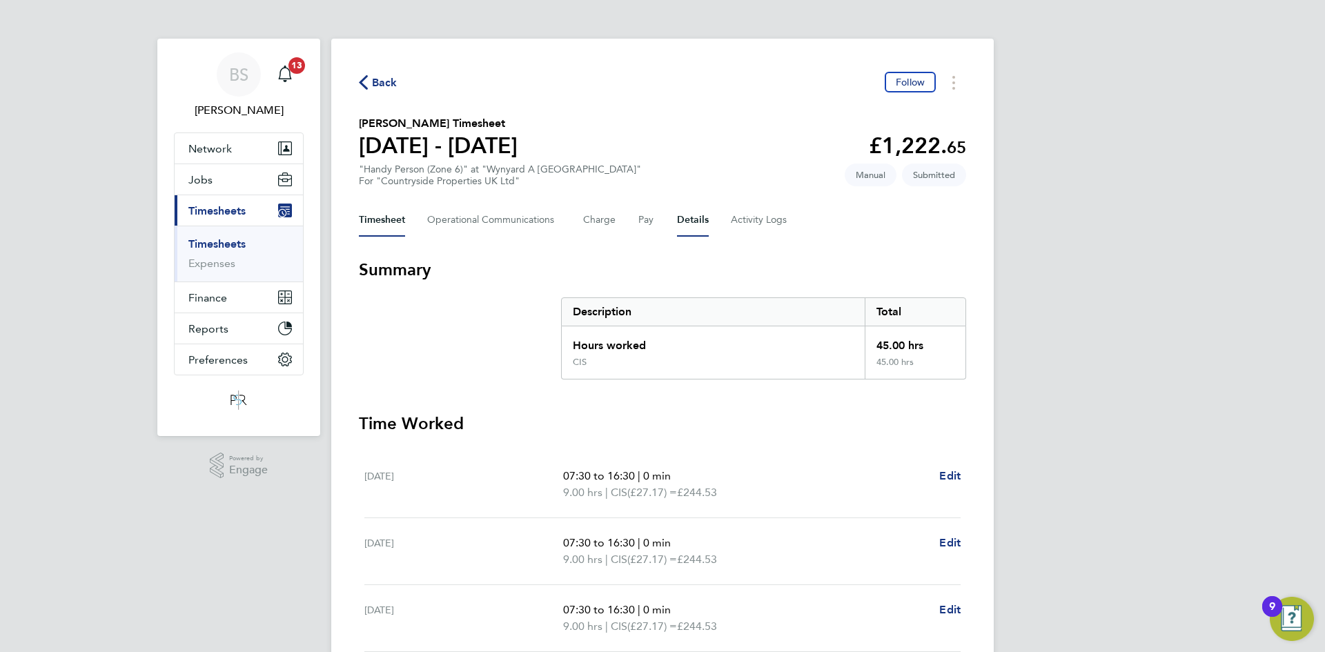
click at [681, 213] on button "Details" at bounding box center [693, 220] width 32 height 33
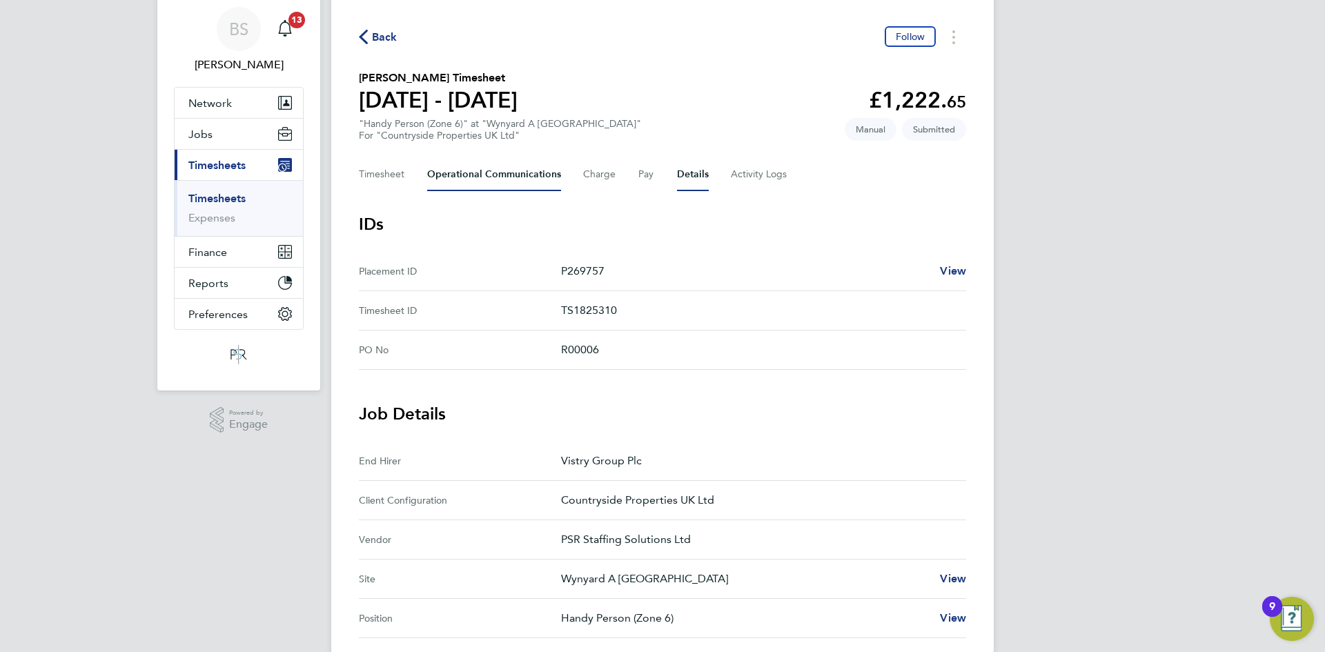
click at [485, 176] on Communications-tab "Operational Communications" at bounding box center [494, 174] width 134 height 33
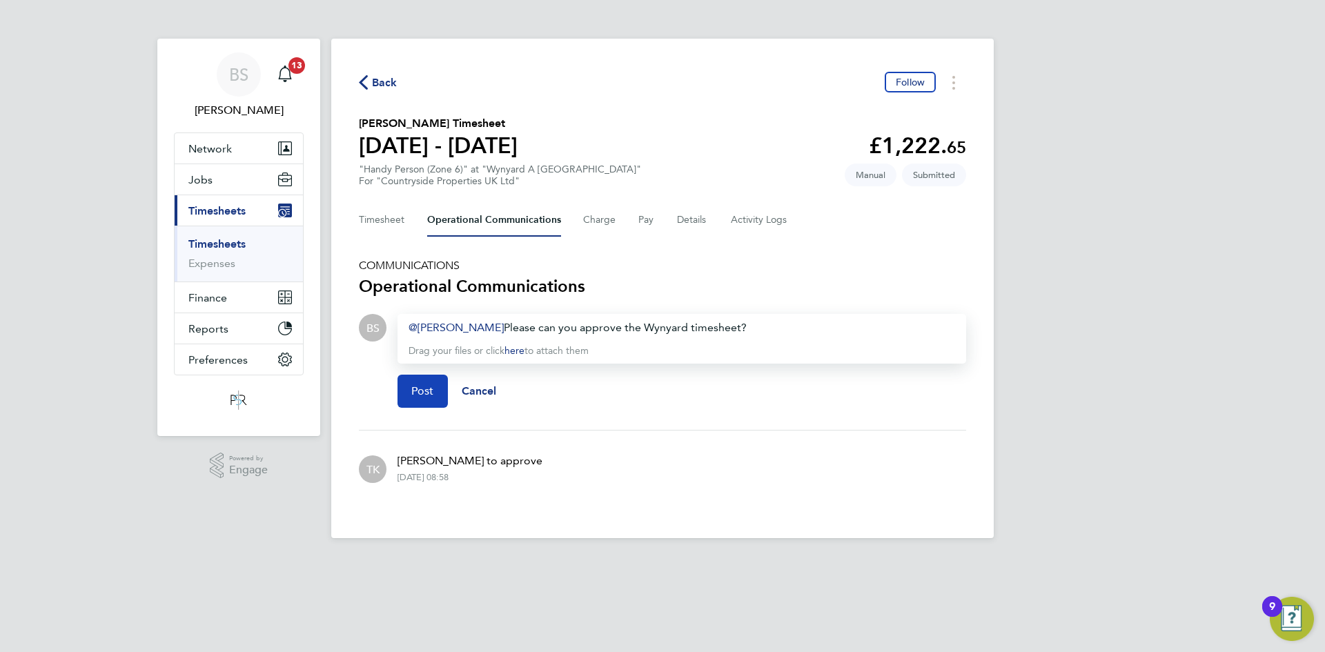
click at [424, 395] on span "Post" at bounding box center [422, 391] width 23 height 14
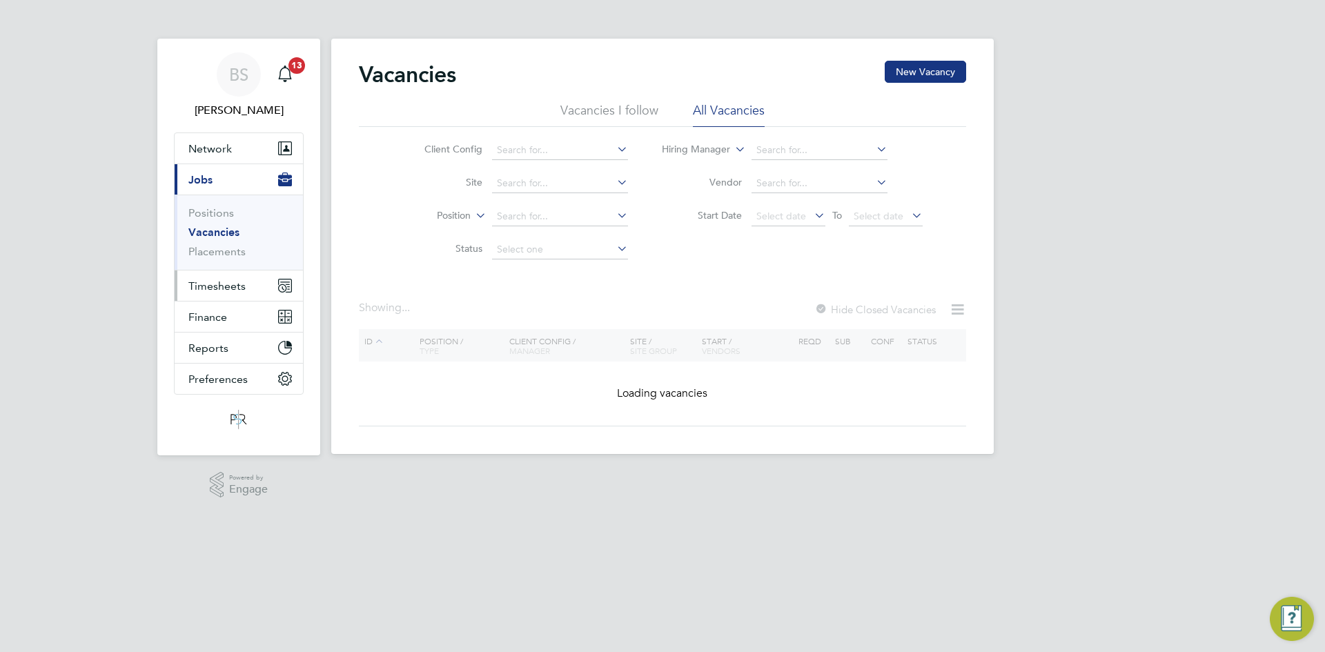
click at [230, 295] on button "Timesheets" at bounding box center [239, 286] width 128 height 30
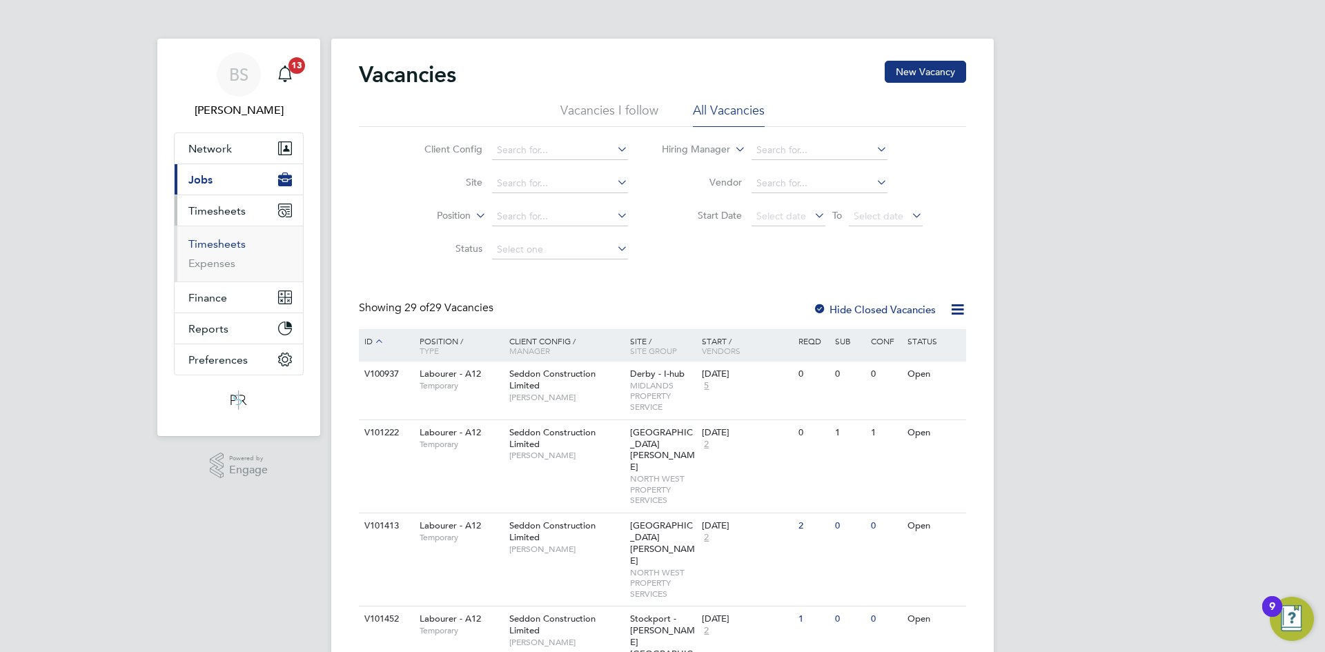
drag, startPoint x: 221, startPoint y: 246, endPoint x: 249, endPoint y: 246, distance: 28.3
click at [221, 246] on link "Timesheets" at bounding box center [216, 243] width 57 height 13
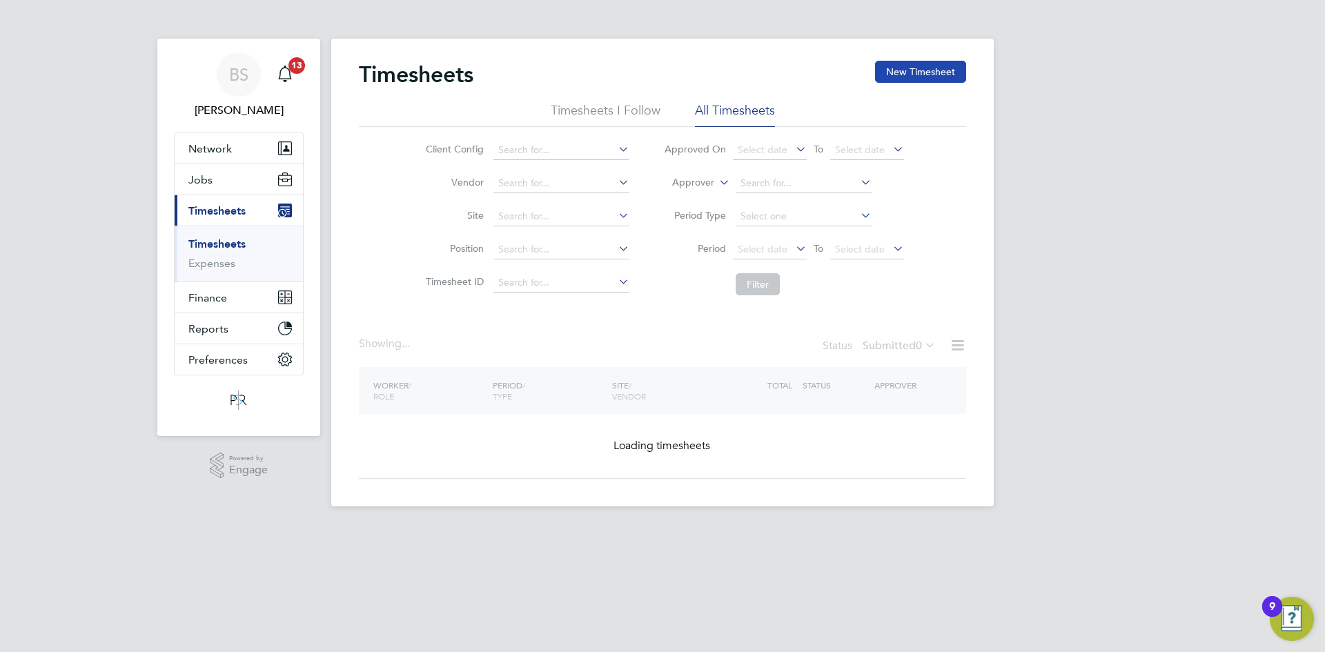
click at [950, 64] on button "New Timesheet" at bounding box center [920, 72] width 91 height 22
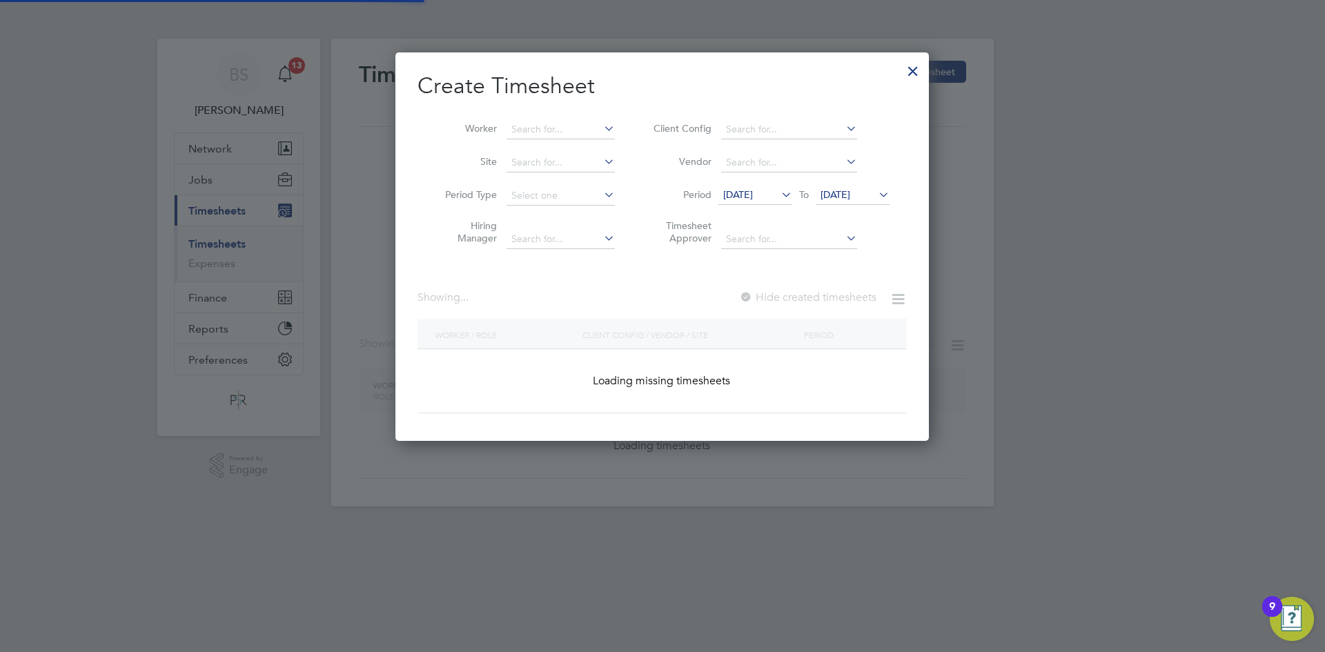
click at [934, 70] on div at bounding box center [662, 326] width 1325 height 652
click at [554, 128] on input at bounding box center [561, 129] width 108 height 19
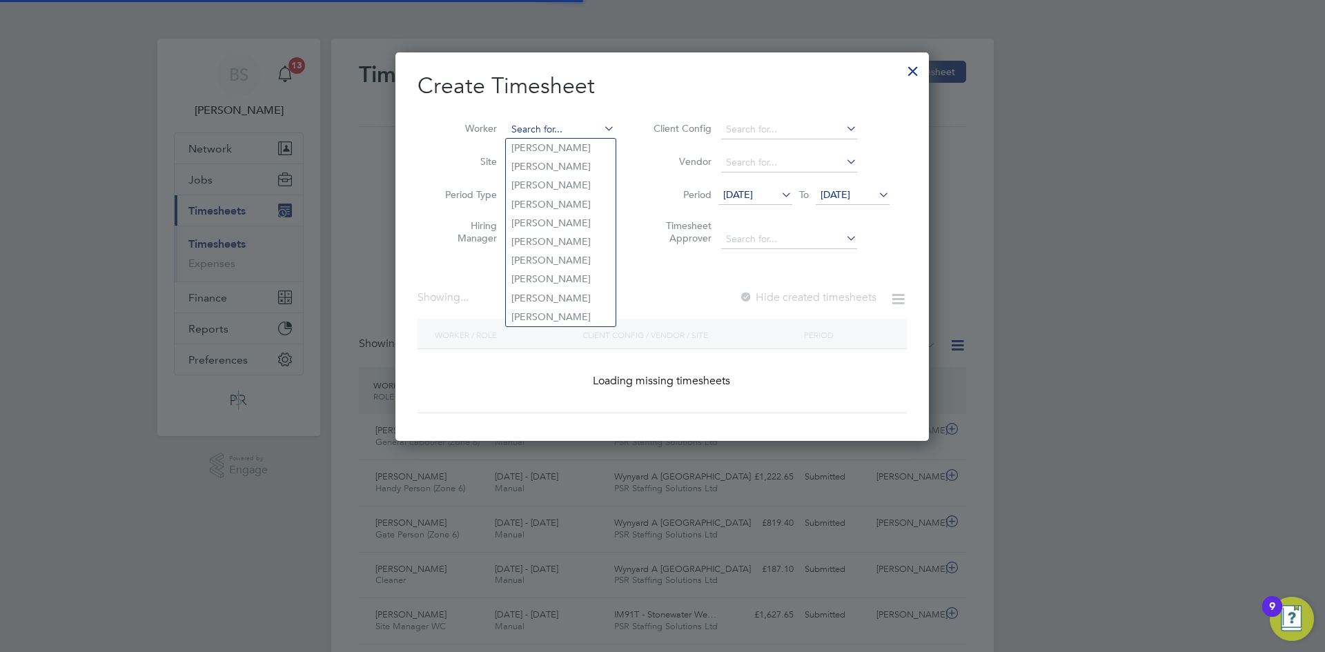
scroll to position [0, 0]
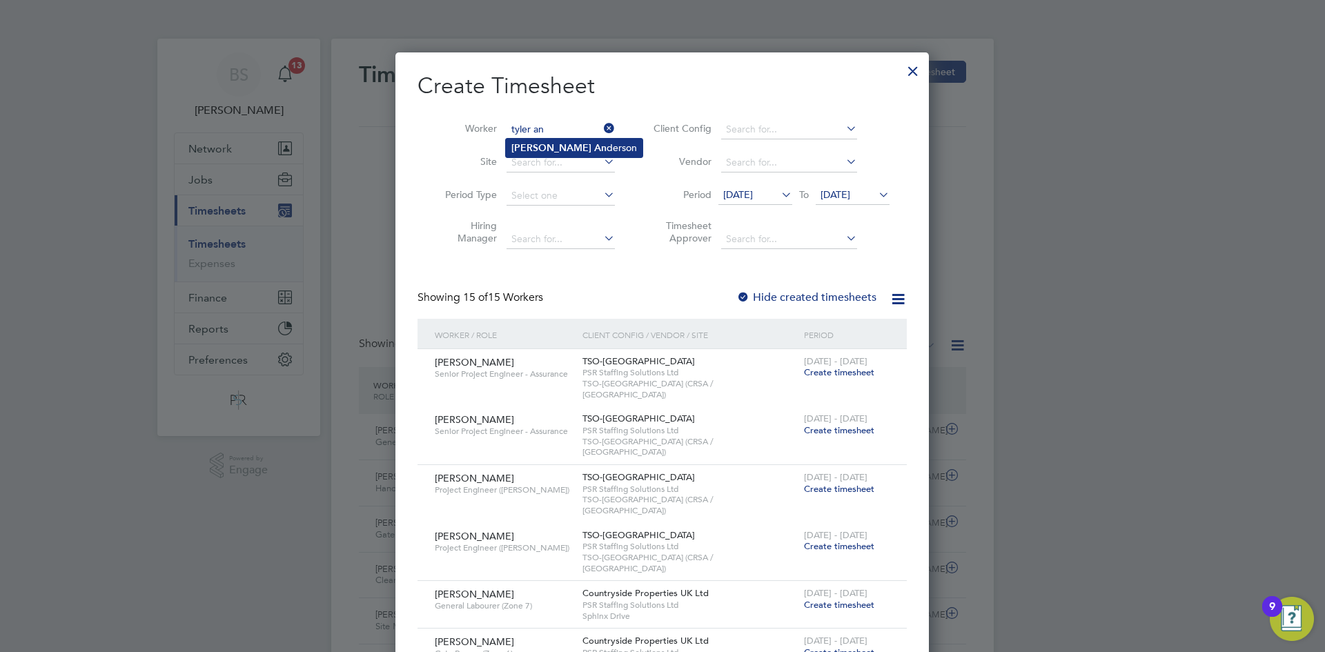
click at [576, 144] on li "[PERSON_NAME]" at bounding box center [574, 148] width 137 height 19
type input "[PERSON_NAME]"
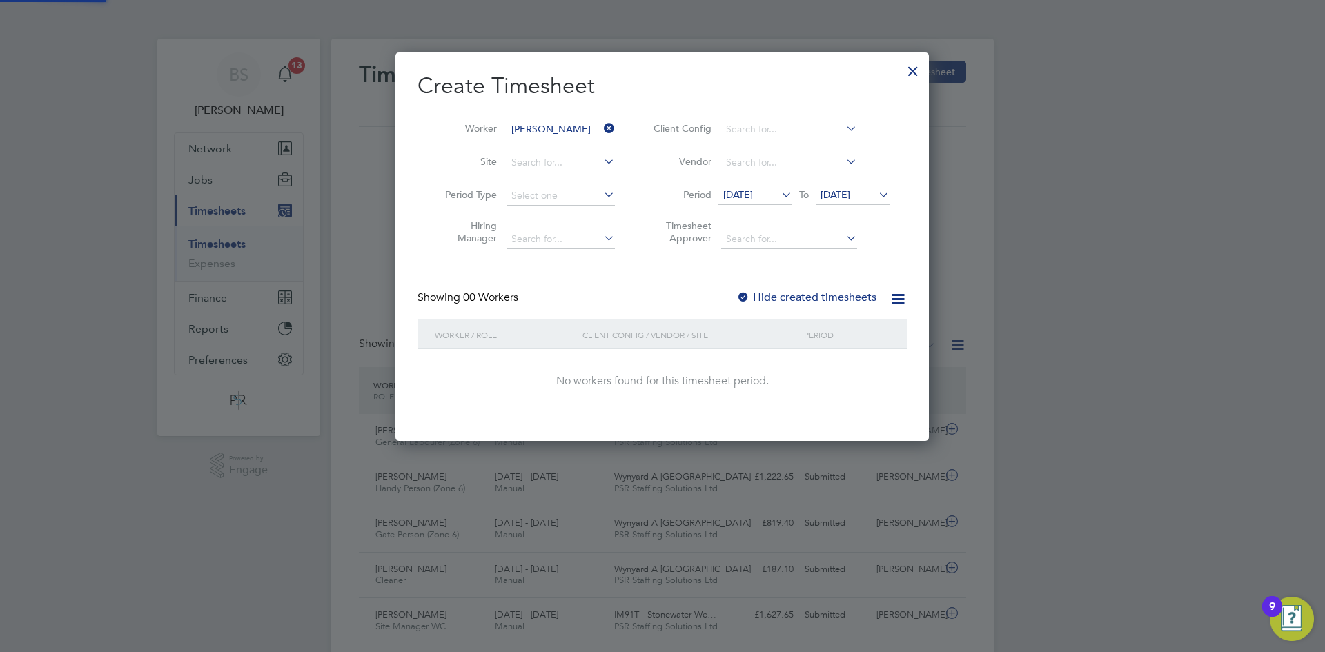
click at [734, 195] on span "[DATE]" at bounding box center [738, 194] width 30 height 12
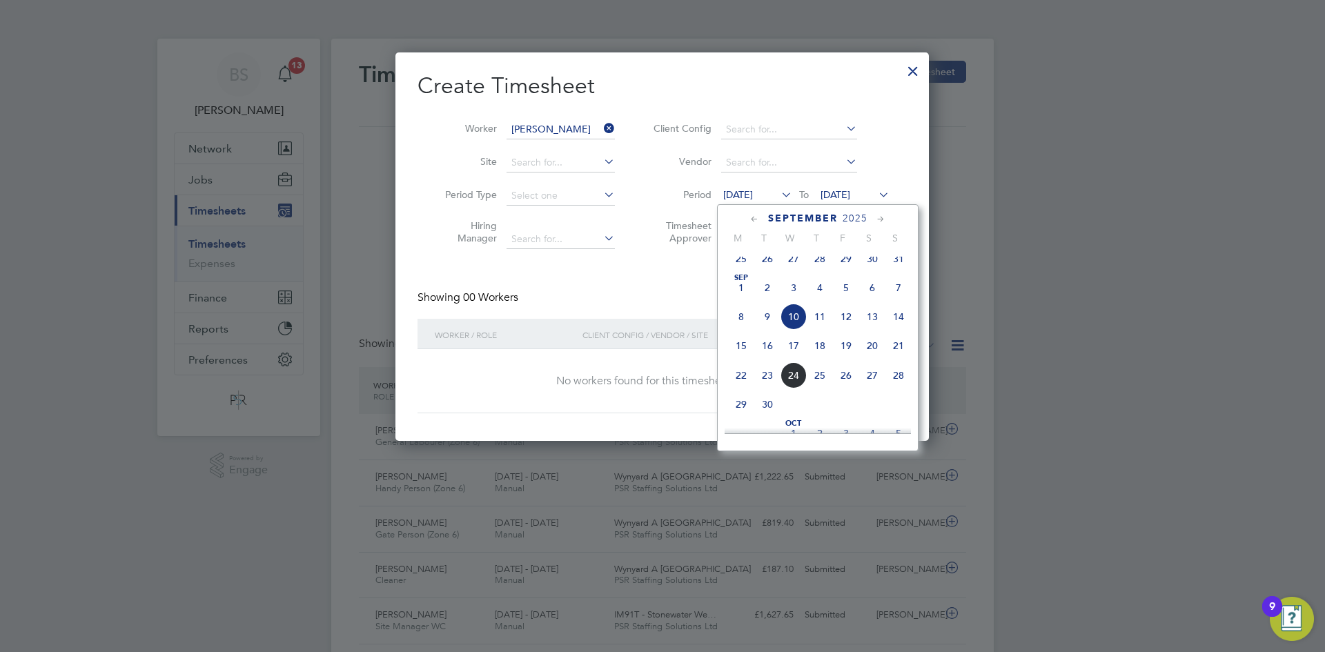
click at [743, 353] on span "15" at bounding box center [741, 346] width 26 height 26
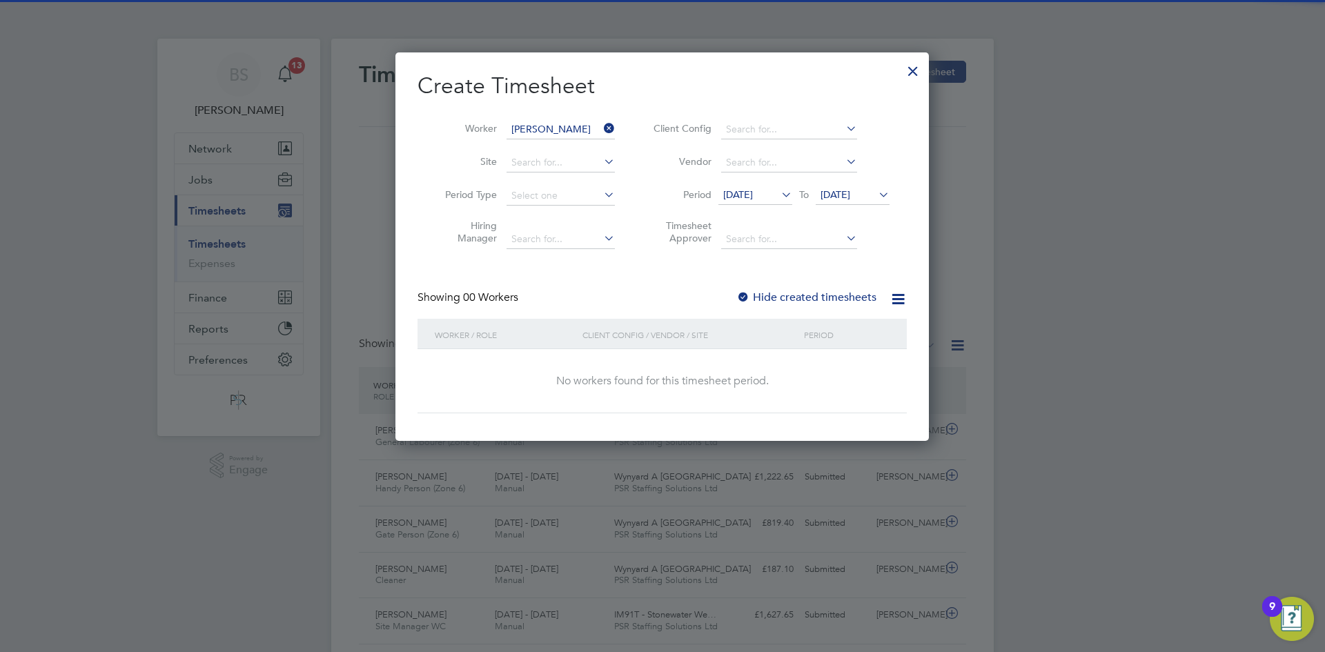
drag, startPoint x: 832, startPoint y: 197, endPoint x: 842, endPoint y: 251, distance: 55.5
click at [832, 199] on span "[DATE]" at bounding box center [836, 194] width 30 height 12
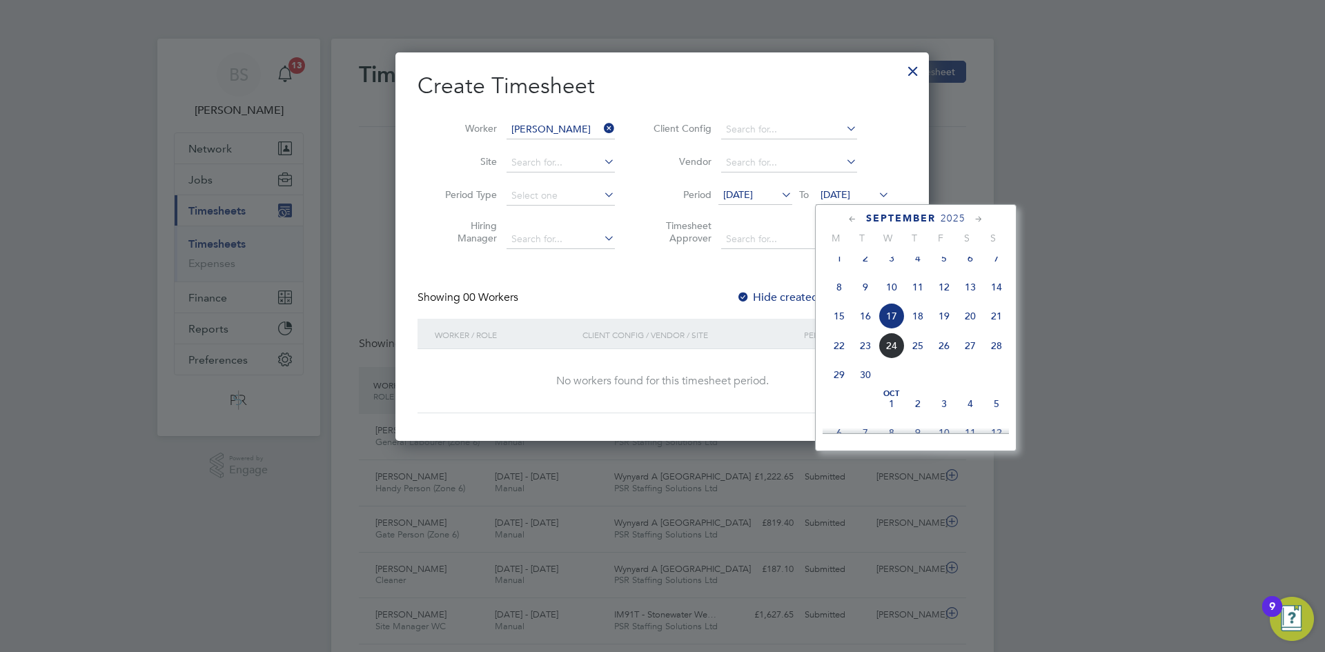
click at [994, 327] on span "21" at bounding box center [996, 316] width 26 height 26
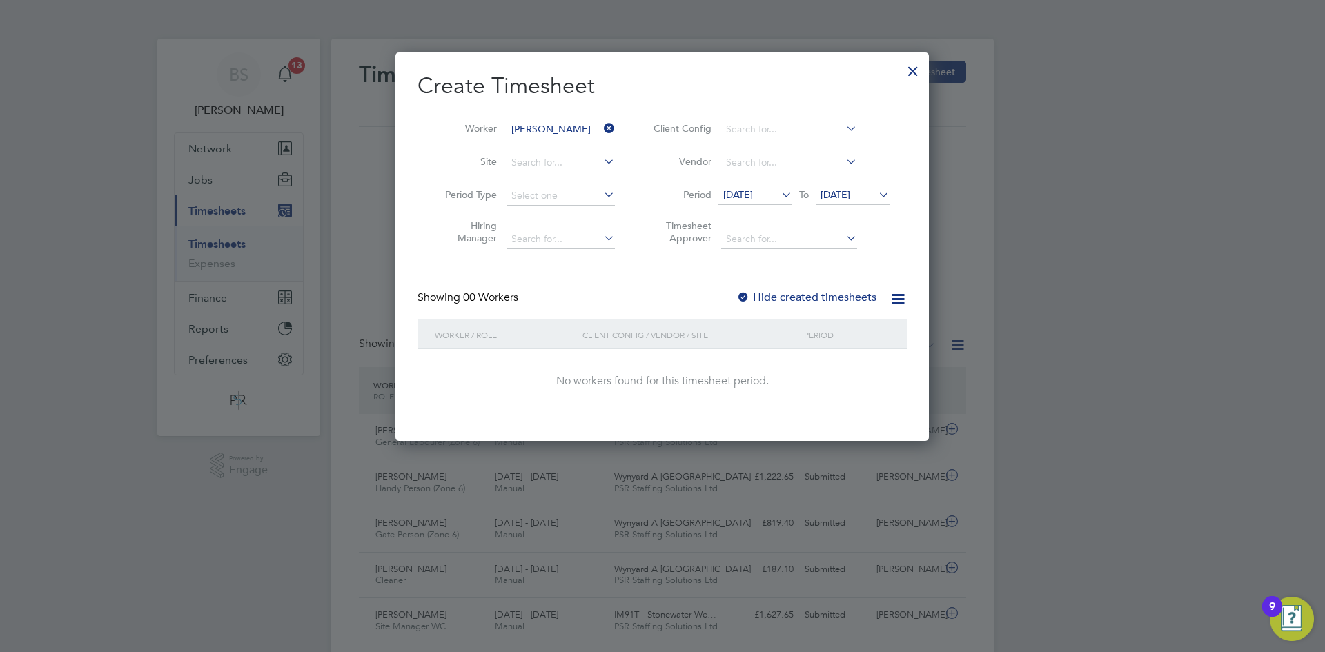
click at [762, 297] on label "Hide created timesheets" at bounding box center [806, 298] width 140 height 14
click at [743, 183] on li "Period [DATE] To [DATE]" at bounding box center [769, 195] width 275 height 33
click at [742, 197] on span "[DATE]" at bounding box center [738, 194] width 30 height 12
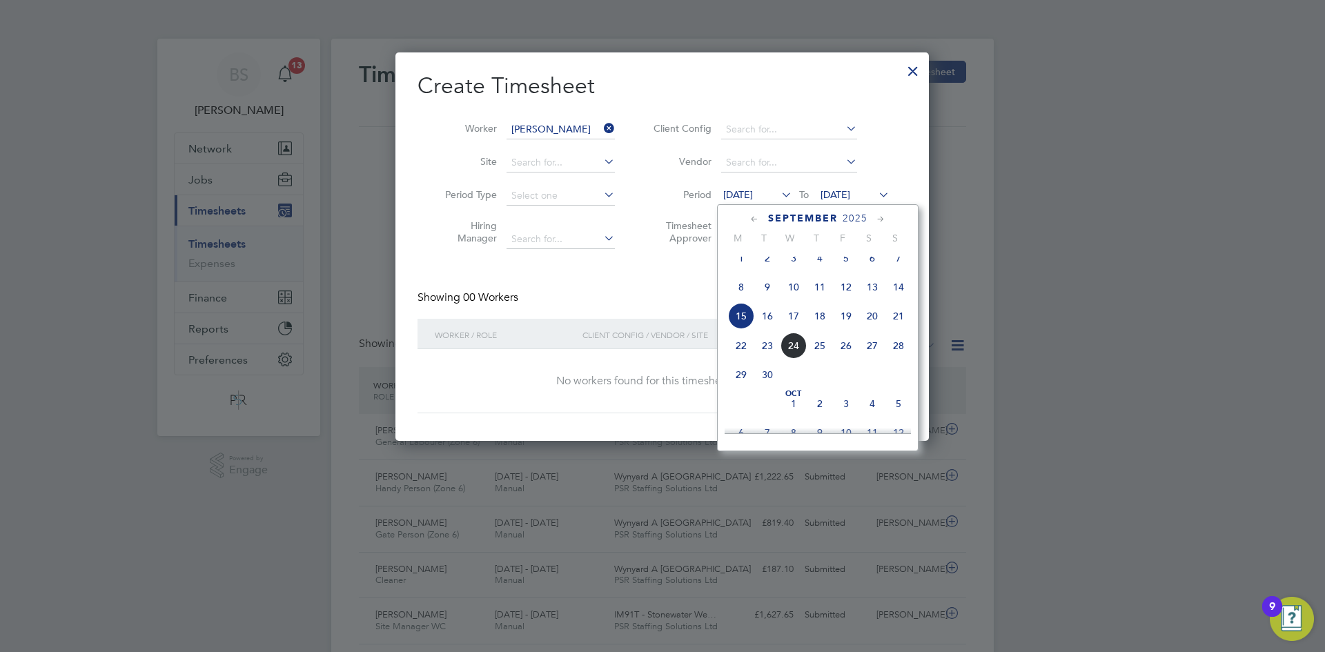
click at [744, 323] on span "15" at bounding box center [741, 316] width 26 height 26
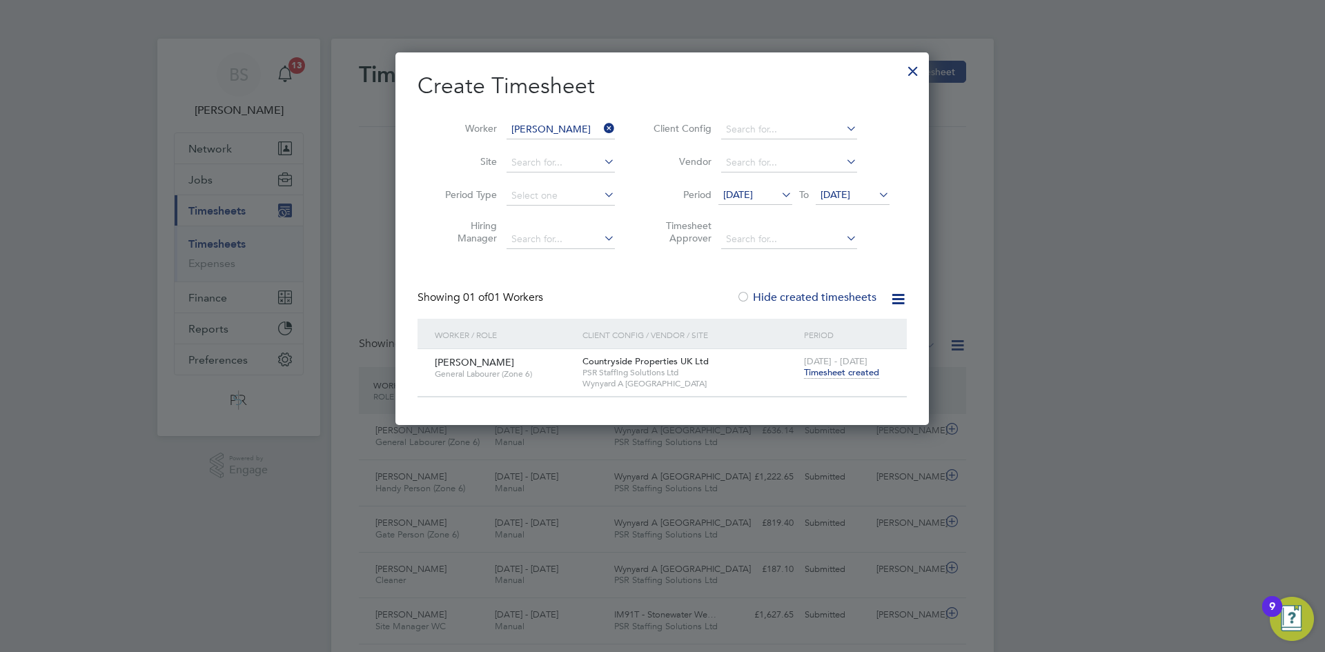
click at [852, 373] on span "Timesheet created" at bounding box center [841, 372] width 75 height 12
